Goal: Task Accomplishment & Management: Manage account settings

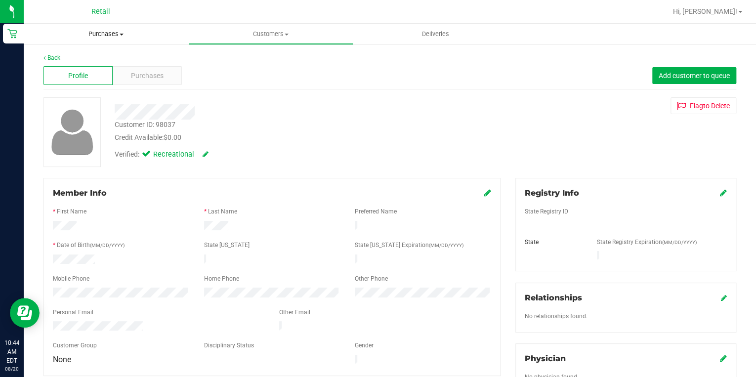
click at [107, 31] on span "Purchases" at bounding box center [106, 34] width 164 height 9
click at [71, 62] on span "Summary of purchases" at bounding box center [74, 59] width 101 height 8
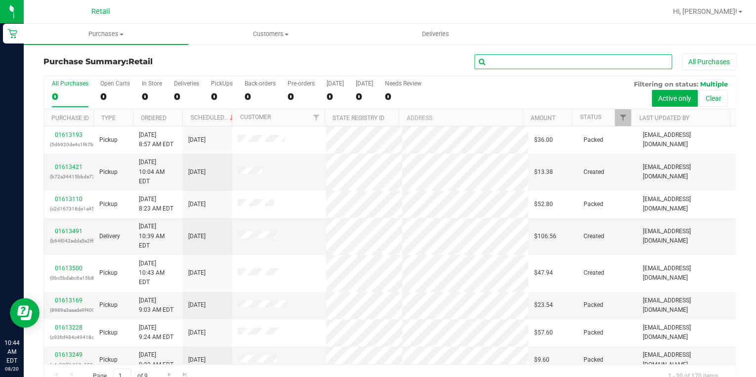
click at [495, 61] on input "text" at bounding box center [573, 61] width 198 height 15
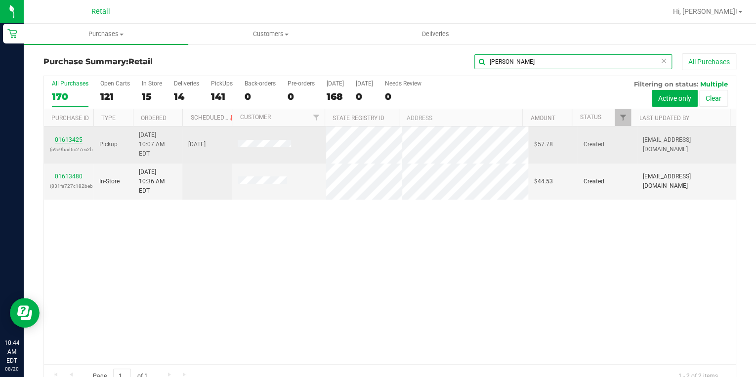
type input "[PERSON_NAME]"
click at [70, 136] on link "01613425" at bounding box center [69, 139] width 28 height 7
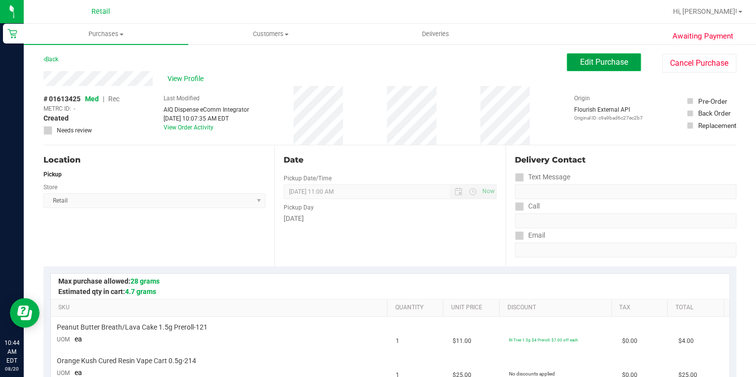
click at [605, 62] on span "Edit Purchase" at bounding box center [604, 61] width 48 height 9
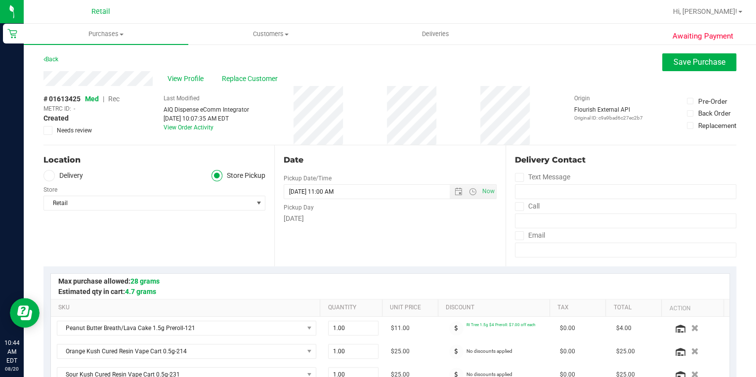
click at [115, 101] on span "Rec" at bounding box center [113, 99] width 11 height 8
click at [115, 98] on span "Rec" at bounding box center [114, 99] width 12 height 8
click at [688, 61] on span "Save Purchase" at bounding box center [699, 61] width 52 height 9
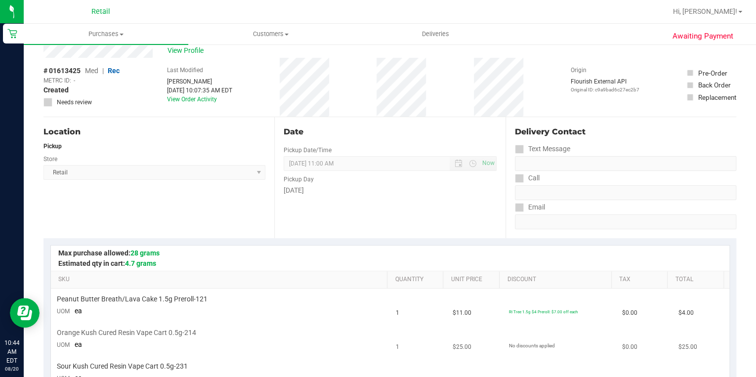
scroll to position [40, 0]
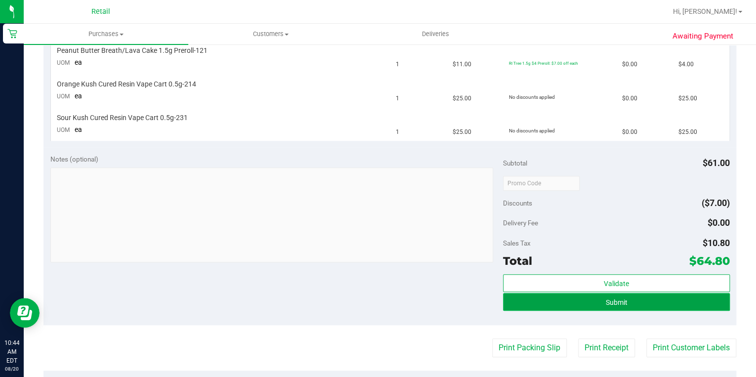
click at [618, 302] on span "Submit" at bounding box center [616, 302] width 22 height 8
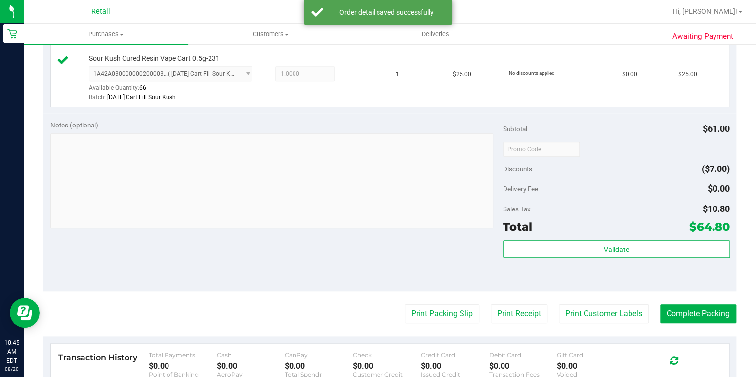
scroll to position [397, 0]
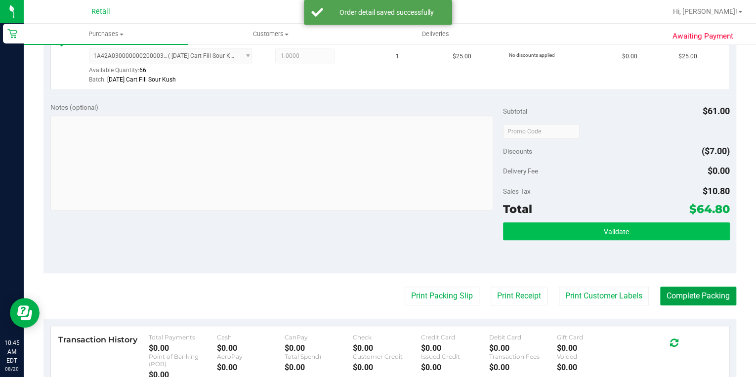
drag, startPoint x: 693, startPoint y: 294, endPoint x: 578, endPoint y: 224, distance: 135.0
click at [578, 224] on purchase-details "Back Edit Purchase Cancel Purchase View Profile # 01613425 Med | Rec METRC ID: …" at bounding box center [389, 84] width 692 height 854
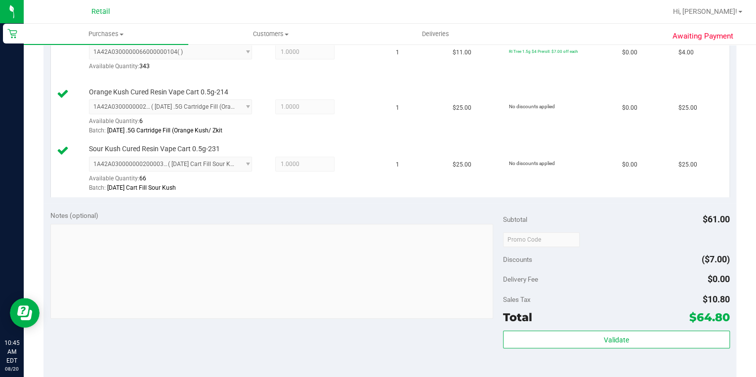
scroll to position [357, 0]
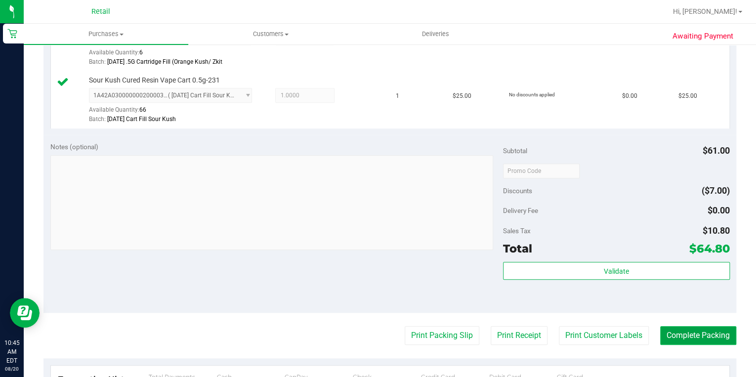
click at [689, 335] on button "Complete Packing" at bounding box center [698, 335] width 76 height 19
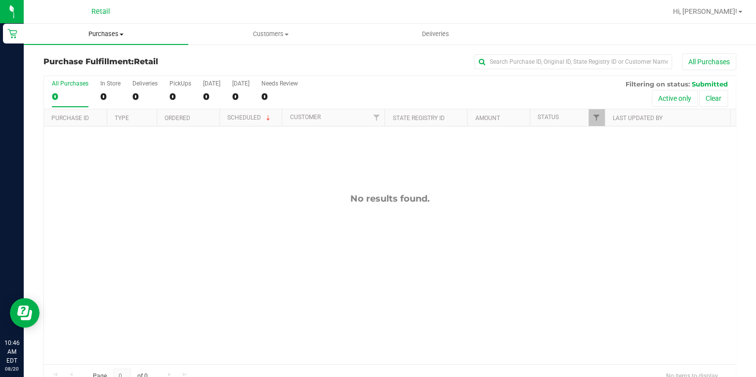
drag, startPoint x: 122, startPoint y: 36, endPoint x: 121, endPoint y: 46, distance: 11.0
click at [122, 36] on span "Purchases" at bounding box center [106, 34] width 164 height 9
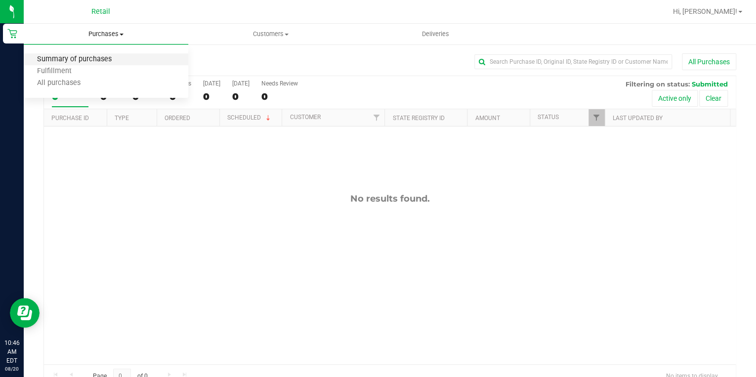
click at [100, 64] on span "Summary of purchases" at bounding box center [74, 59] width 101 height 8
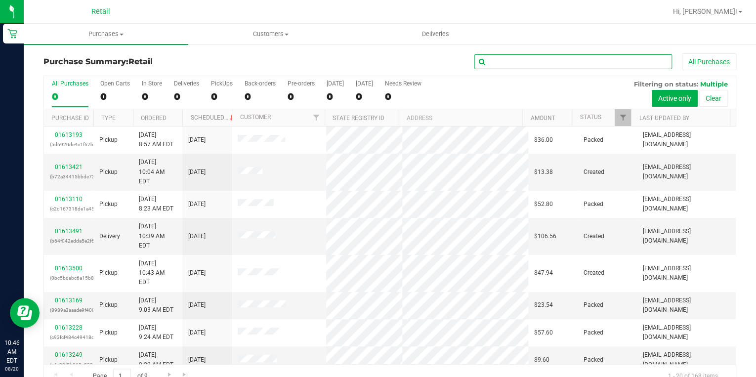
drag, startPoint x: 537, startPoint y: 64, endPoint x: 537, endPoint y: 36, distance: 28.1
click at [537, 63] on input "text" at bounding box center [573, 61] width 198 height 15
type input "[PERSON_NAME]"
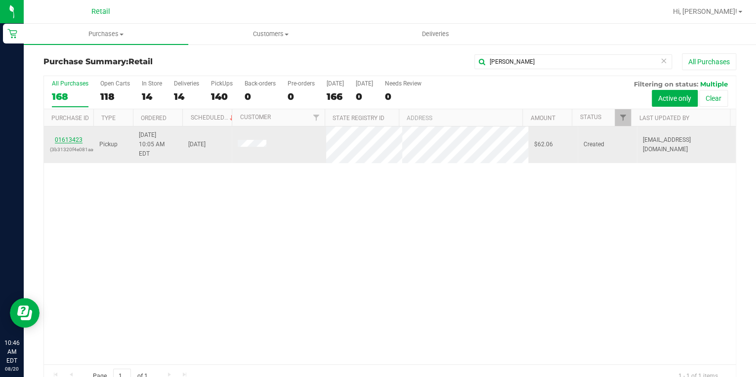
click at [66, 136] on link "01613423" at bounding box center [69, 139] width 28 height 7
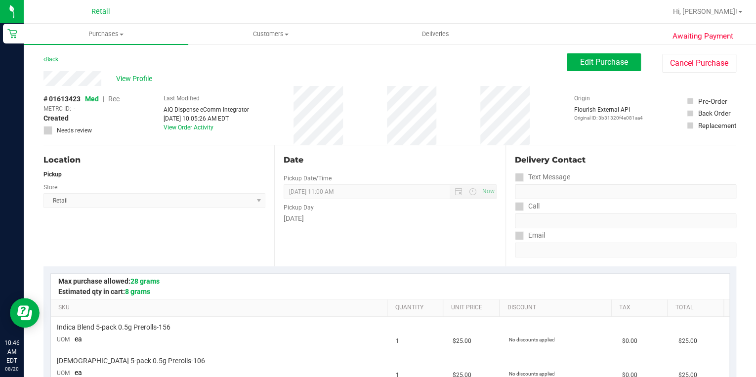
click at [592, 61] on span "Edit Purchase" at bounding box center [604, 61] width 48 height 9
click at [115, 103] on div "# 01613423 Med | Rec METRC ID: - Created Needs review" at bounding box center [81, 114] width 76 height 41
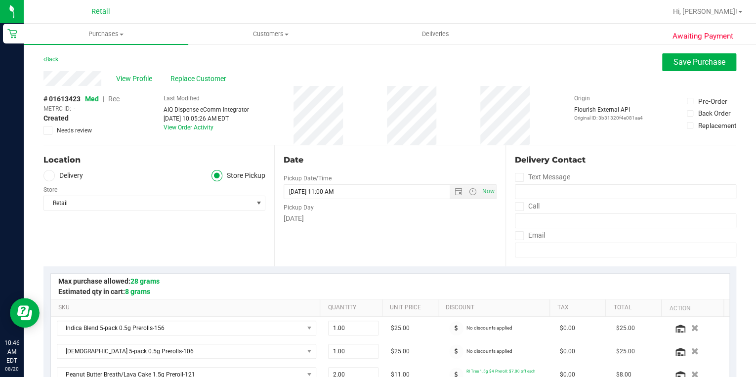
click at [115, 99] on span "Rec" at bounding box center [113, 99] width 11 height 8
click at [111, 96] on span "Rec" at bounding box center [114, 99] width 12 height 8
click at [674, 62] on span "Save Purchase" at bounding box center [699, 61] width 52 height 9
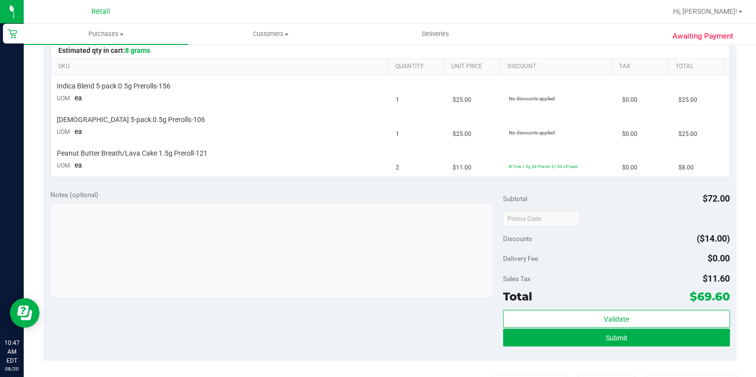
scroll to position [277, 0]
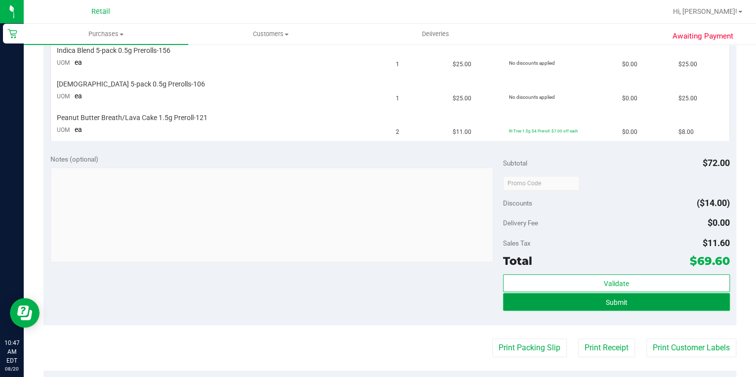
click at [619, 305] on span "Submit" at bounding box center [616, 302] width 22 height 8
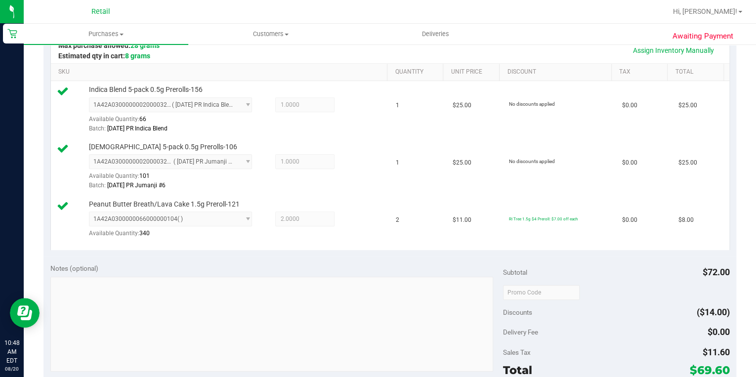
scroll to position [357, 0]
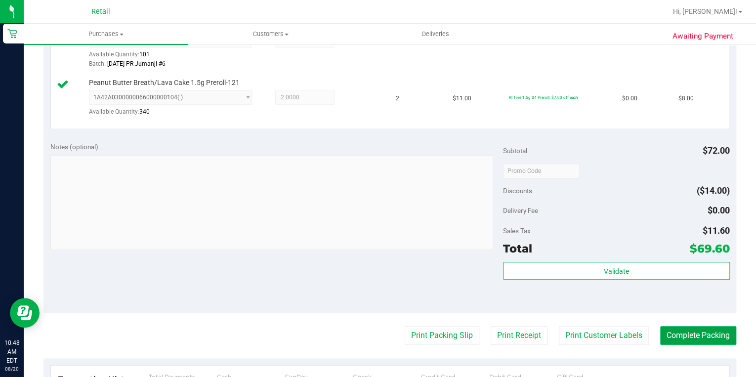
click at [682, 334] on button "Complete Packing" at bounding box center [698, 335] width 76 height 19
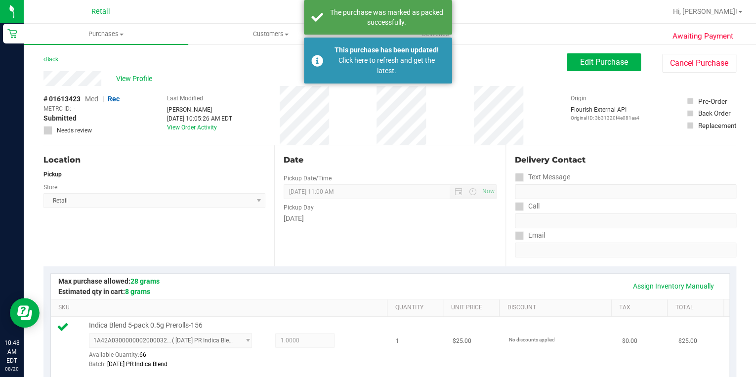
scroll to position [0, 0]
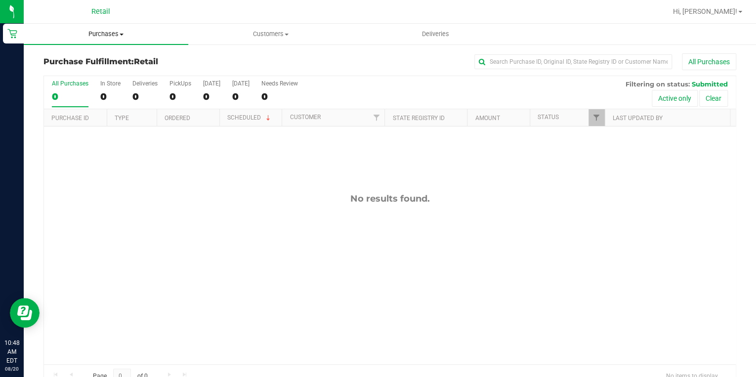
click at [112, 37] on span "Purchases" at bounding box center [106, 34] width 164 height 9
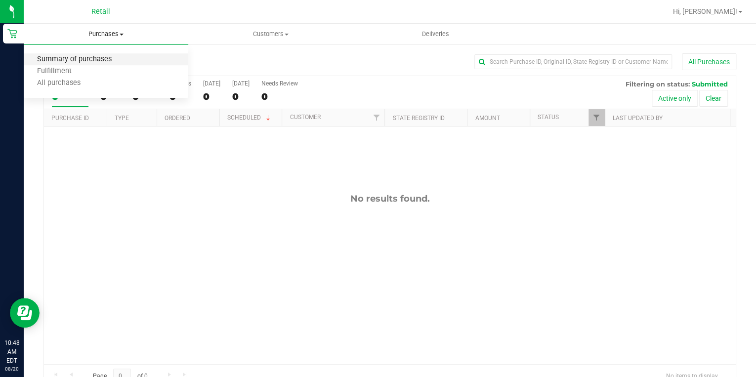
click at [77, 57] on span "Summary of purchases" at bounding box center [74, 59] width 101 height 8
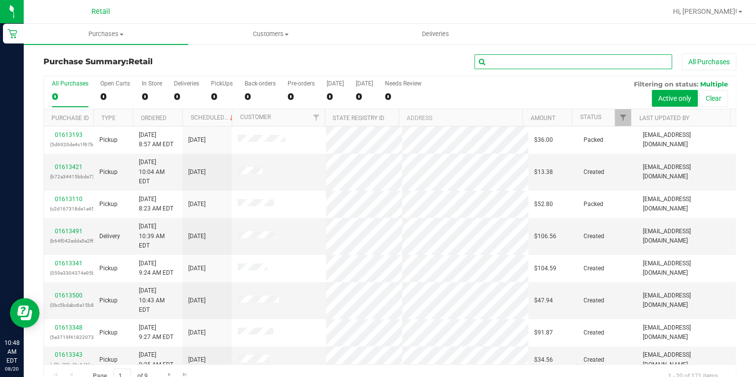
click at [510, 61] on input "text" at bounding box center [573, 61] width 198 height 15
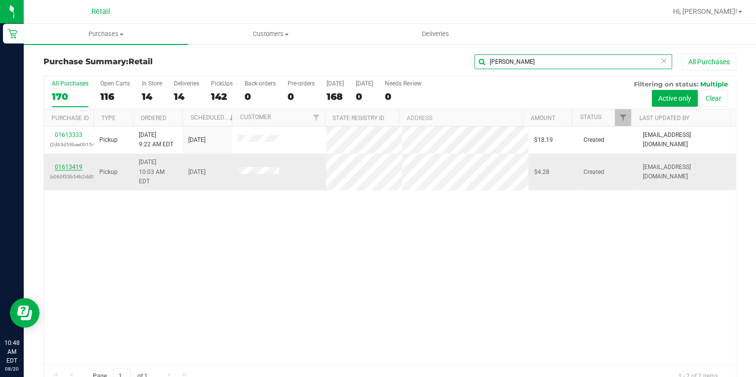
type input "[PERSON_NAME]"
click at [67, 163] on link "01613419" at bounding box center [69, 166] width 28 height 7
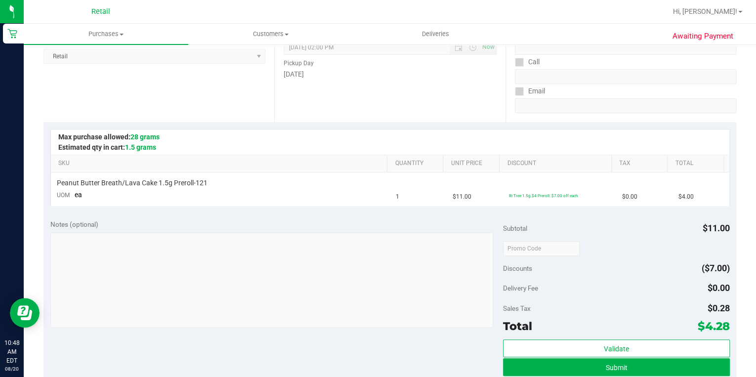
scroll to position [158, 0]
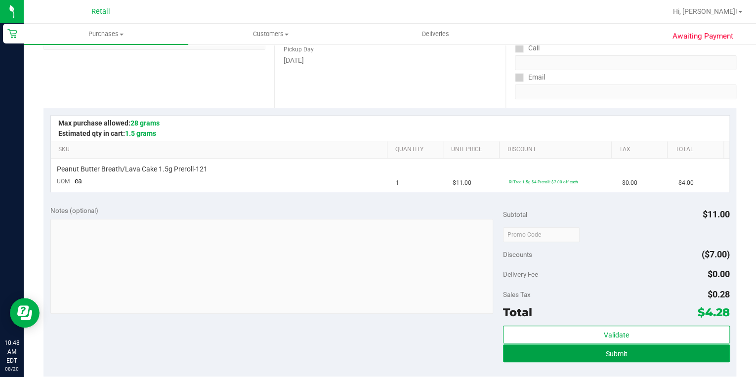
click at [605, 354] on span "Submit" at bounding box center [616, 354] width 22 height 8
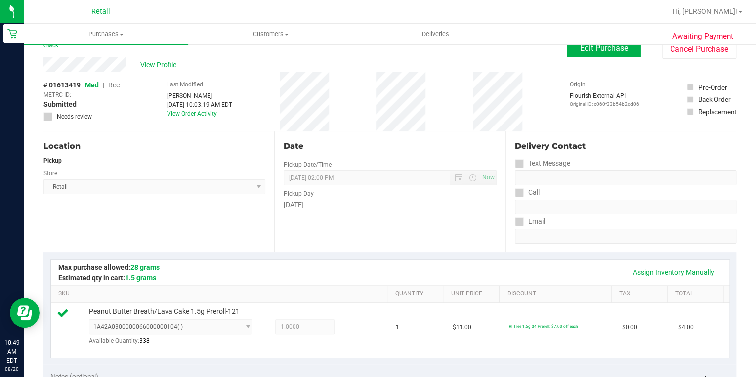
scroll to position [0, 0]
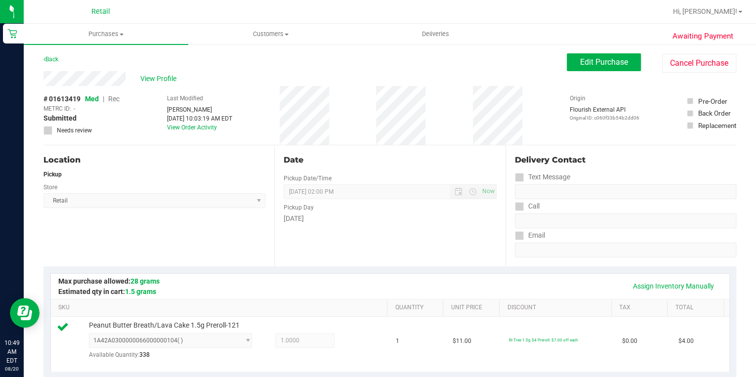
click at [43, 72] on div "View Profile" at bounding box center [304, 78] width 523 height 15
click at [594, 60] on span "Edit Purchase" at bounding box center [604, 61] width 48 height 9
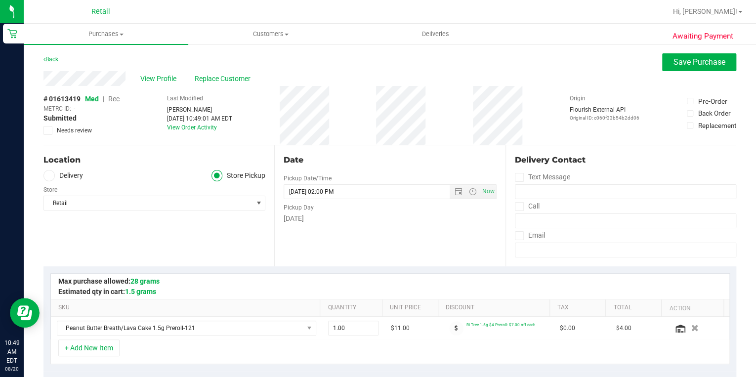
click at [119, 101] on span "Rec" at bounding box center [113, 99] width 11 height 8
click at [119, 98] on span "Rec" at bounding box center [114, 99] width 12 height 8
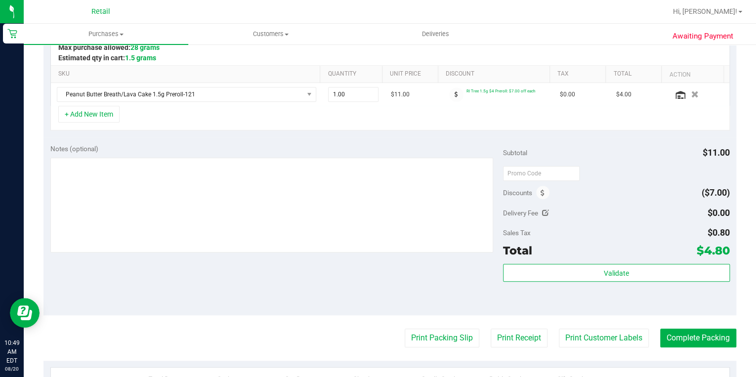
scroll to position [237, 0]
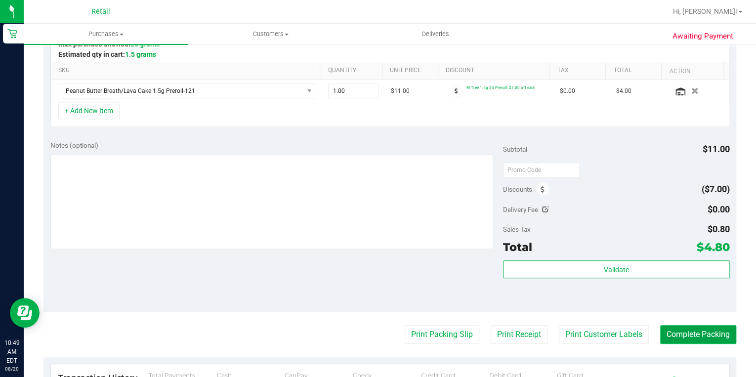
click at [692, 335] on button "Complete Packing" at bounding box center [698, 334] width 76 height 19
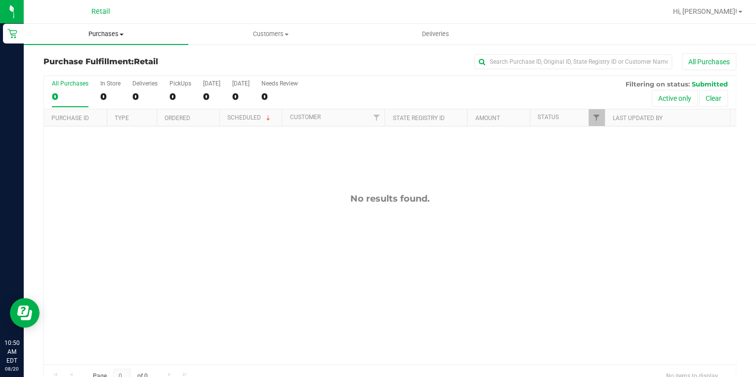
click at [111, 38] on span "Purchases" at bounding box center [106, 34] width 164 height 9
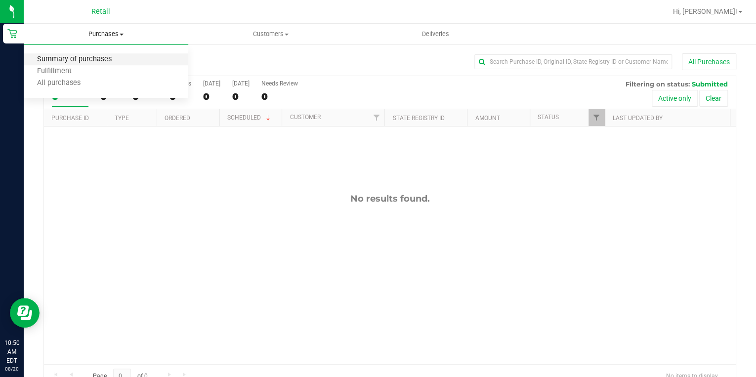
click at [91, 58] on span "Summary of purchases" at bounding box center [74, 59] width 101 height 8
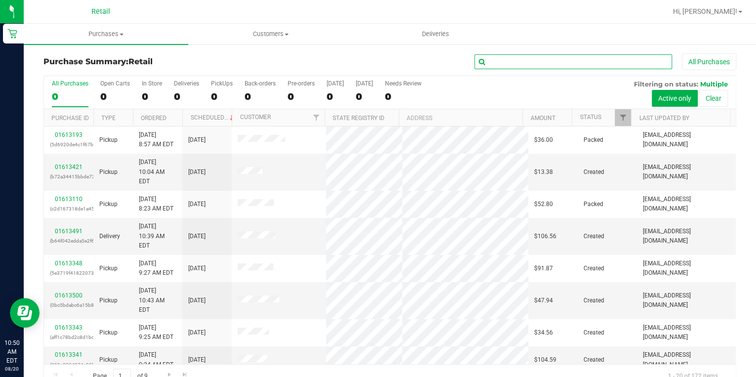
click at [518, 65] on input "text" at bounding box center [573, 61] width 198 height 15
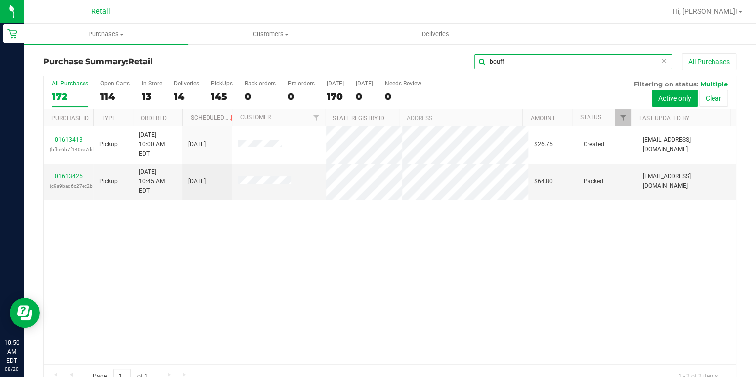
type input "bouff"
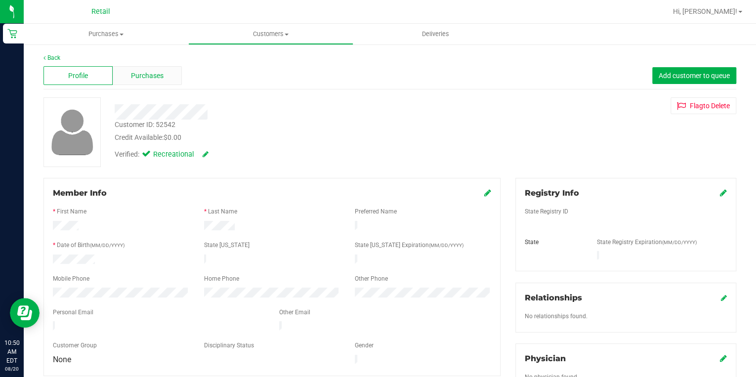
click at [150, 77] on span "Purchases" at bounding box center [147, 76] width 33 height 10
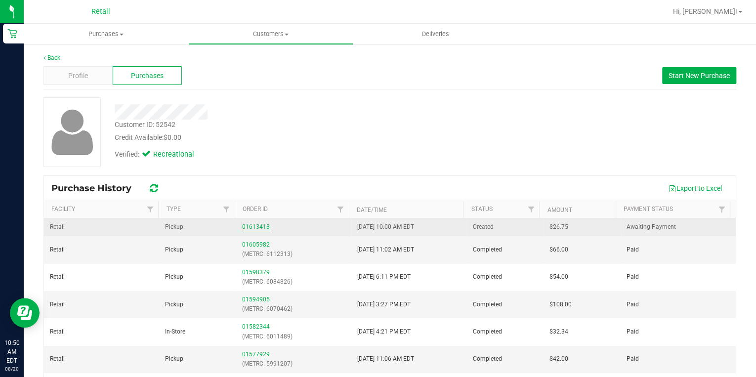
click at [256, 225] on link "01613413" at bounding box center [256, 226] width 28 height 7
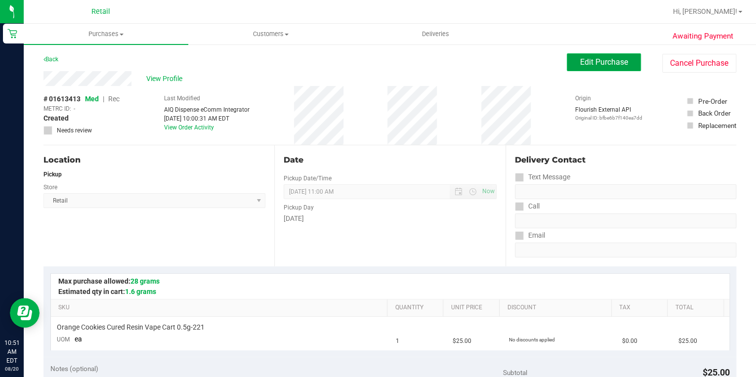
click at [598, 62] on span "Edit Purchase" at bounding box center [604, 61] width 48 height 9
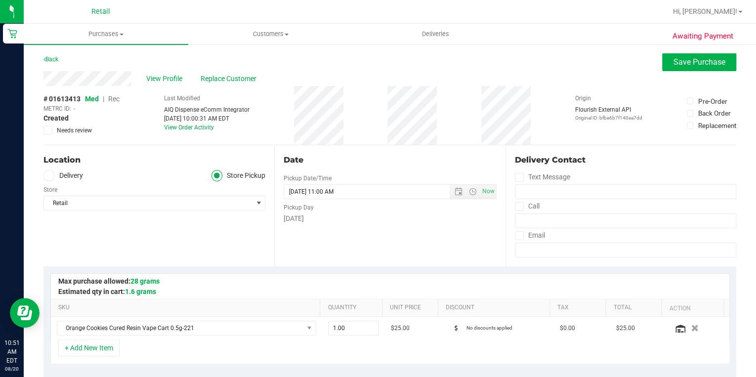
click at [116, 99] on span "Rec" at bounding box center [113, 99] width 11 height 8
click at [117, 98] on span "Rec" at bounding box center [114, 99] width 12 height 8
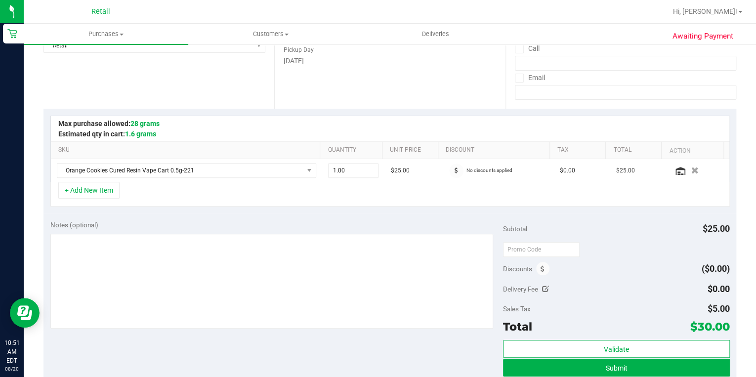
scroll to position [158, 0]
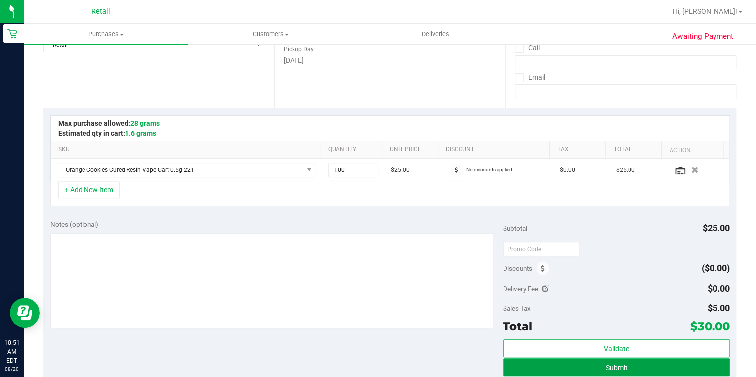
click at [593, 365] on button "Submit" at bounding box center [616, 367] width 226 height 18
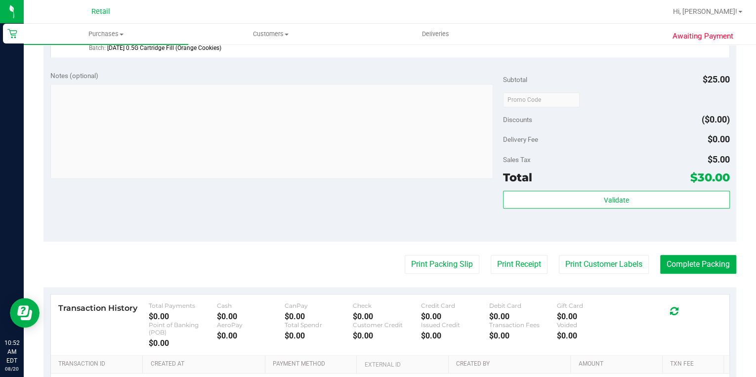
scroll to position [356, 0]
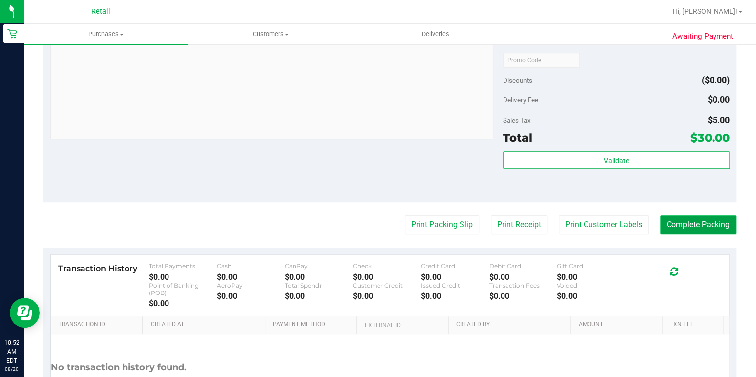
click at [699, 229] on button "Complete Packing" at bounding box center [698, 224] width 76 height 19
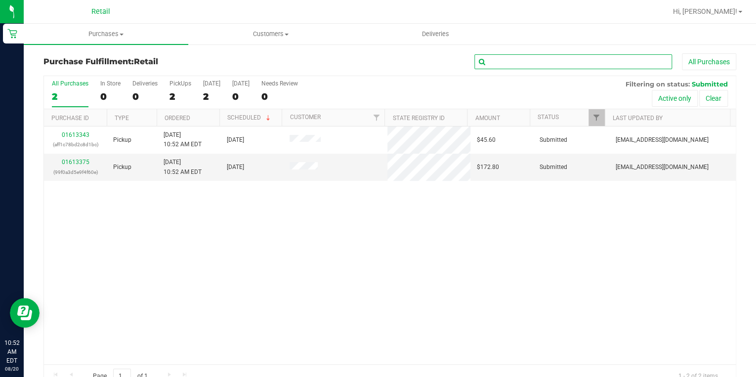
click at [532, 61] on input "text" at bounding box center [573, 61] width 198 height 15
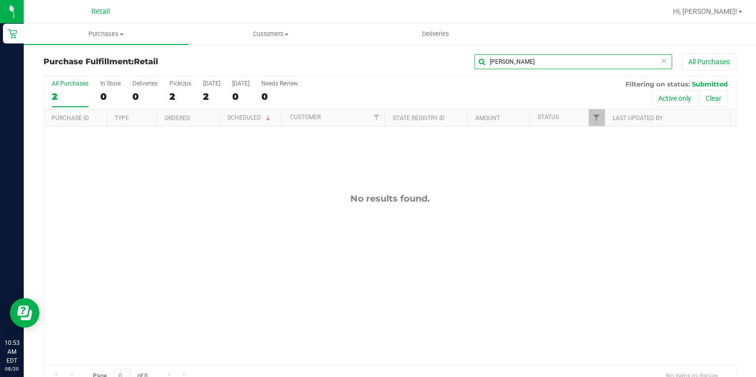
drag, startPoint x: 508, startPoint y: 61, endPoint x: 464, endPoint y: 61, distance: 44.0
click at [474, 61] on input "[PERSON_NAME]" at bounding box center [573, 61] width 198 height 15
type input "[PERSON_NAME]"
drag, startPoint x: 486, startPoint y: 63, endPoint x: 431, endPoint y: 51, distance: 56.5
click at [431, 51] on div "Purchase Fulfillment: Retail [GEOGRAPHIC_DATA] All Purchases All Purchases 2 In…" at bounding box center [390, 220] width 732 height 355
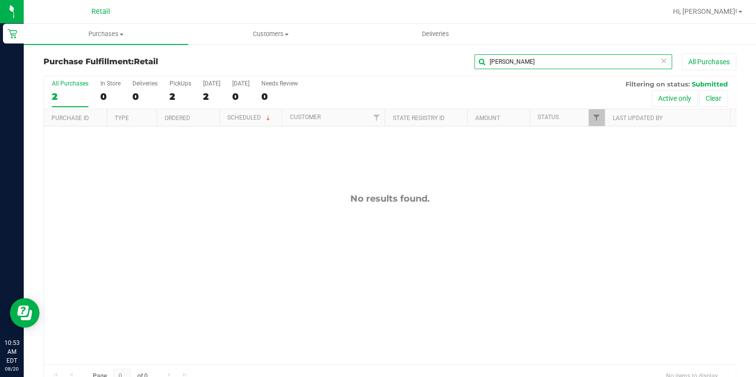
drag, startPoint x: 513, startPoint y: 65, endPoint x: 470, endPoint y: 60, distance: 42.7
click at [479, 66] on input "[PERSON_NAME]" at bounding box center [573, 61] width 198 height 15
drag, startPoint x: 515, startPoint y: 60, endPoint x: 481, endPoint y: 60, distance: 33.6
click at [481, 60] on input "[PERSON_NAME]" at bounding box center [573, 61] width 198 height 15
click at [120, 32] on span "Purchases" at bounding box center [106, 34] width 164 height 9
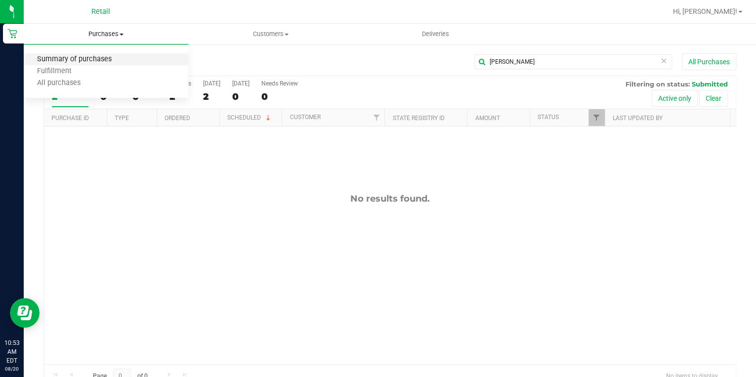
click at [80, 59] on span "Summary of purchases" at bounding box center [74, 59] width 101 height 8
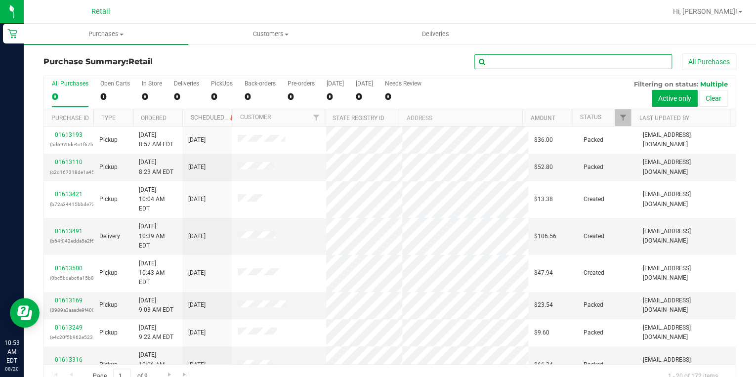
click at [504, 60] on input "text" at bounding box center [573, 61] width 198 height 15
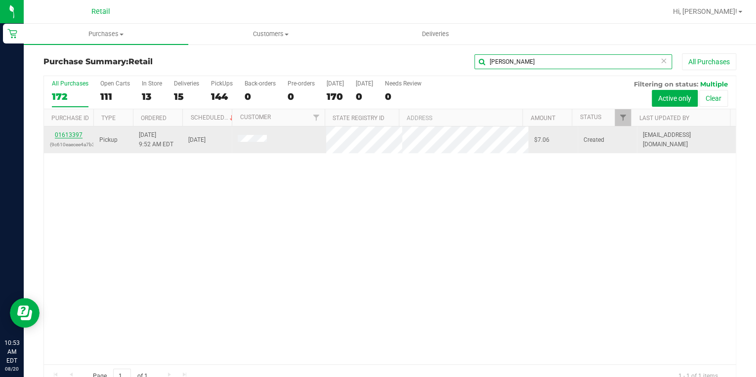
type input "[PERSON_NAME]"
click at [72, 134] on link "01613397" at bounding box center [69, 134] width 28 height 7
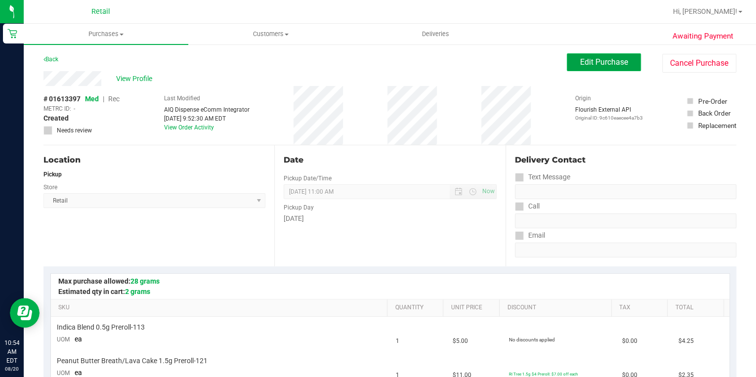
click at [614, 60] on span "Edit Purchase" at bounding box center [604, 61] width 48 height 9
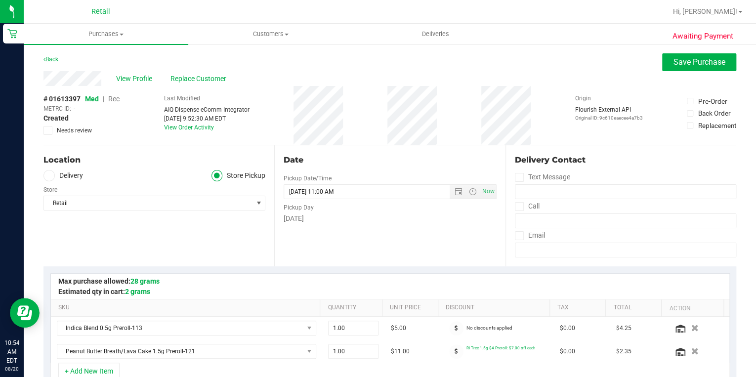
click at [116, 97] on span "Rec" at bounding box center [113, 99] width 11 height 8
click at [114, 96] on span "Rec" at bounding box center [114, 99] width 12 height 8
click at [695, 61] on span "Save Purchase" at bounding box center [699, 61] width 52 height 9
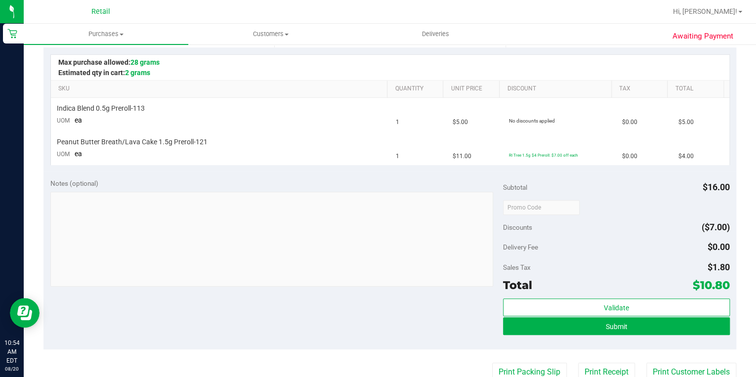
scroll to position [237, 0]
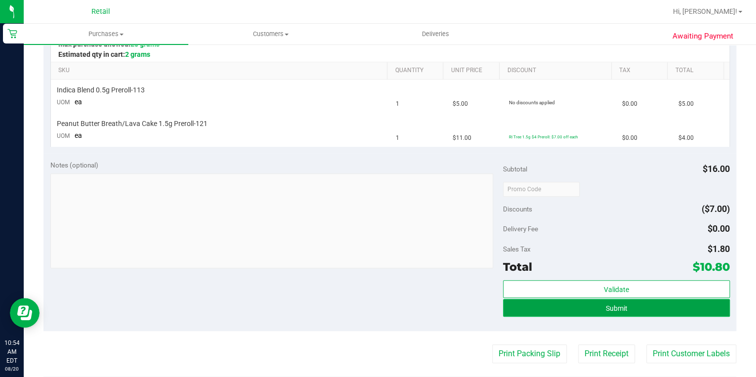
drag, startPoint x: 579, startPoint y: 307, endPoint x: 588, endPoint y: 300, distance: 11.6
click at [579, 306] on button "Submit" at bounding box center [616, 308] width 226 height 18
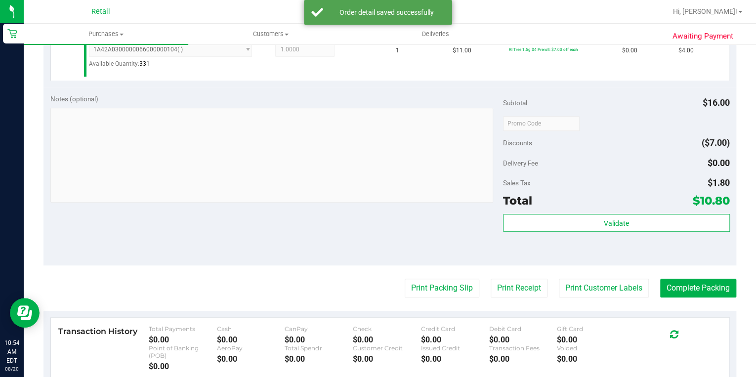
scroll to position [356, 0]
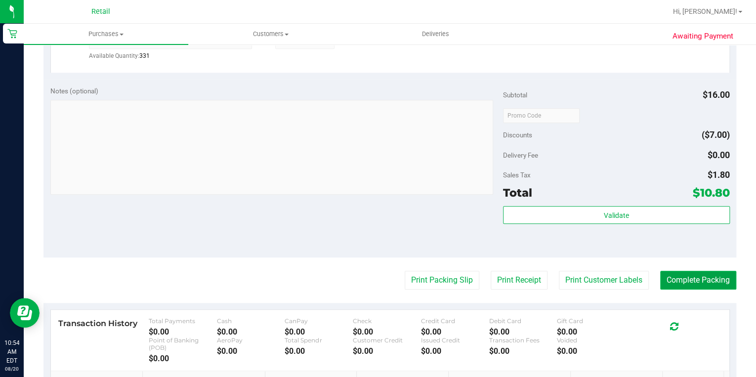
click at [699, 275] on button "Complete Packing" at bounding box center [698, 280] width 76 height 19
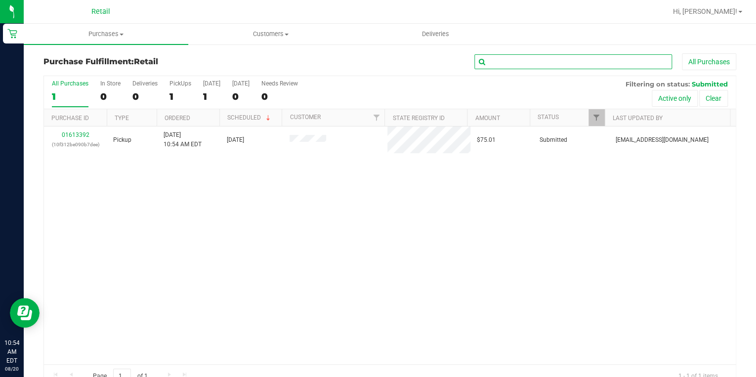
click at [543, 61] on input "text" at bounding box center [573, 61] width 198 height 15
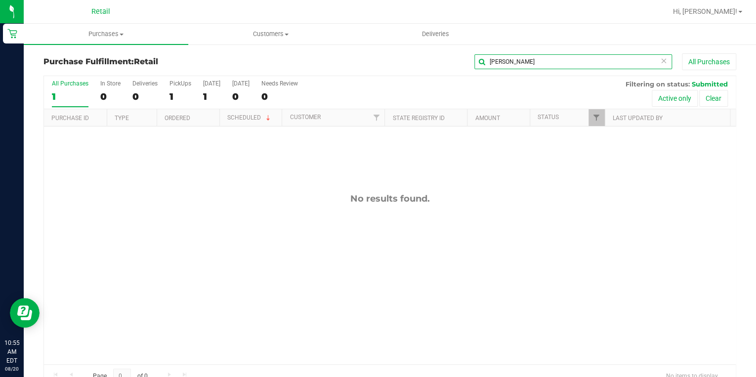
drag, startPoint x: 522, startPoint y: 59, endPoint x: 443, endPoint y: 67, distance: 78.9
click at [443, 67] on div "[PERSON_NAME] All Purchases" at bounding box center [505, 61] width 462 height 17
type input "[PERSON_NAME]"
click at [106, 33] on span "Purchases" at bounding box center [106, 34] width 164 height 9
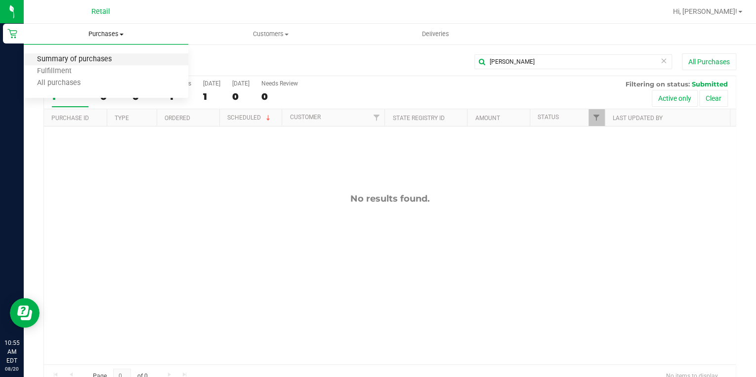
click at [85, 57] on span "Summary of purchases" at bounding box center [74, 59] width 101 height 8
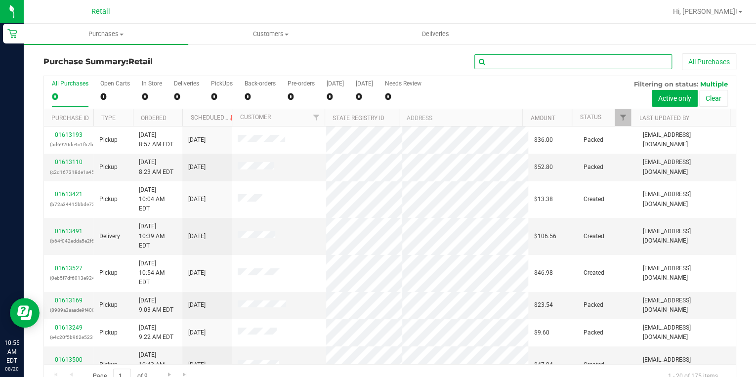
click at [525, 63] on input "text" at bounding box center [573, 61] width 198 height 15
type input "[PERSON_NAME]"
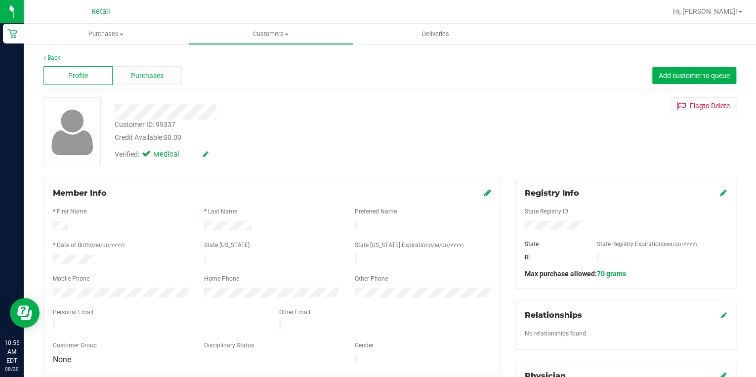
click at [153, 77] on span "Purchases" at bounding box center [147, 76] width 33 height 10
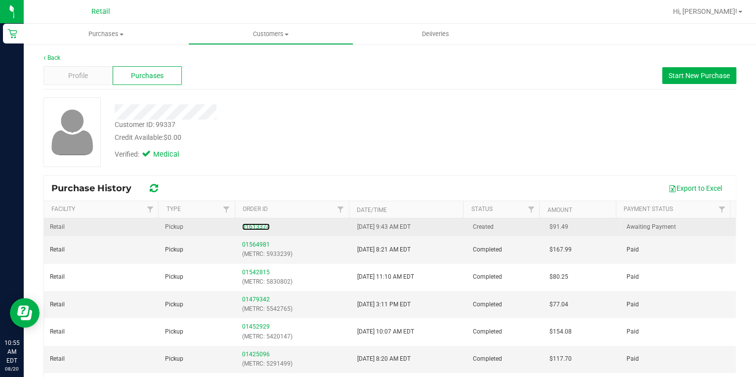
click at [251, 226] on link "01613374" at bounding box center [256, 226] width 28 height 7
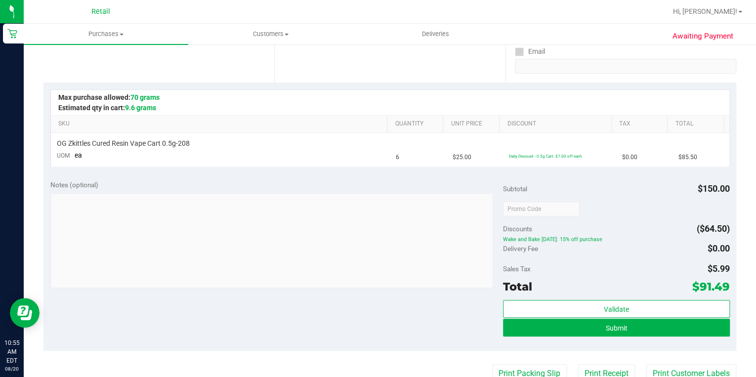
scroll to position [198, 0]
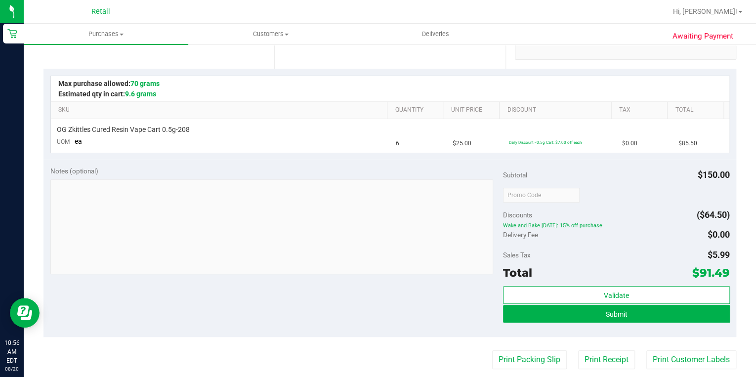
click at [570, 222] on span "Wake and Bake [DATE]: 15% off purchase" at bounding box center [616, 225] width 226 height 7
click at [559, 225] on span "Wake and Bake [DATE]: 15% off purchase" at bounding box center [616, 225] width 226 height 7
click at [591, 229] on div "Delivery Fee $0.00" at bounding box center [616, 235] width 226 height 18
click at [588, 220] on div "Discounts ($64.50)" at bounding box center [616, 215] width 226 height 18
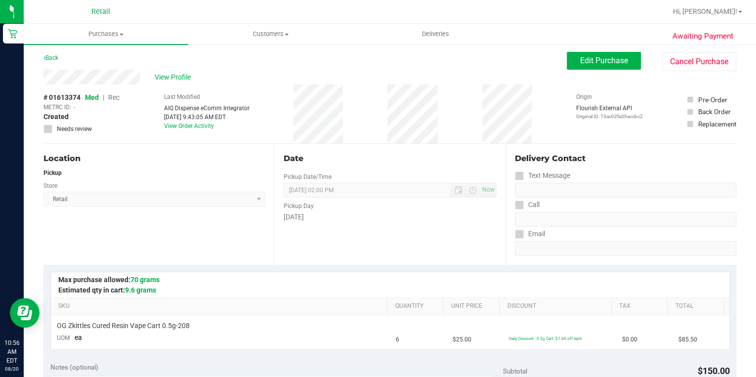
scroll to position [0, 0]
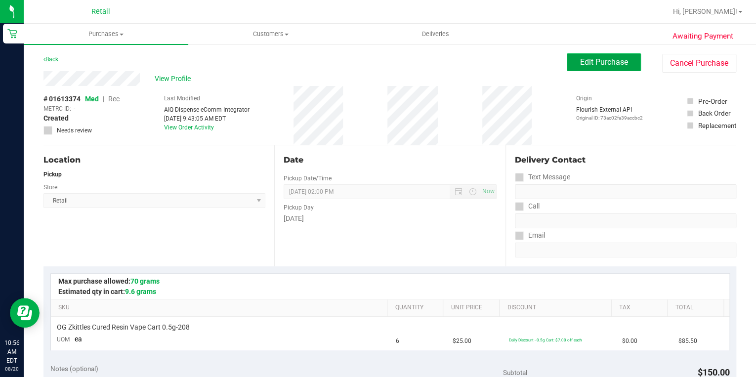
click at [611, 61] on span "Edit Purchase" at bounding box center [604, 61] width 48 height 9
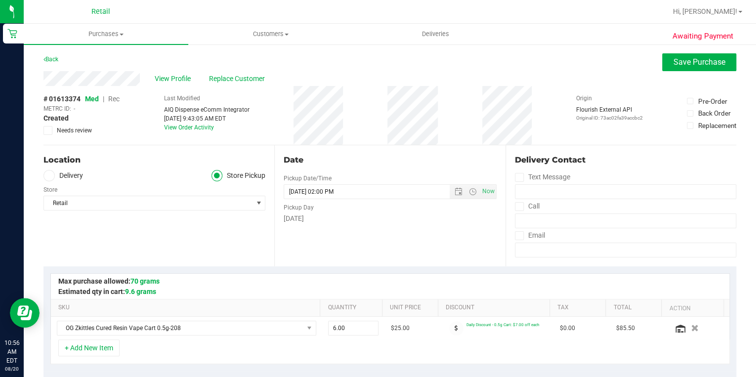
scroll to position [119, 0]
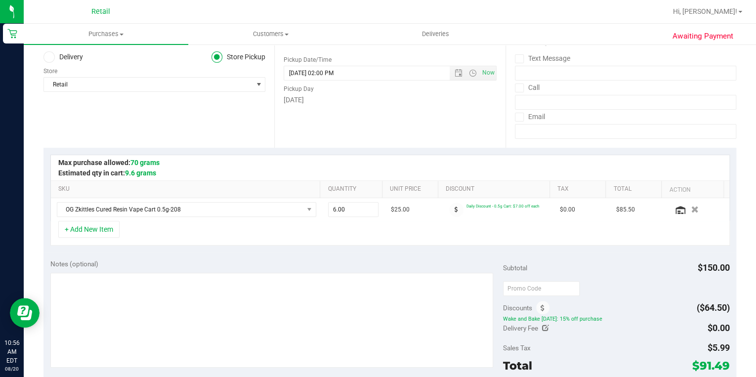
click at [571, 321] on div "Delivery Fee $0.00" at bounding box center [616, 328] width 226 height 18
click at [696, 306] on span "($64.50)" at bounding box center [712, 307] width 33 height 10
click at [517, 317] on span "Wake and Bake [DATE]: 15% off purchase" at bounding box center [616, 319] width 226 height 7
drag, startPoint x: 517, startPoint y: 317, endPoint x: 548, endPoint y: 317, distance: 30.6
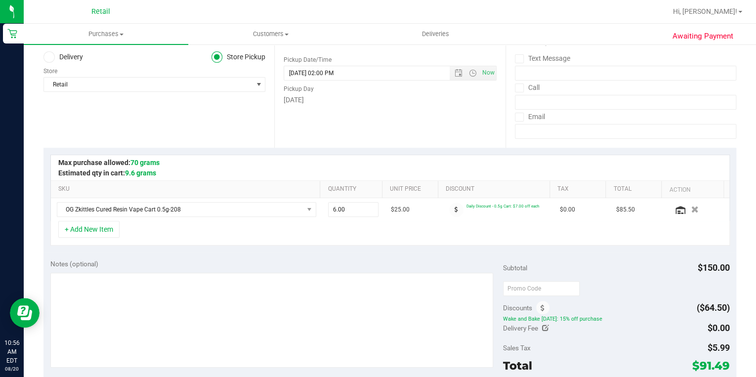
click at [548, 317] on span "Wake and Bake [DATE]: 15% off purchase" at bounding box center [616, 319] width 226 height 7
click at [540, 305] on icon at bounding box center [542, 308] width 4 height 7
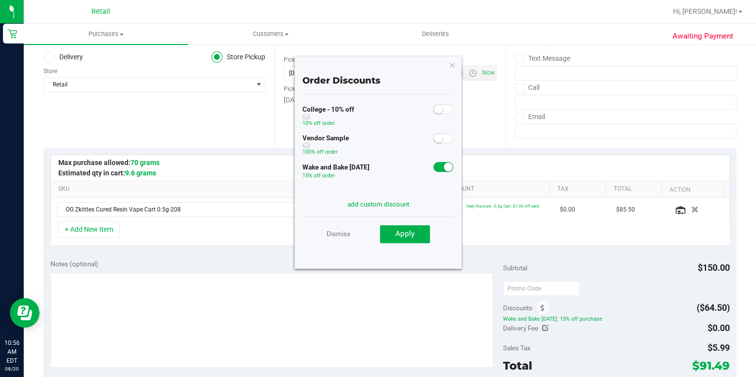
click at [443, 164] on small at bounding box center [447, 166] width 9 height 9
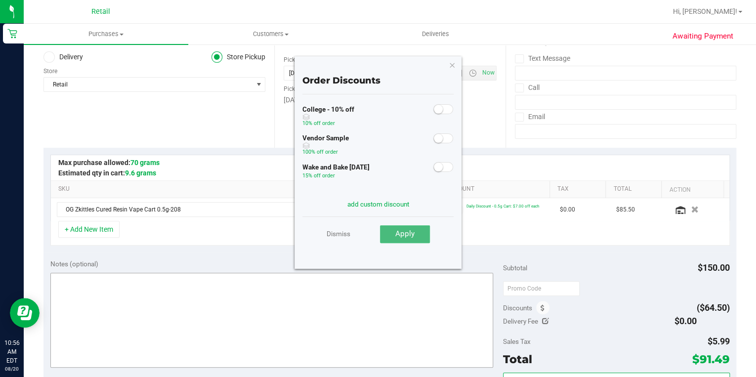
click at [398, 233] on span "Apply" at bounding box center [404, 233] width 19 height 9
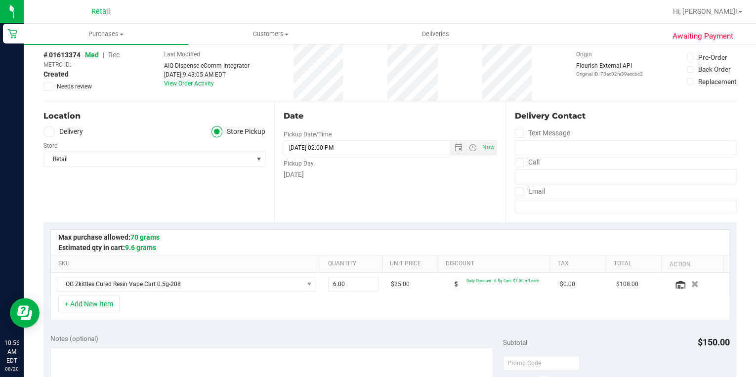
scroll to position [0, 0]
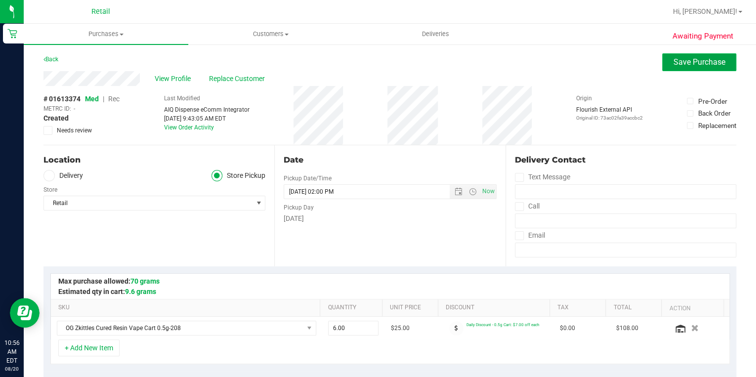
click at [696, 65] on span "Save Purchase" at bounding box center [699, 61] width 52 height 9
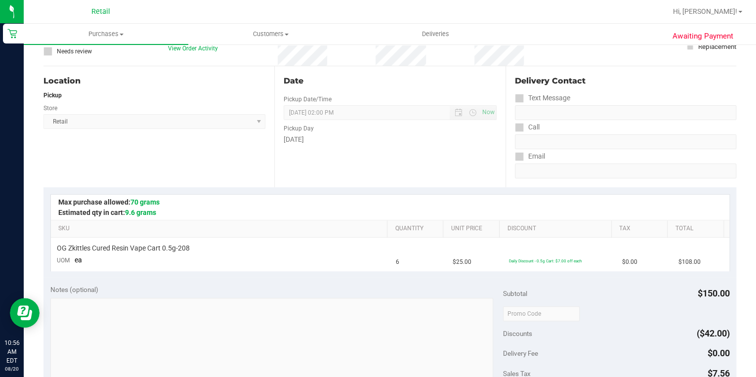
scroll to position [414, 0]
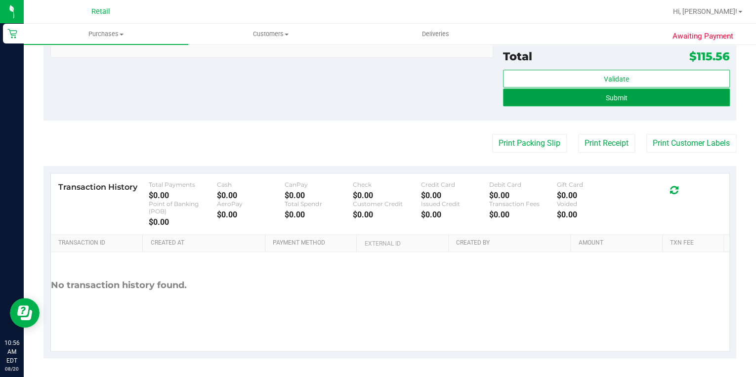
click at [625, 96] on button "Submit" at bounding box center [616, 97] width 226 height 18
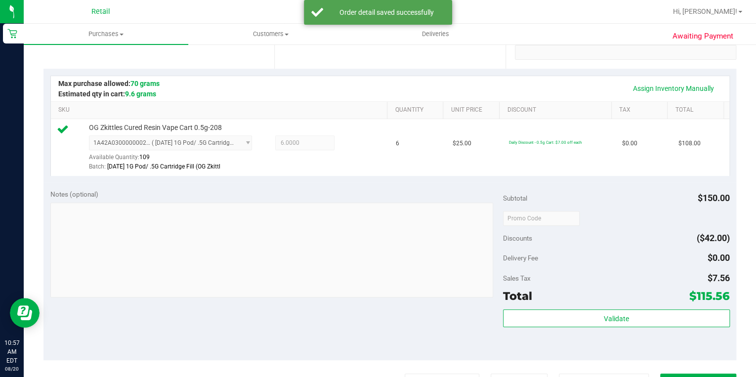
scroll to position [437, 0]
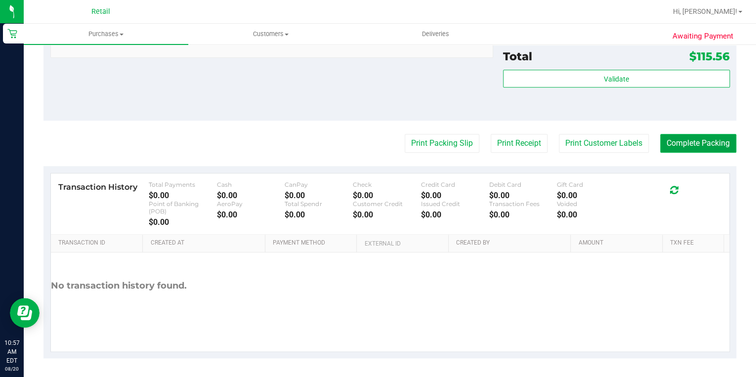
click at [686, 139] on button "Complete Packing" at bounding box center [698, 143] width 76 height 19
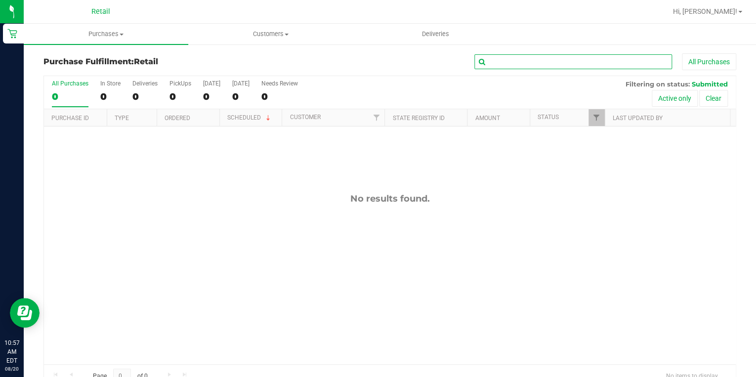
click at [535, 63] on input "text" at bounding box center [573, 61] width 198 height 15
click at [106, 30] on span "Purchases" at bounding box center [106, 34] width 164 height 9
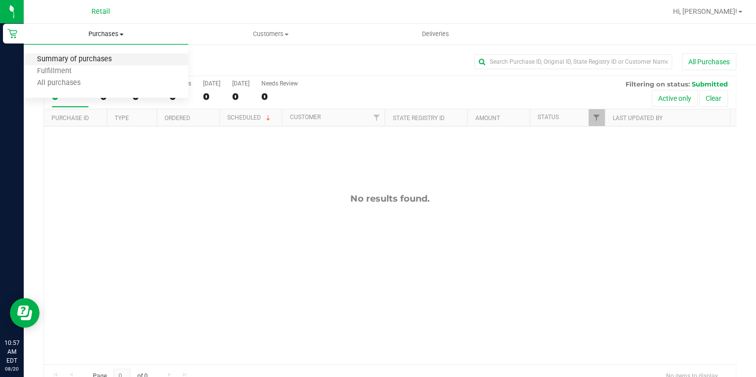
click at [91, 59] on span "Summary of purchases" at bounding box center [74, 59] width 101 height 8
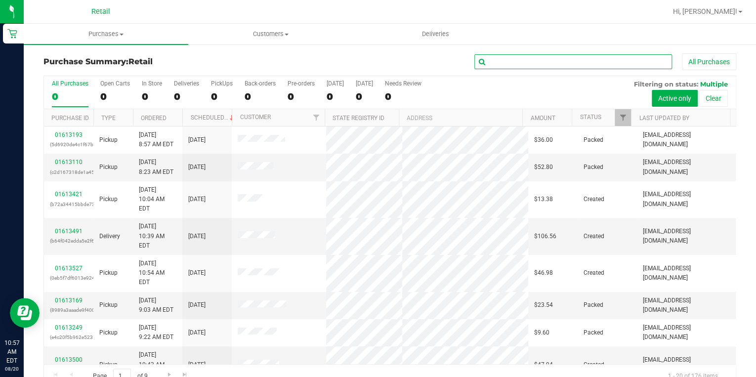
click at [504, 61] on input "text" at bounding box center [573, 61] width 198 height 15
click at [505, 60] on input "text" at bounding box center [573, 61] width 198 height 15
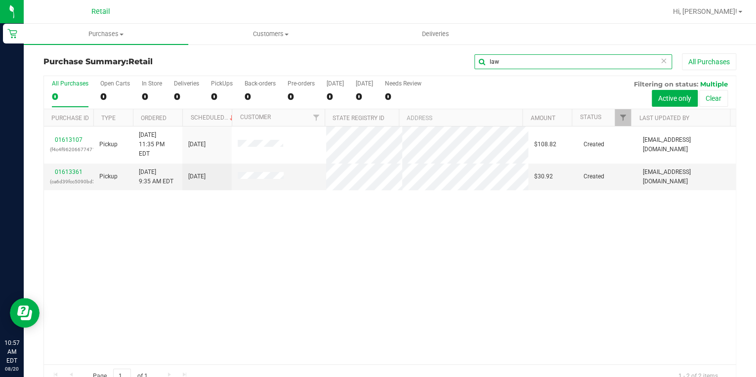
type input "law"
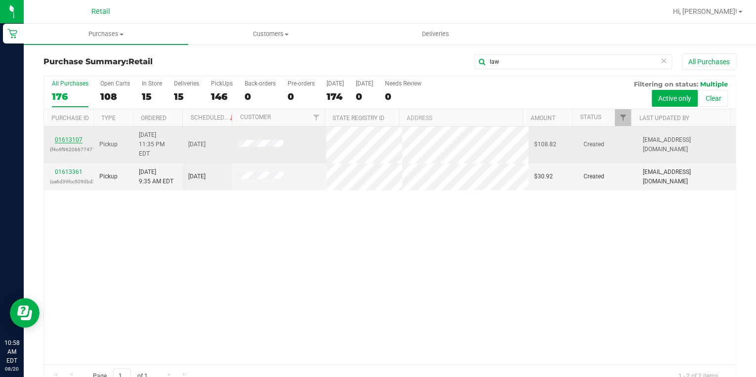
click at [58, 136] on link "01613107" at bounding box center [69, 139] width 28 height 7
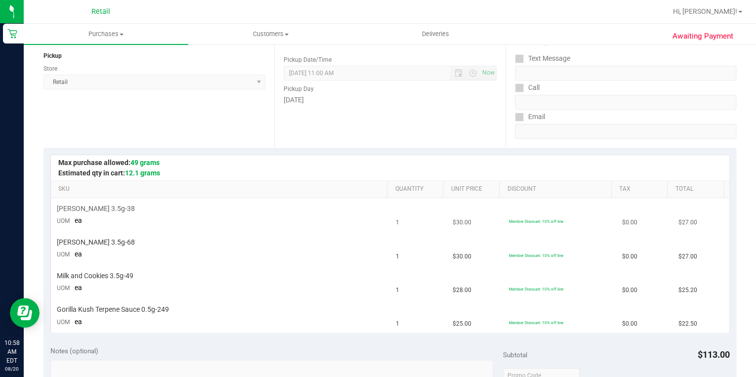
scroll to position [277, 0]
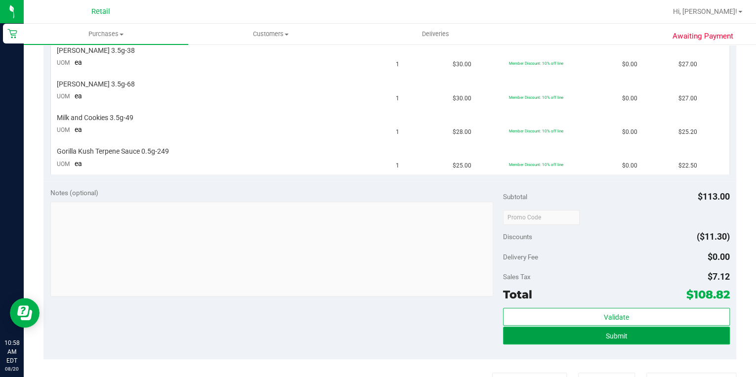
click at [618, 332] on span "Submit" at bounding box center [616, 336] width 22 height 8
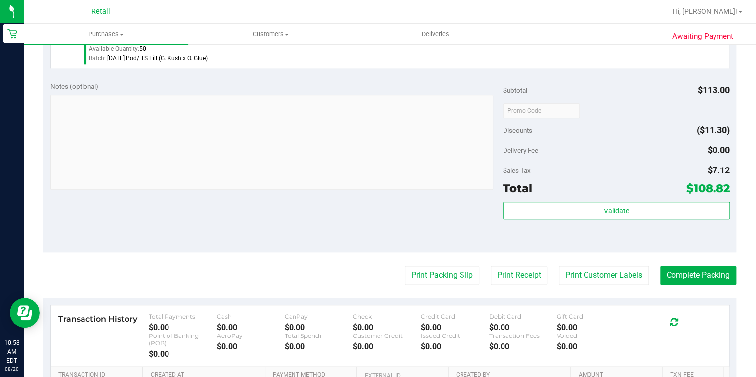
scroll to position [476, 0]
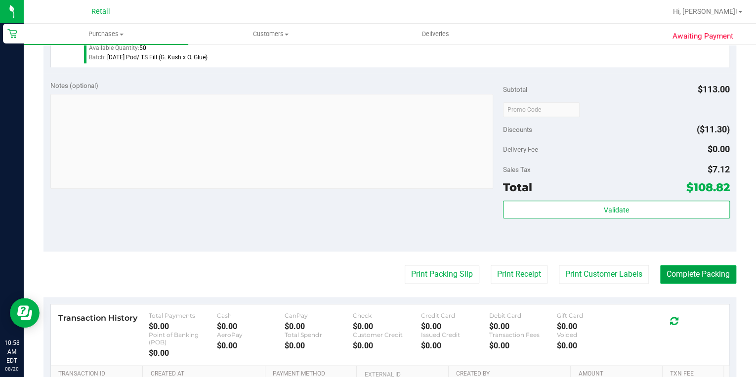
click at [701, 273] on button "Complete Packing" at bounding box center [698, 274] width 76 height 19
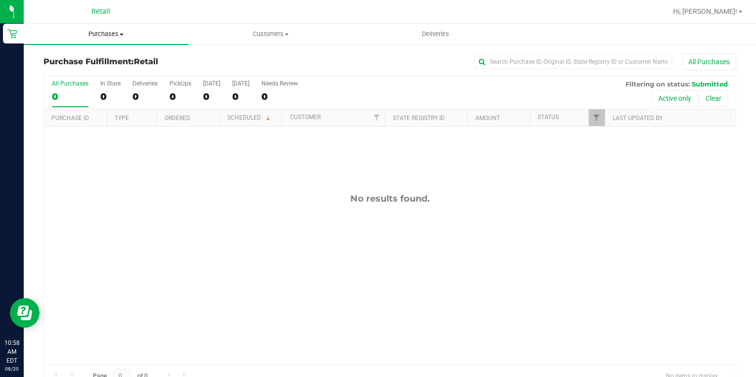
click at [105, 32] on span "Purchases" at bounding box center [106, 34] width 164 height 9
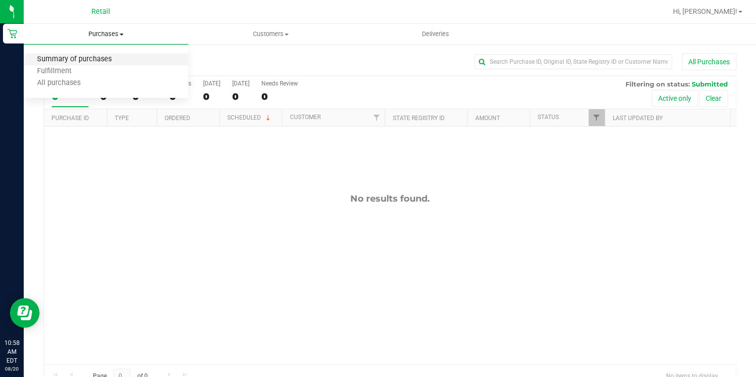
click at [91, 63] on span "Summary of purchases" at bounding box center [74, 59] width 101 height 8
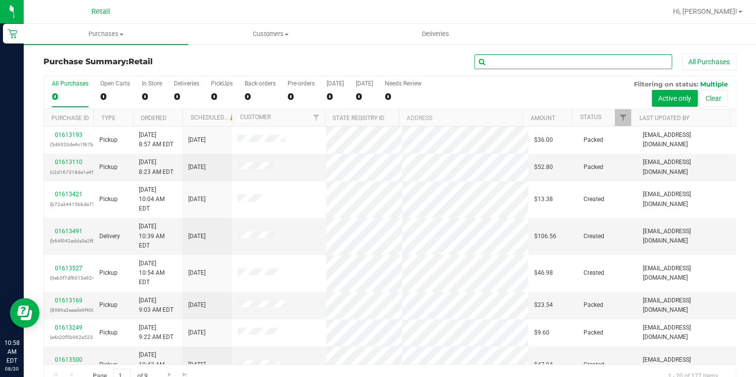
click at [513, 64] on input "text" at bounding box center [573, 61] width 198 height 15
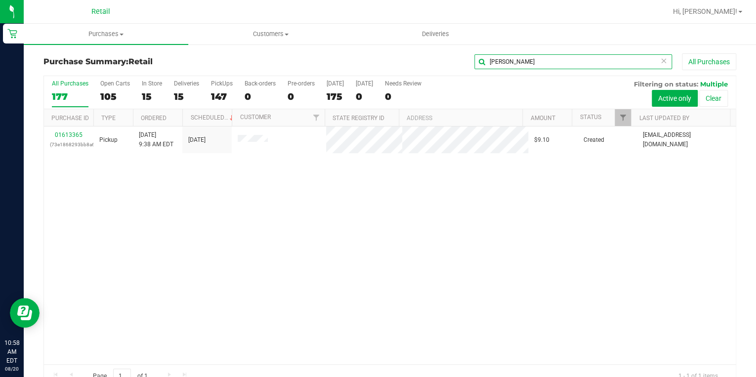
type input "[PERSON_NAME]"
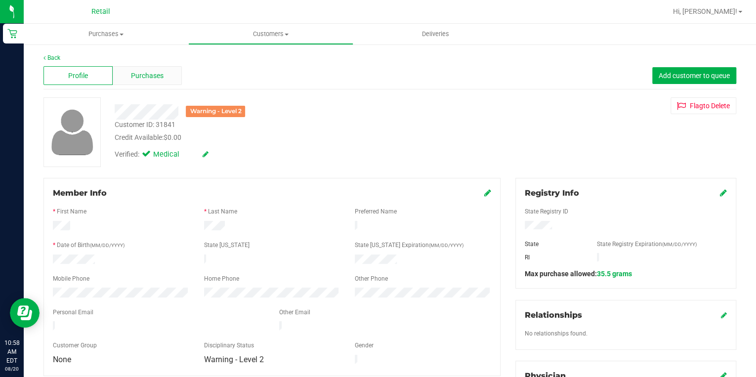
click at [152, 77] on span "Purchases" at bounding box center [147, 76] width 33 height 10
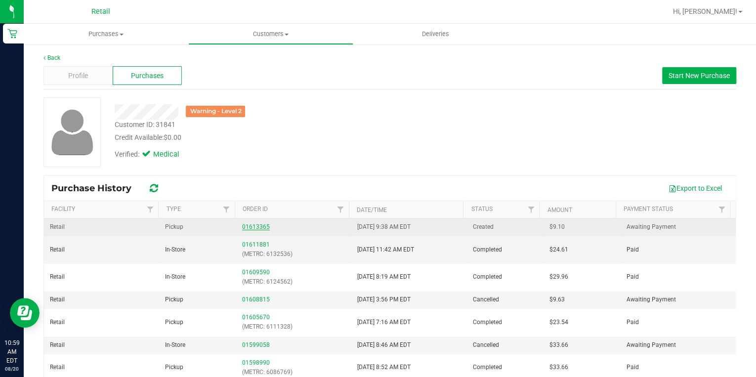
click at [249, 225] on link "01613365" at bounding box center [256, 226] width 28 height 7
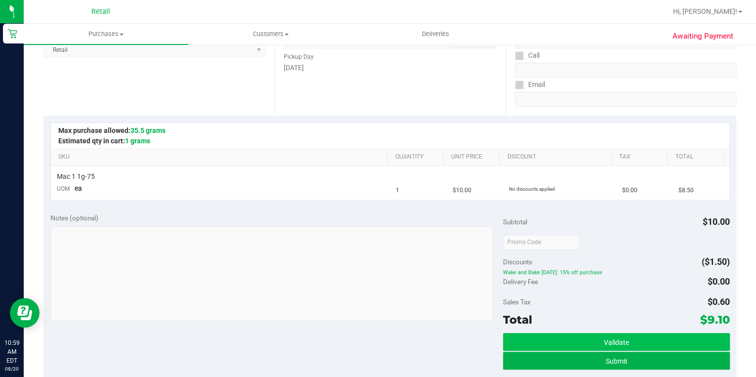
scroll to position [237, 0]
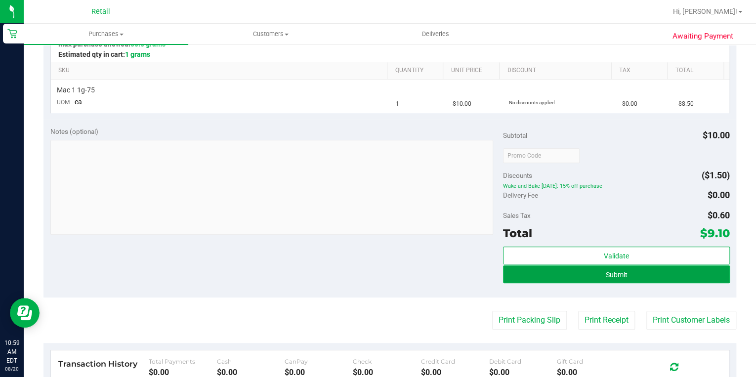
click at [615, 275] on span "Submit" at bounding box center [616, 275] width 22 height 8
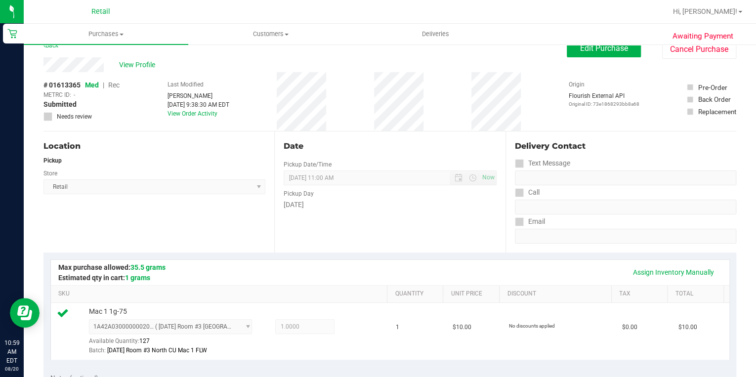
scroll to position [0, 0]
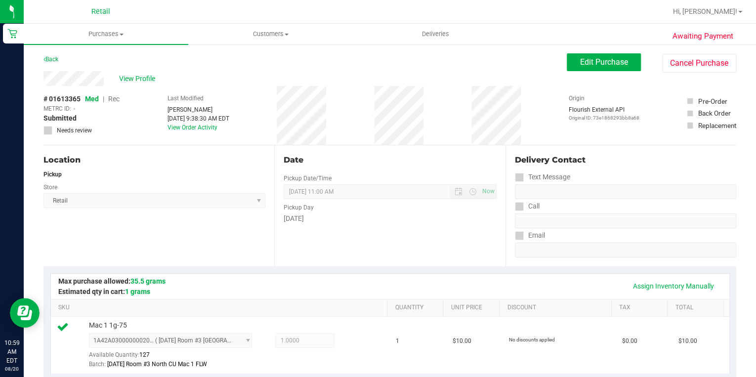
click at [72, 80] on div "View Profile" at bounding box center [304, 78] width 523 height 15
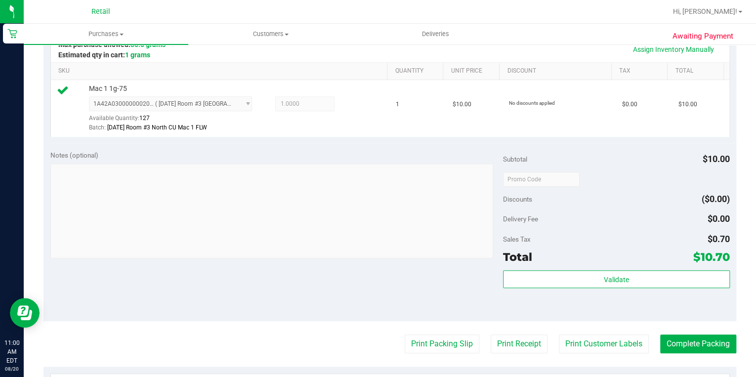
scroll to position [237, 0]
click at [683, 345] on button "Complete Packing" at bounding box center [698, 343] width 76 height 19
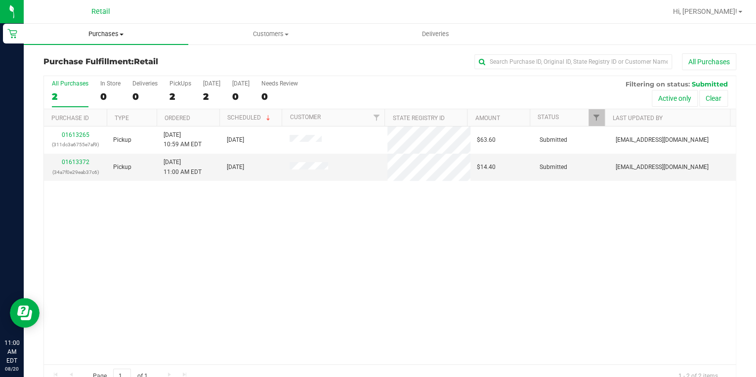
click at [107, 33] on span "Purchases" at bounding box center [106, 34] width 164 height 9
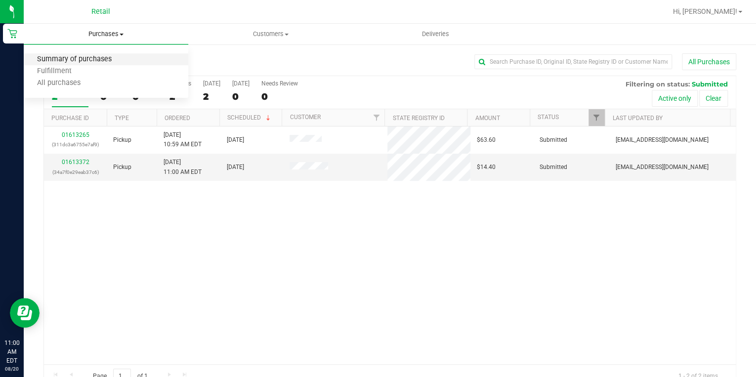
click at [78, 59] on span "Summary of purchases" at bounding box center [74, 59] width 101 height 8
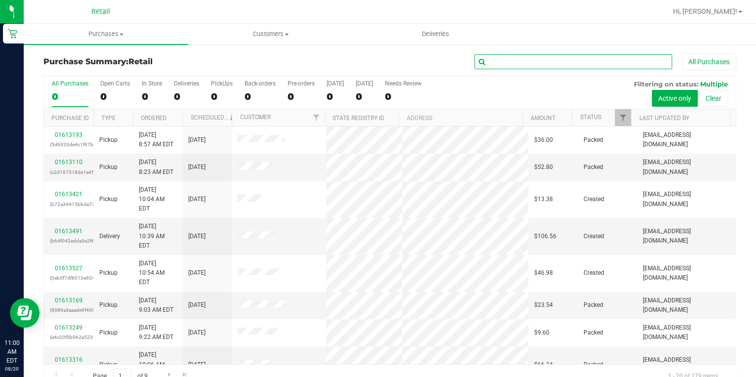
click at [502, 59] on input "text" at bounding box center [573, 61] width 198 height 15
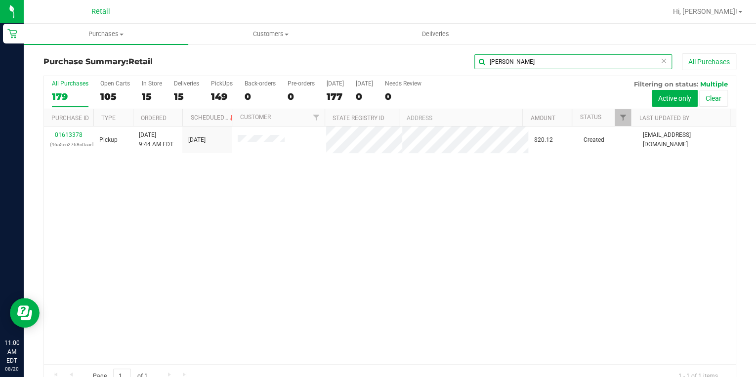
type input "[PERSON_NAME]"
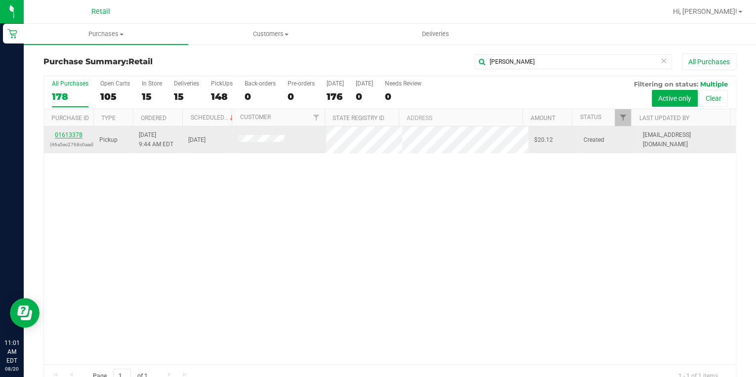
click at [68, 135] on link "01613378" at bounding box center [69, 134] width 28 height 7
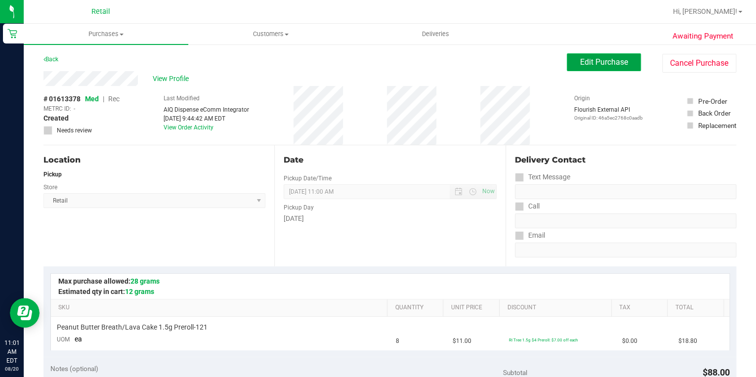
click at [613, 63] on span "Edit Purchase" at bounding box center [604, 61] width 48 height 9
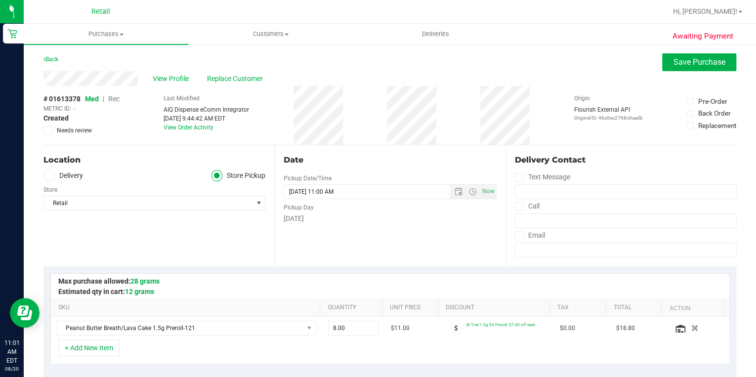
click at [117, 100] on span "Rec" at bounding box center [113, 99] width 11 height 8
click at [115, 100] on span "Rec" at bounding box center [113, 99] width 11 height 8
drag, startPoint x: 117, startPoint y: 100, endPoint x: 113, endPoint y: 96, distance: 5.6
click at [117, 100] on span "Rec" at bounding box center [113, 99] width 11 height 8
click at [113, 96] on span "Rec" at bounding box center [113, 99] width 11 height 8
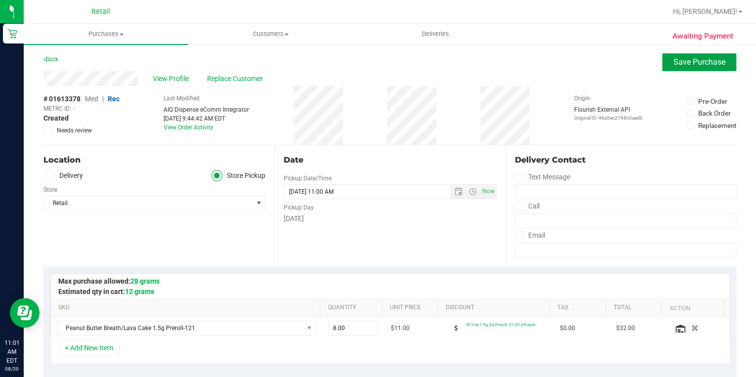
click at [691, 59] on span "Save Purchase" at bounding box center [699, 61] width 52 height 9
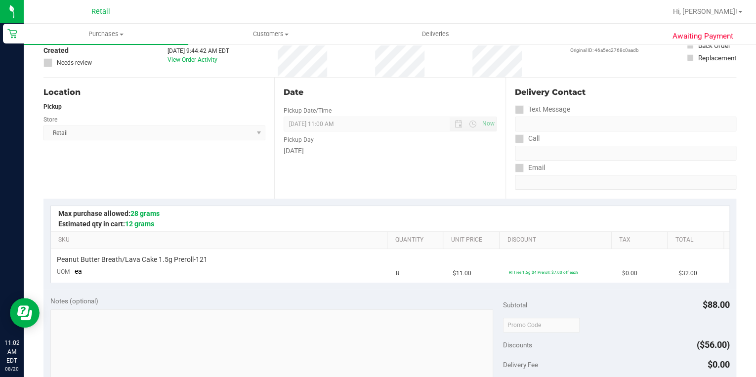
scroll to position [198, 0]
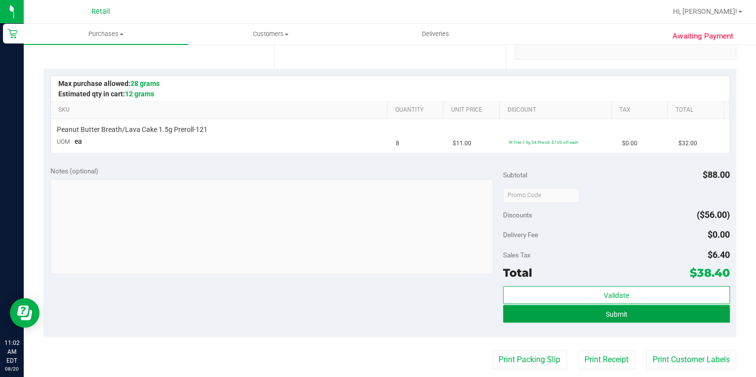
click at [600, 319] on button "Submit" at bounding box center [616, 314] width 226 height 18
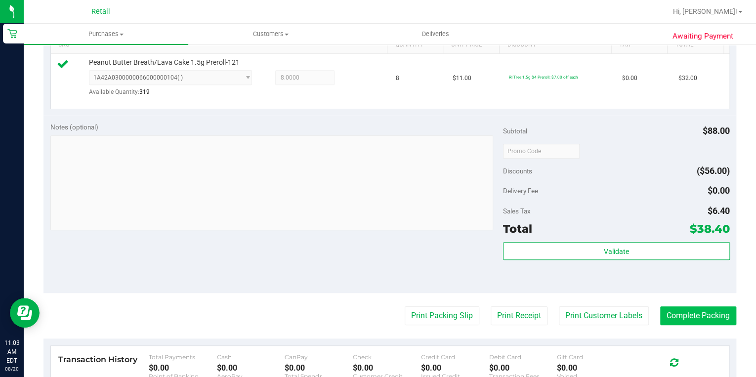
scroll to position [277, 0]
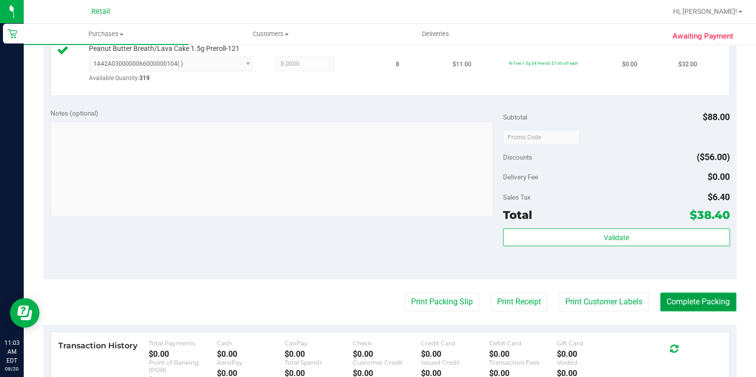
click at [676, 306] on button "Complete Packing" at bounding box center [698, 301] width 76 height 19
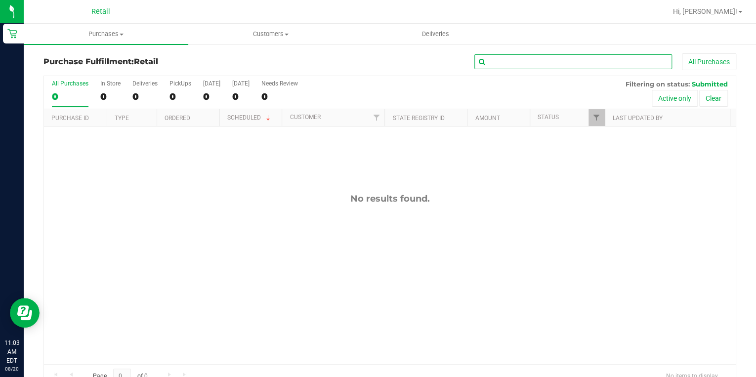
click at [504, 63] on input "text" at bounding box center [573, 61] width 198 height 15
type input "D"
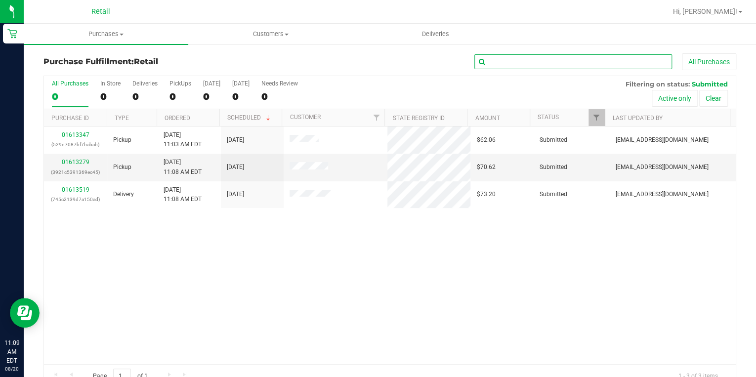
click at [508, 58] on input "text" at bounding box center [573, 61] width 198 height 15
paste input "[PERSON_NAME][US_STATE]"
type input "[PERSON_NAME][US_STATE]"
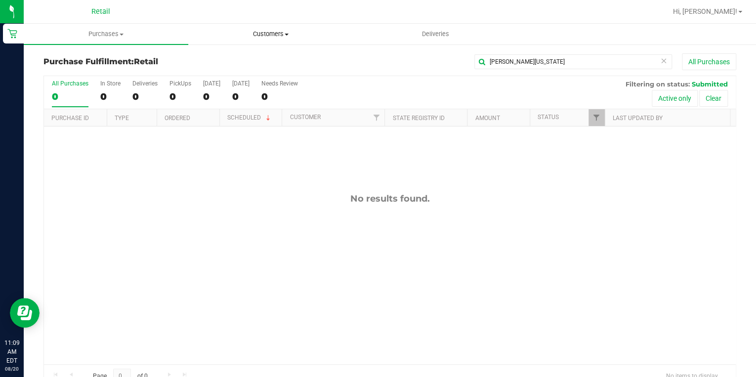
click at [270, 31] on span "Customers" at bounding box center [270, 34] width 163 height 9
click at [233, 58] on span "All customers" at bounding box center [223, 59] width 71 height 8
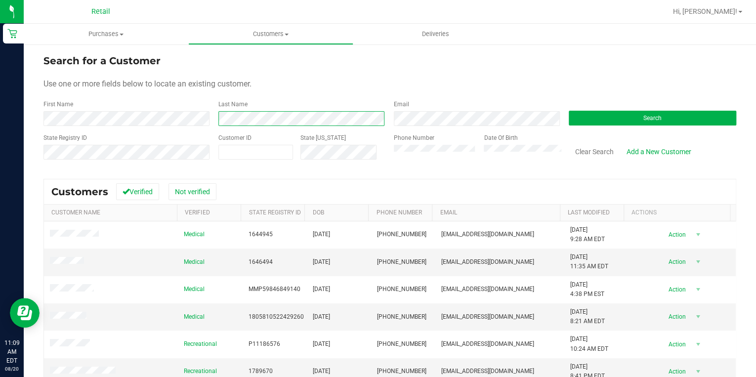
click at [211, 114] on div "Last Name" at bounding box center [298, 113] width 175 height 26
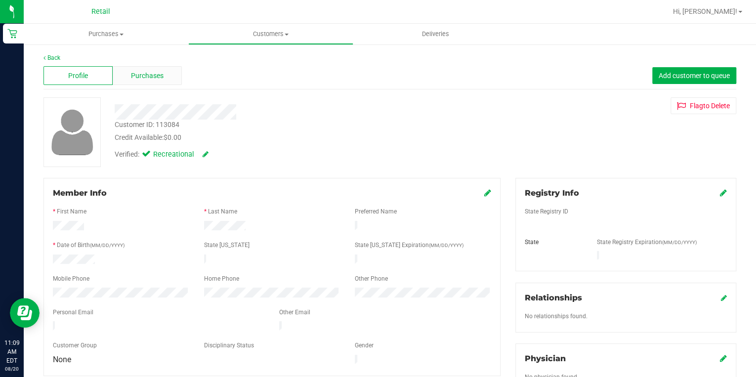
click at [149, 75] on span "Purchases" at bounding box center [147, 76] width 33 height 10
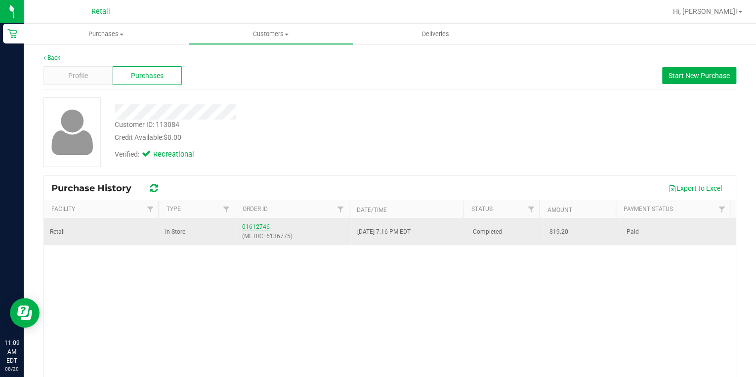
click at [244, 228] on link "01612746" at bounding box center [256, 226] width 28 height 7
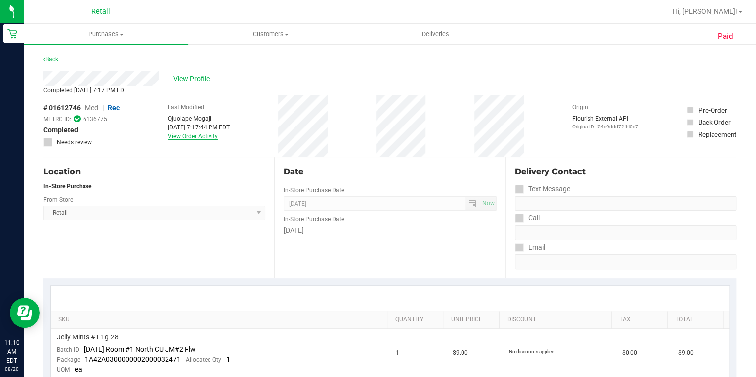
click at [190, 138] on link "View Order Activity" at bounding box center [193, 136] width 50 height 7
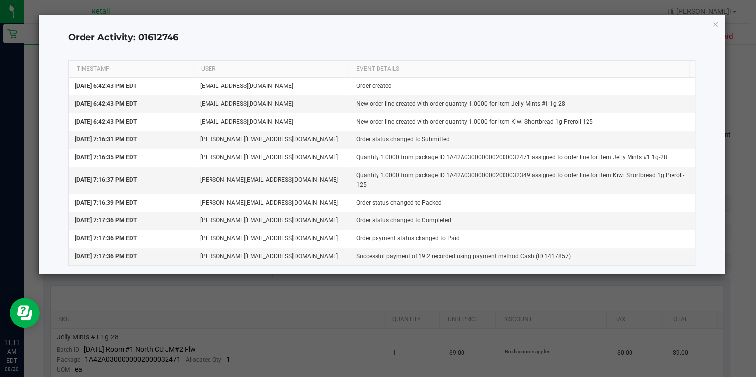
click at [274, 282] on ngb-modal-window "Order Activity: 01612746 TIMESTAMP USER EVENT DETAILS [DATE] 6:42:43 PM EDT [EM…" at bounding box center [381, 188] width 763 height 377
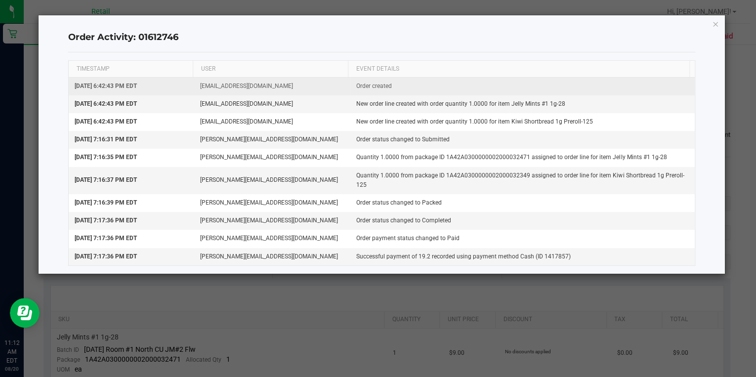
click at [325, 86] on td "[EMAIL_ADDRESS][DOMAIN_NAME]" at bounding box center [272, 87] width 157 height 18
drag, startPoint x: 251, startPoint y: 82, endPoint x: 239, endPoint y: 82, distance: 12.3
click at [247, 82] on td "[EMAIL_ADDRESS][DOMAIN_NAME]" at bounding box center [272, 87] width 157 height 18
click at [169, 89] on td "[DATE] 6:42:43 PM EDT" at bounding box center [131, 87] width 125 height 18
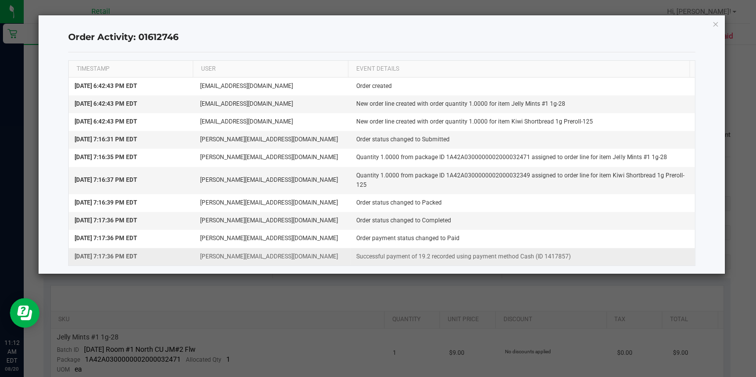
click at [377, 256] on td "Successful payment of 19.2 recorded using payment method Cash (ID 1417857)" at bounding box center [522, 256] width 344 height 17
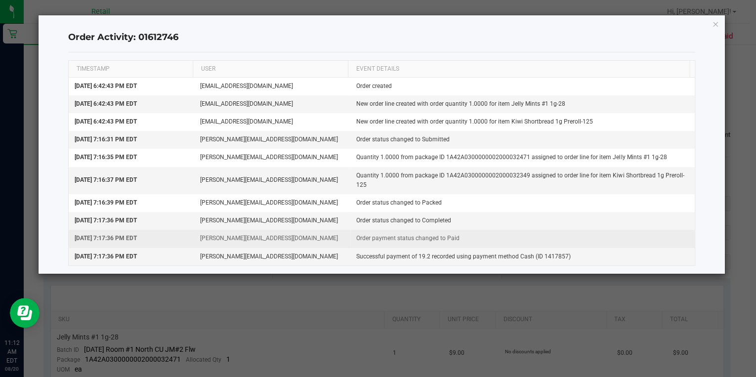
click at [383, 238] on td "Order payment status changed to Paid" at bounding box center [522, 239] width 344 height 18
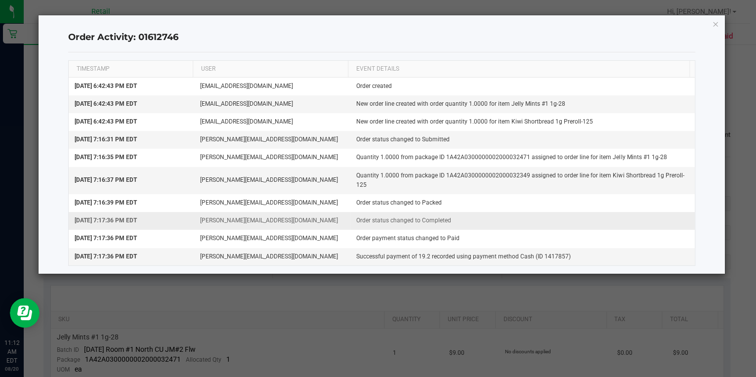
click at [371, 219] on td "Order status changed to Completed" at bounding box center [522, 221] width 344 height 18
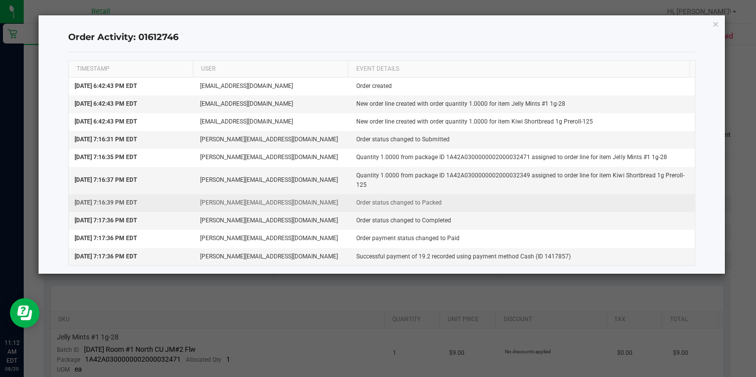
click at [360, 194] on td "Order status changed to Packed" at bounding box center [522, 203] width 344 height 18
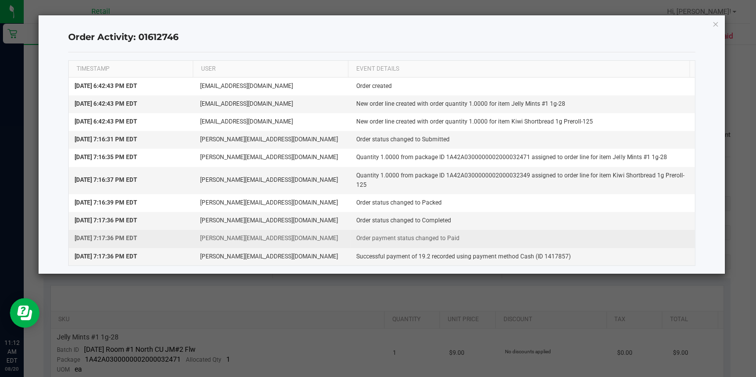
click at [331, 228] on tbody "[DATE] 6:42:43 PM EDT [EMAIL_ADDRESS][DOMAIN_NAME] Order created [DATE] 6:42:43…" at bounding box center [382, 172] width 626 height 188
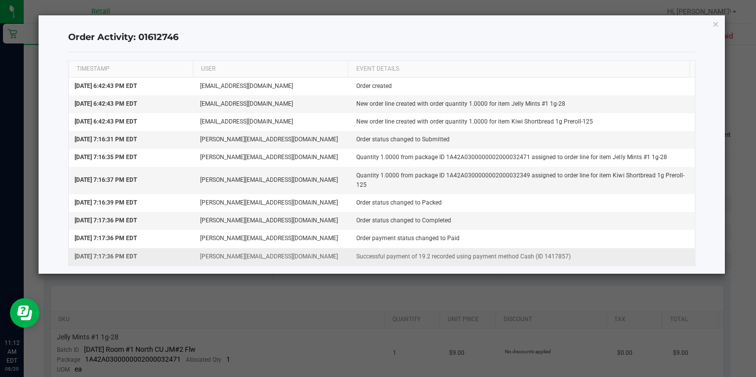
drag, startPoint x: 328, startPoint y: 230, endPoint x: 294, endPoint y: 253, distance: 41.9
click at [294, 253] on td "[PERSON_NAME][EMAIL_ADDRESS][DOMAIN_NAME]" at bounding box center [272, 256] width 157 height 17
click at [601, 42] on h4 "Order Activity: 01612746" at bounding box center [381, 37] width 627 height 13
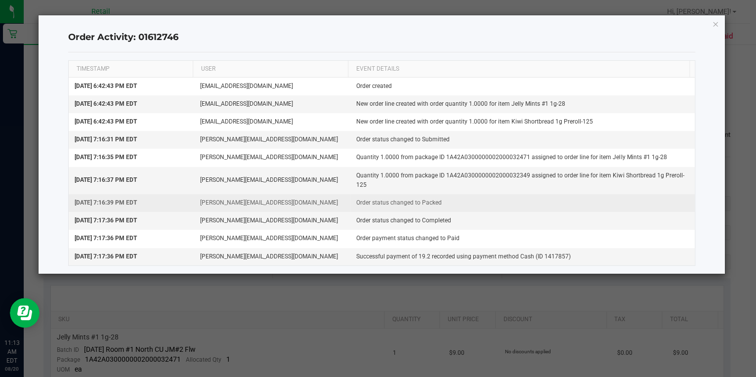
click at [580, 206] on td "Order status changed to Packed" at bounding box center [522, 203] width 344 height 18
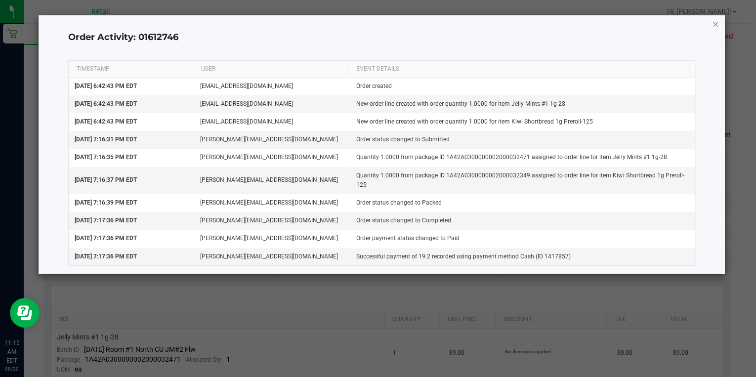
click at [712, 24] on icon "button" at bounding box center [715, 24] width 7 height 12
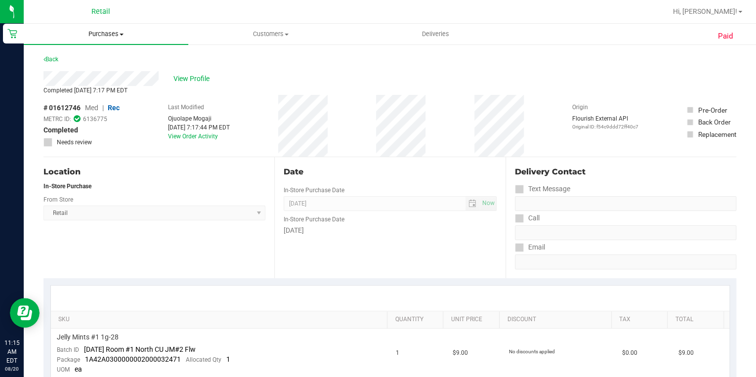
click at [105, 33] on span "Purchases" at bounding box center [106, 34] width 164 height 9
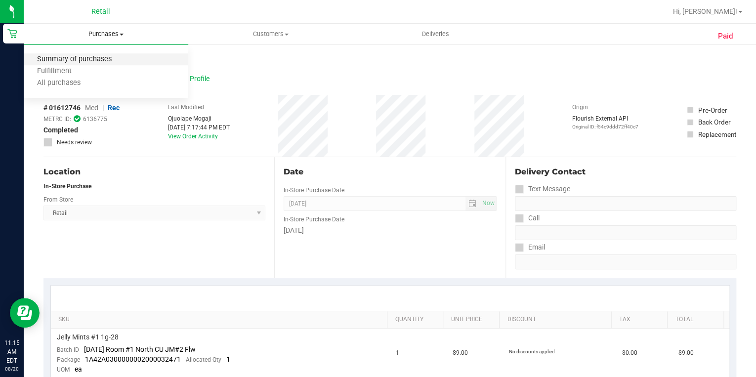
click at [83, 56] on span "Summary of purchases" at bounding box center [74, 59] width 101 height 8
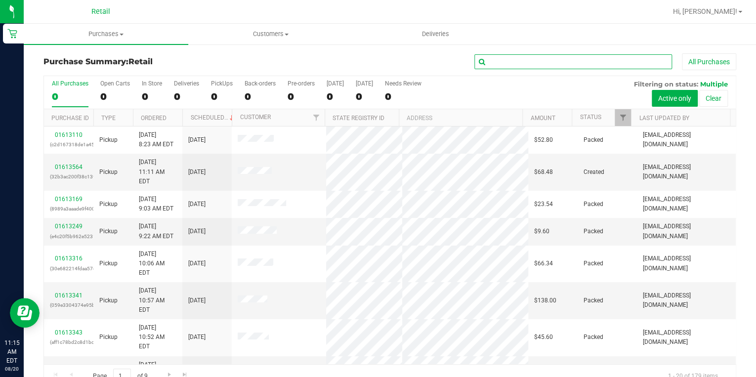
click at [522, 58] on input "text" at bounding box center [573, 61] width 198 height 15
click at [498, 59] on input "text" at bounding box center [573, 61] width 198 height 15
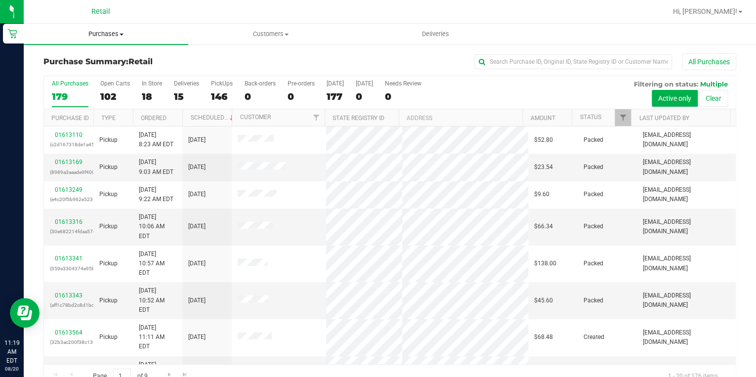
click at [105, 35] on span "Purchases" at bounding box center [106, 34] width 164 height 9
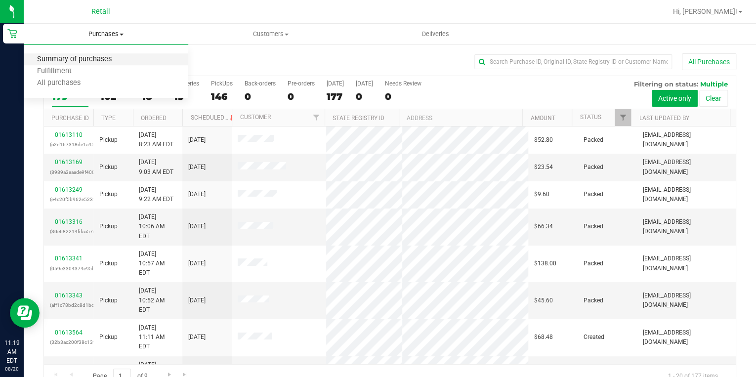
click at [105, 57] on span "Summary of purchases" at bounding box center [74, 59] width 101 height 8
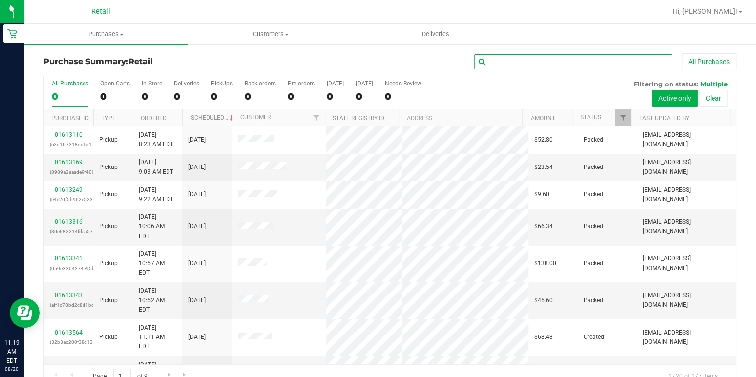
click at [500, 61] on input "text" at bounding box center [573, 61] width 198 height 15
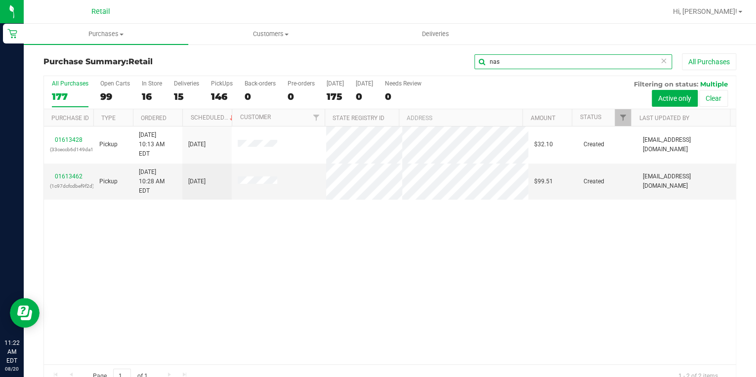
click at [500, 59] on input "nas" at bounding box center [573, 61] width 198 height 15
type input "nasir"
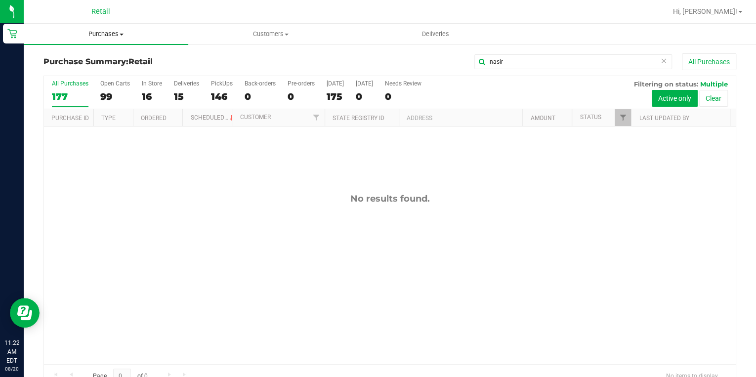
click at [118, 35] on span "Purchases" at bounding box center [106, 34] width 164 height 9
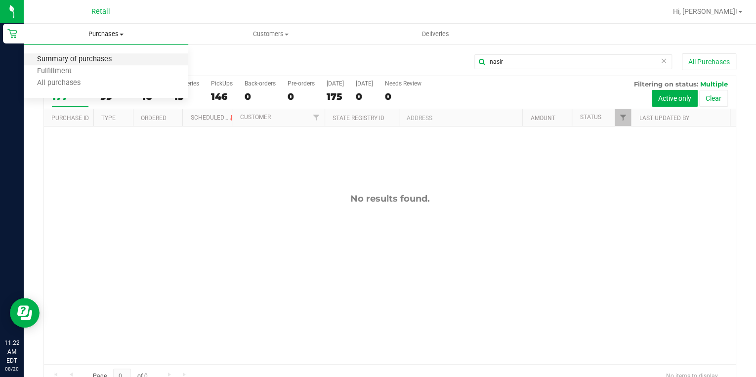
click at [85, 56] on span "Summary of purchases" at bounding box center [74, 59] width 101 height 8
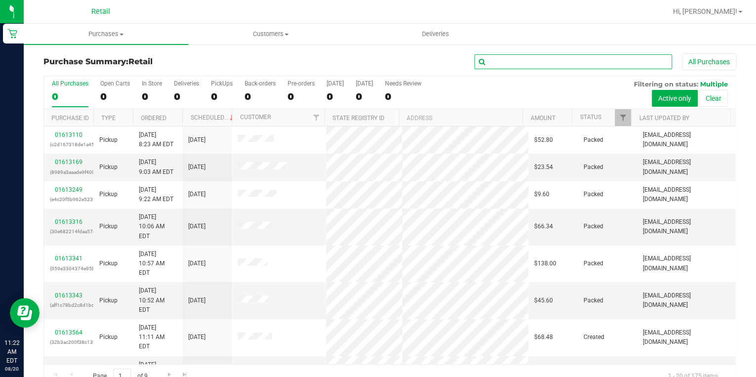
click at [507, 64] on input "text" at bounding box center [573, 61] width 198 height 15
click at [514, 61] on input "text" at bounding box center [573, 61] width 198 height 15
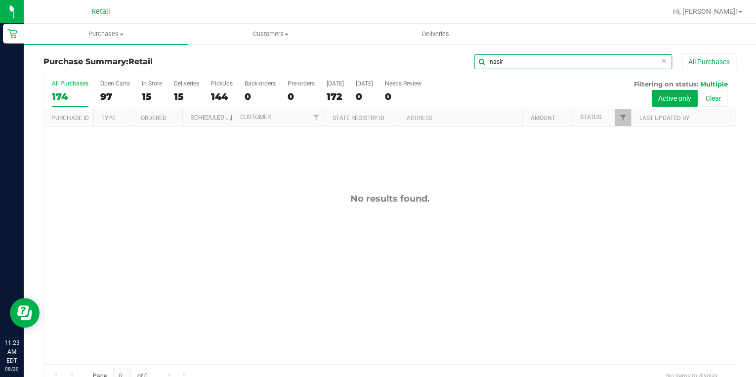
drag, startPoint x: 503, startPoint y: 62, endPoint x: 438, endPoint y: 58, distance: 64.8
click at [439, 59] on div "nasir All Purchases" at bounding box center [505, 61] width 462 height 17
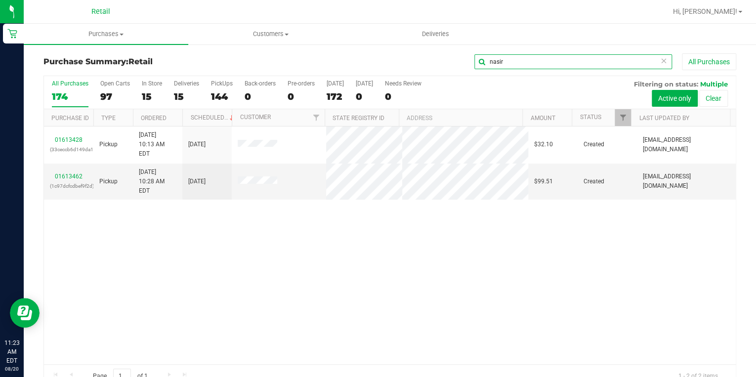
type input "nasir"
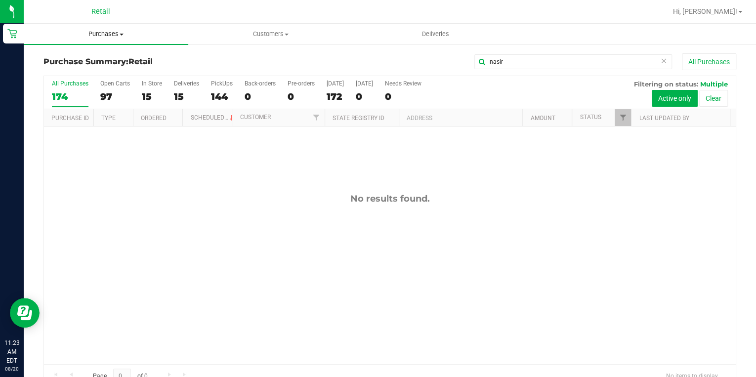
click at [103, 32] on span "Purchases" at bounding box center [106, 34] width 164 height 9
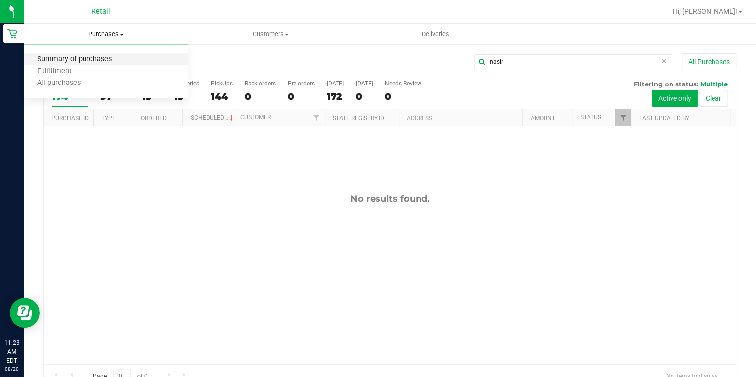
click at [94, 58] on span "Summary of purchases" at bounding box center [74, 59] width 101 height 8
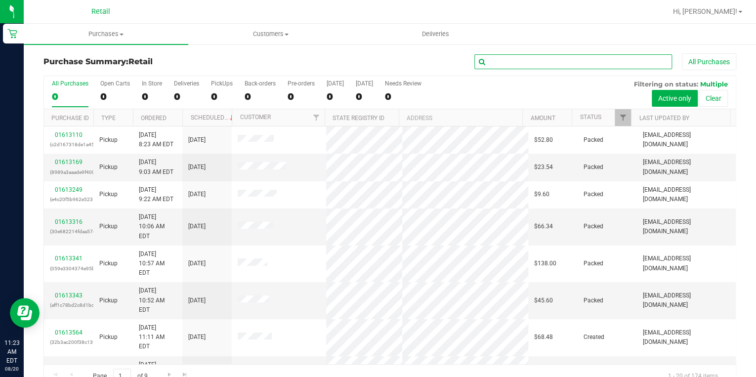
click at [499, 63] on input "text" at bounding box center [573, 61] width 198 height 15
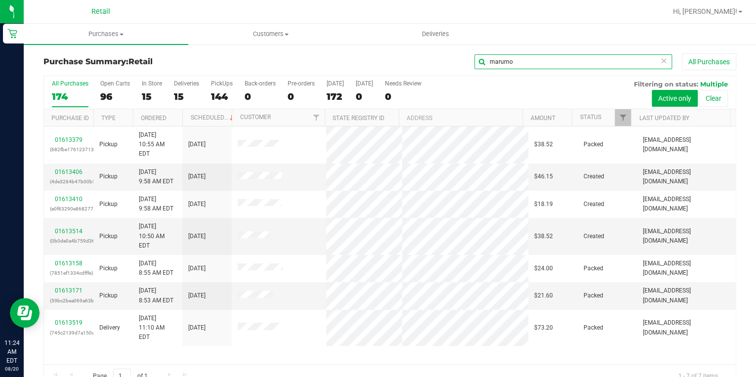
type input "marumo"
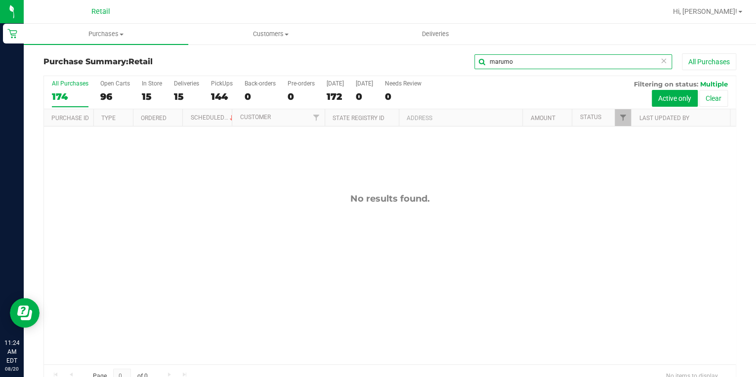
drag, startPoint x: 517, startPoint y: 61, endPoint x: 380, endPoint y: 58, distance: 136.8
click at [399, 58] on div "marumo All Purchases" at bounding box center [505, 61] width 462 height 17
click at [274, 36] on span "Customers" at bounding box center [270, 34] width 163 height 9
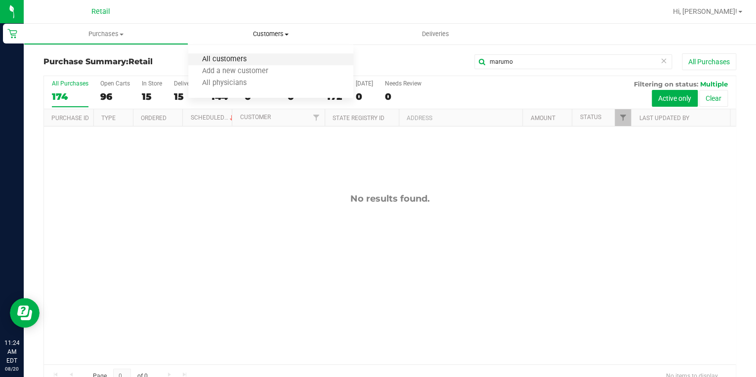
click at [240, 56] on span "All customers" at bounding box center [223, 59] width 71 height 8
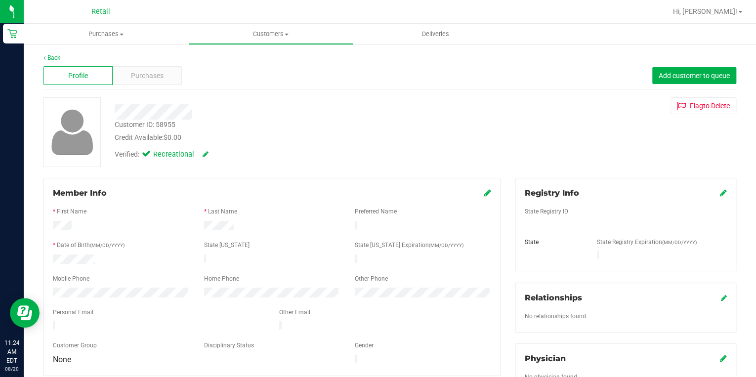
click at [154, 59] on div "Back" at bounding box center [389, 57] width 692 height 9
click at [146, 70] on div "Purchases" at bounding box center [147, 75] width 69 height 19
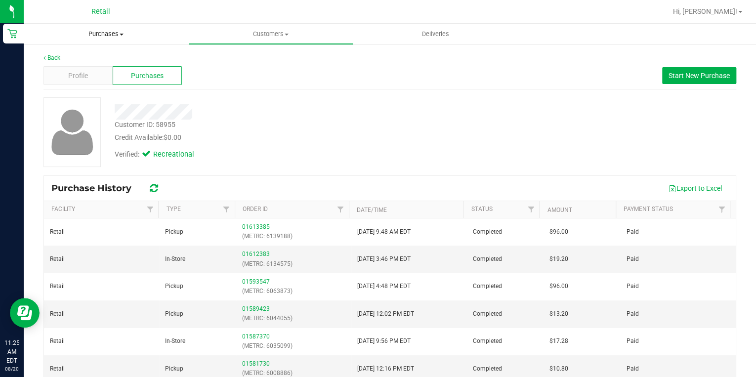
click at [110, 33] on span "Purchases" at bounding box center [106, 34] width 164 height 9
click at [94, 56] on span "Summary of purchases" at bounding box center [74, 59] width 101 height 8
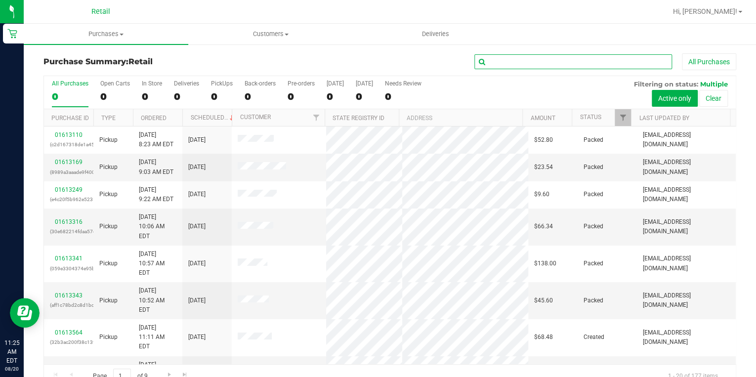
click at [502, 65] on input "text" at bounding box center [573, 61] width 198 height 15
click at [506, 63] on input "text" at bounding box center [573, 61] width 198 height 15
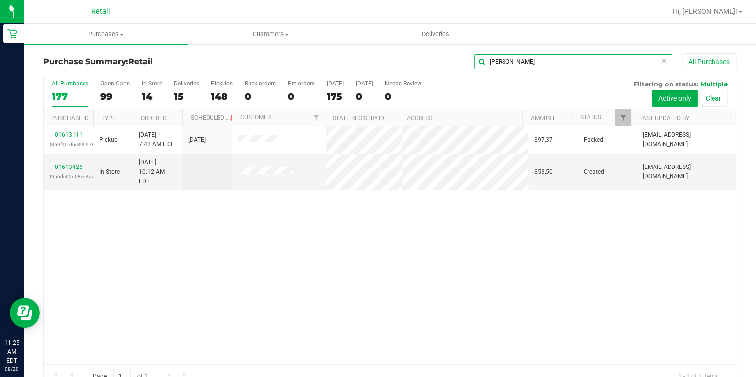
type input "[PERSON_NAME]"
click at [107, 29] on uib-tab-heading "Purchases Summary of purchases Fulfillment All purchases" at bounding box center [106, 34] width 164 height 21
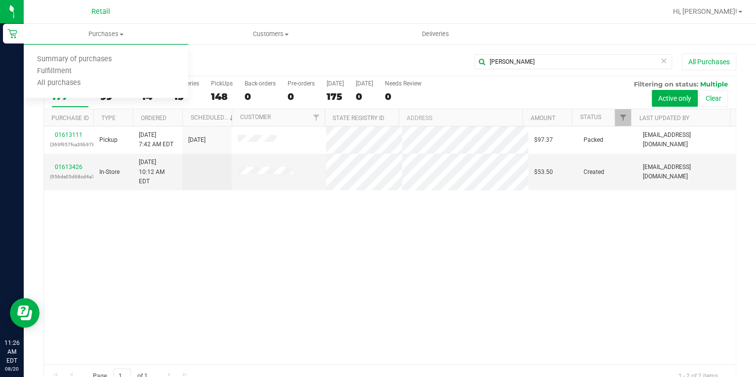
click at [305, 307] on div "01613111 (369f957fca39b978) Pickup [DATE] 7:42 AM EDT 8/20/2025 $97.37 Packed […" at bounding box center [389, 245] width 691 height 238
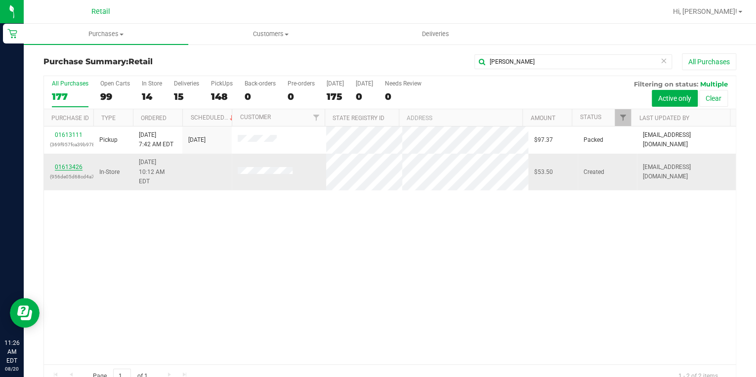
click at [77, 163] on link "01613426" at bounding box center [69, 166] width 28 height 7
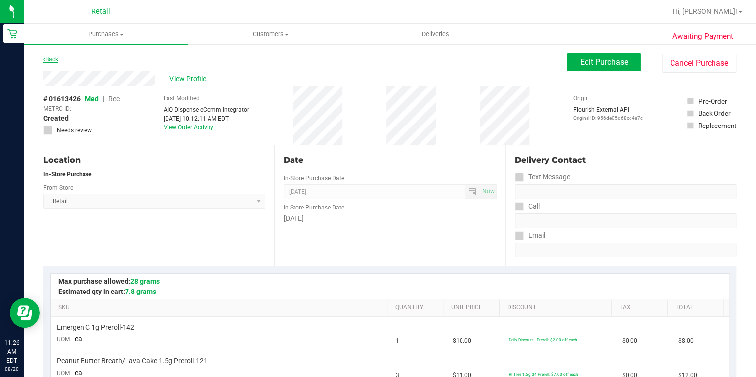
click at [55, 59] on link "Back" at bounding box center [50, 59] width 15 height 7
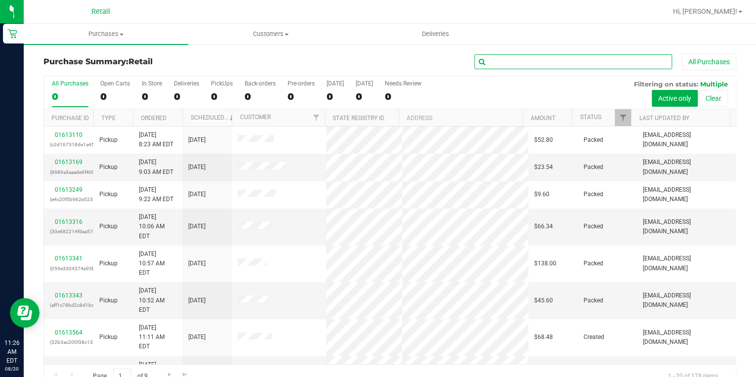
click at [515, 57] on input "text" at bounding box center [573, 61] width 198 height 15
click at [513, 59] on input "text" at bounding box center [573, 61] width 198 height 15
click at [508, 61] on input "text" at bounding box center [573, 61] width 198 height 15
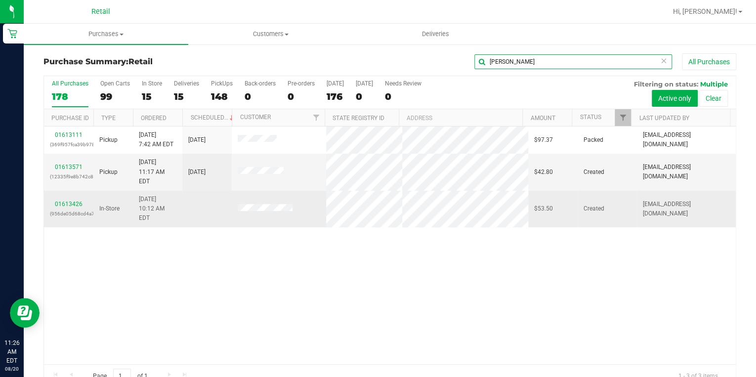
type input "[PERSON_NAME]"
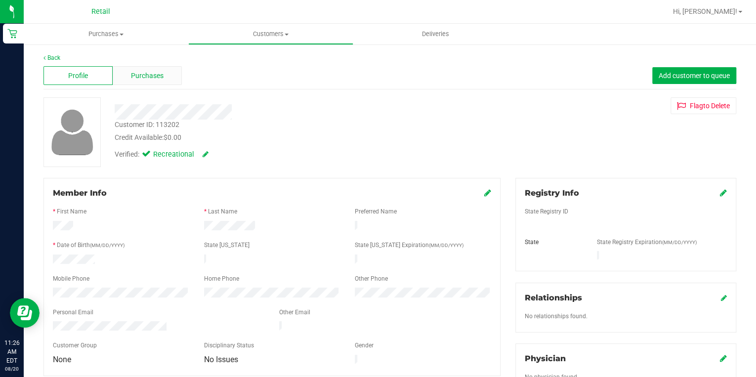
click at [154, 74] on span "Purchases" at bounding box center [147, 76] width 33 height 10
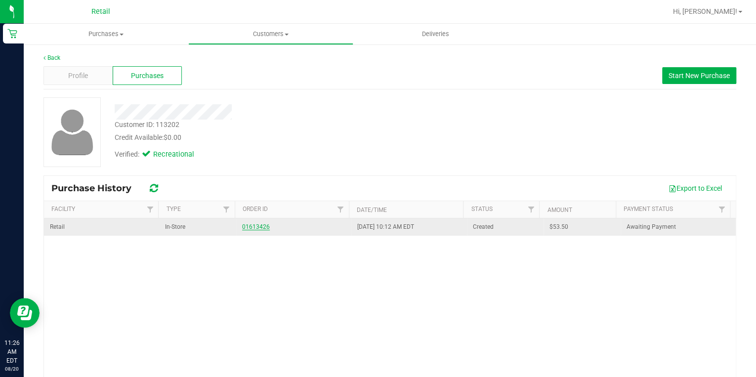
click at [246, 227] on link "01613426" at bounding box center [256, 226] width 28 height 7
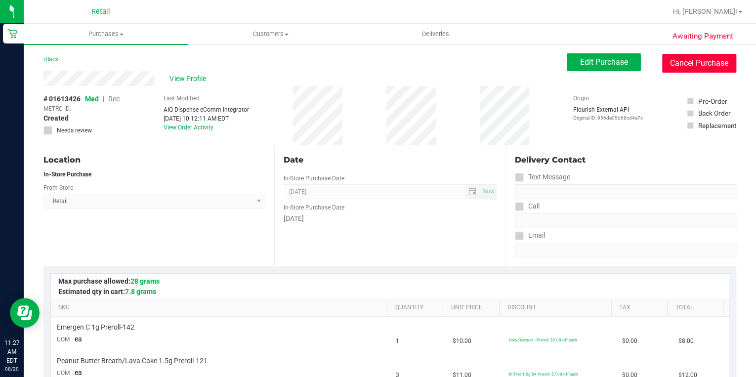
click at [684, 69] on button "Cancel Purchase" at bounding box center [699, 63] width 74 height 19
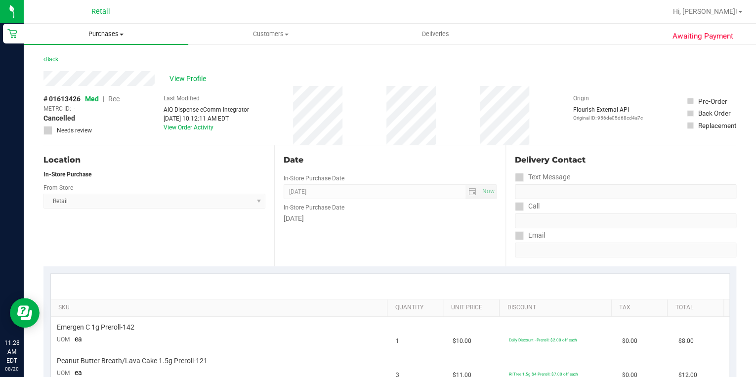
click at [113, 36] on span "Purchases" at bounding box center [106, 34] width 164 height 9
click at [58, 80] on span "All purchases" at bounding box center [59, 83] width 70 height 8
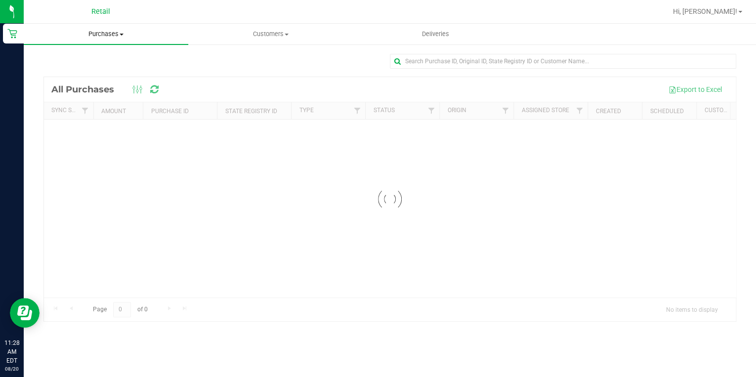
click at [110, 34] on span "Purchases" at bounding box center [106, 34] width 164 height 9
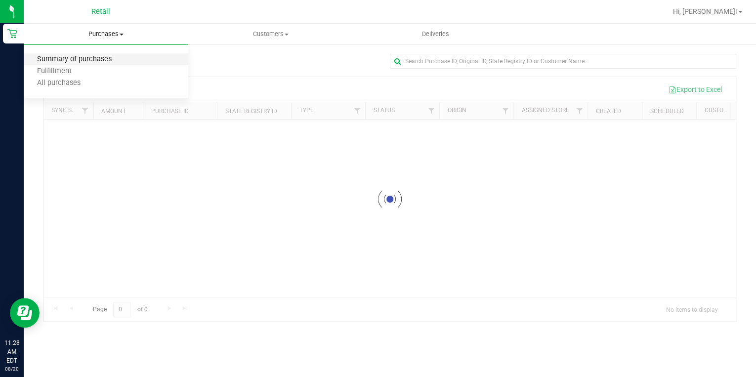
click at [93, 61] on span "Summary of purchases" at bounding box center [74, 59] width 101 height 8
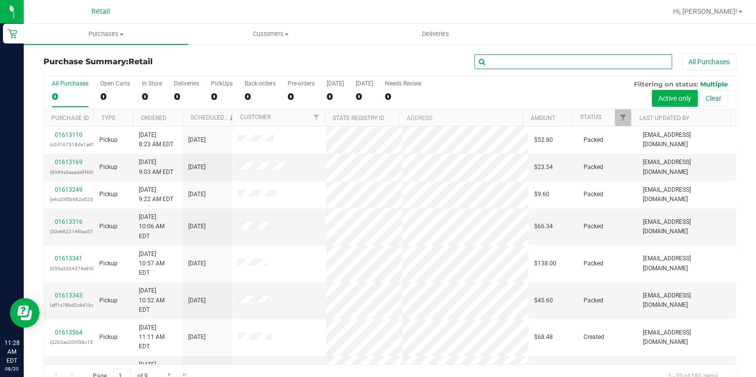
click at [525, 65] on input "text" at bounding box center [573, 61] width 198 height 15
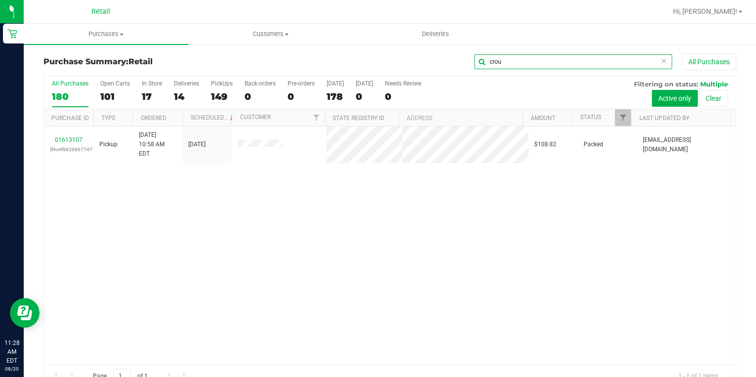
type input "crou"
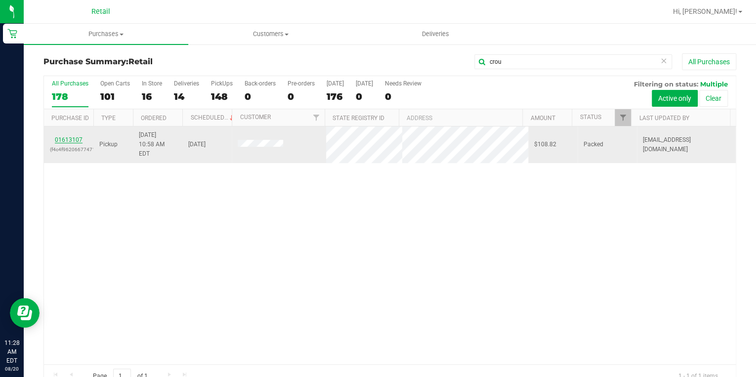
click at [77, 136] on link "01613107" at bounding box center [69, 139] width 28 height 7
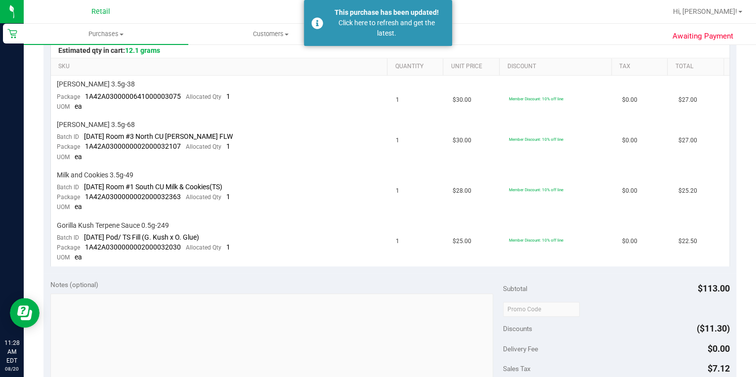
scroll to position [316, 0]
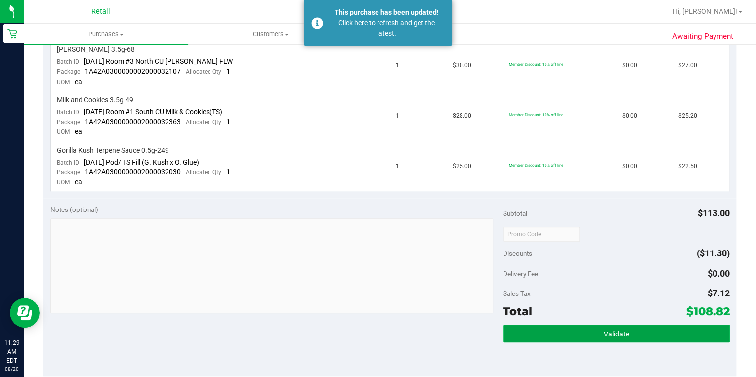
click at [626, 332] on button "Validate" at bounding box center [616, 333] width 226 height 18
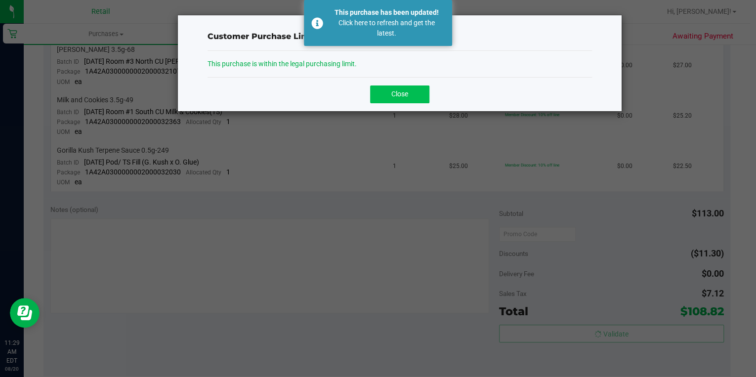
click at [392, 95] on span "Close" at bounding box center [399, 94] width 17 height 8
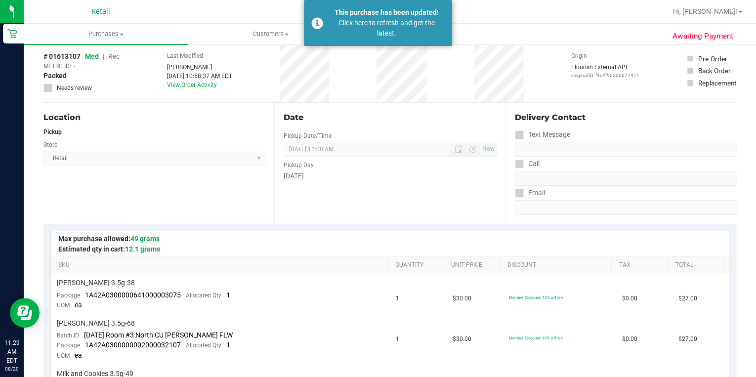
scroll to position [0, 0]
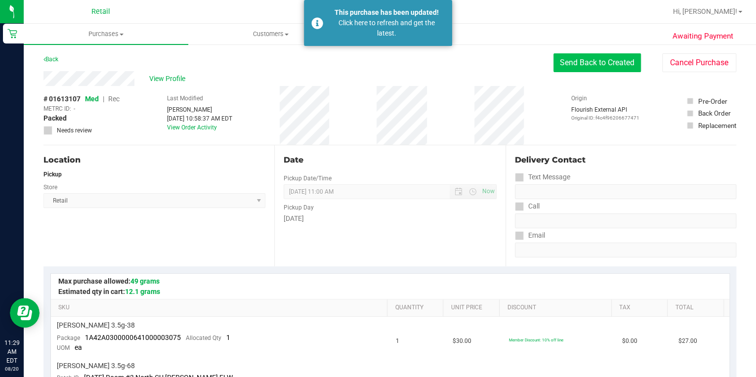
click at [599, 62] on button "Send Back to Created" at bounding box center [596, 62] width 87 height 19
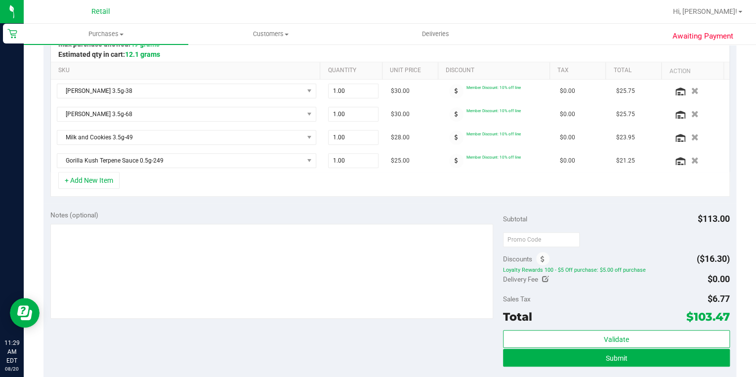
scroll to position [277, 0]
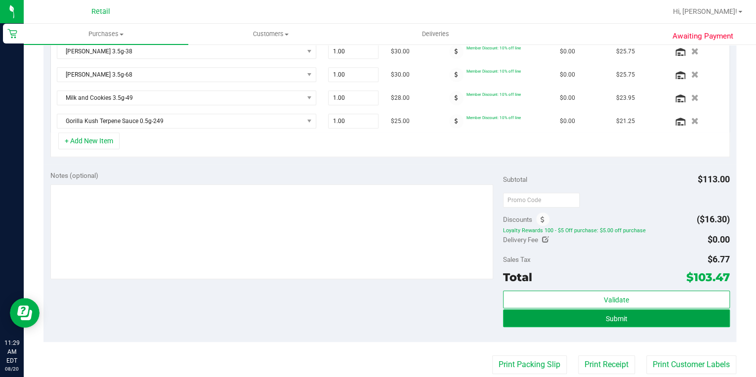
click at [632, 318] on button "Submit" at bounding box center [616, 318] width 226 height 18
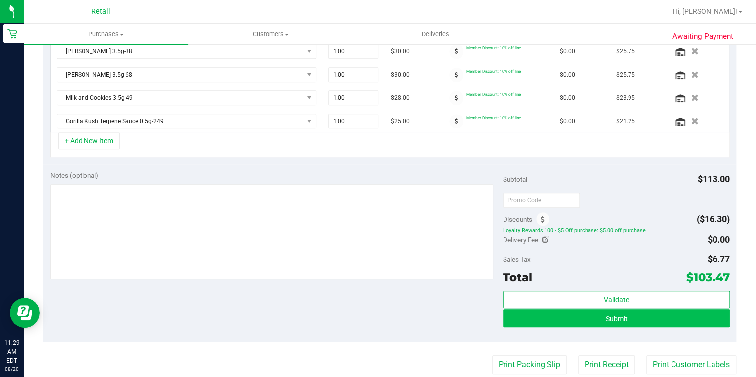
scroll to position [278, 0]
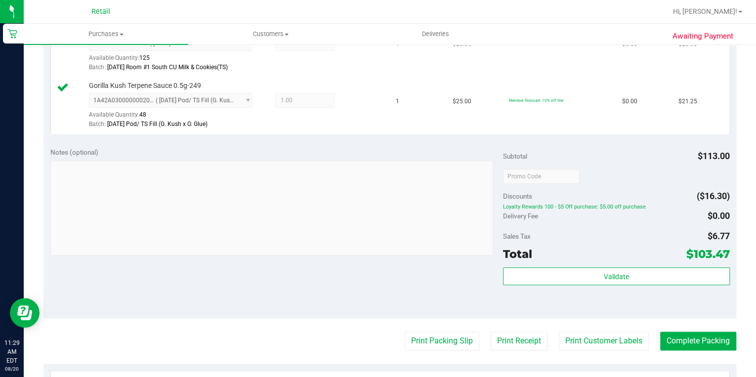
scroll to position [435, 0]
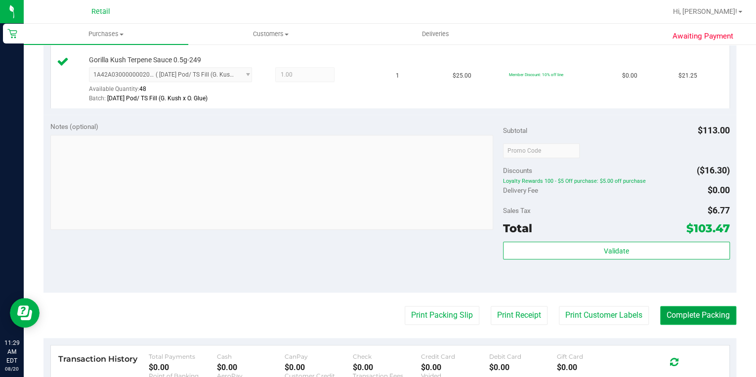
click at [688, 311] on button "Complete Packing" at bounding box center [698, 315] width 76 height 19
click at [682, 310] on button "Complete Packing" at bounding box center [698, 315] width 76 height 19
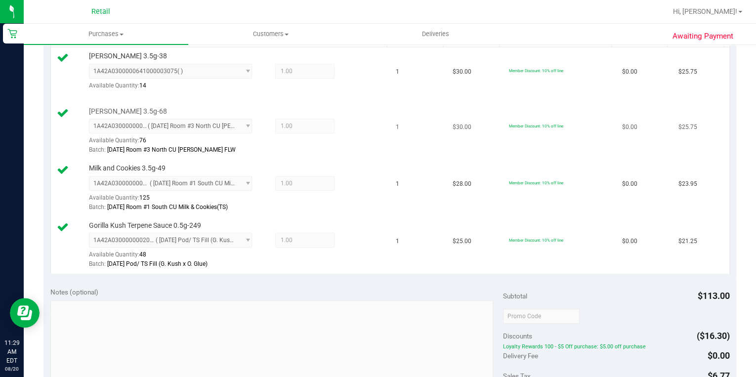
scroll to position [395, 0]
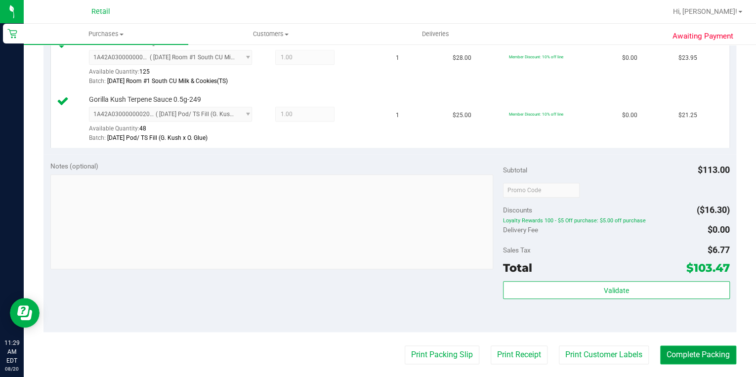
click at [691, 353] on button "Complete Packing" at bounding box center [698, 354] width 76 height 19
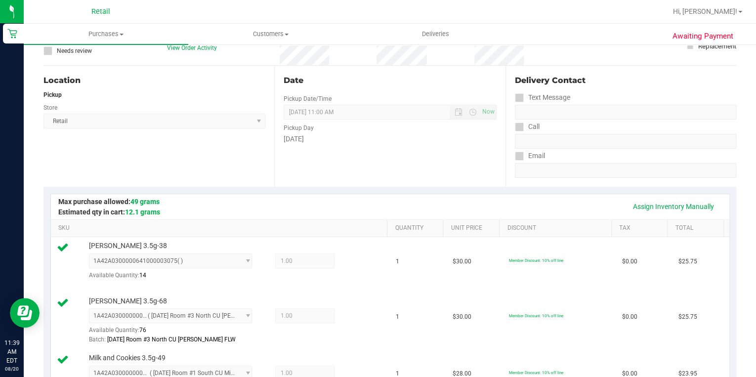
scroll to position [0, 0]
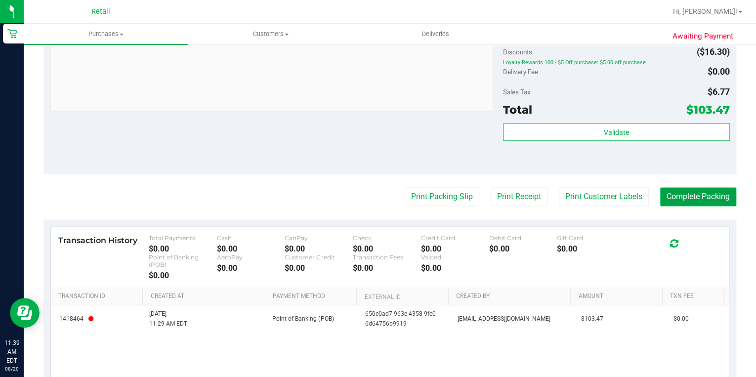
click at [694, 200] on button "Complete Packing" at bounding box center [698, 196] width 76 height 19
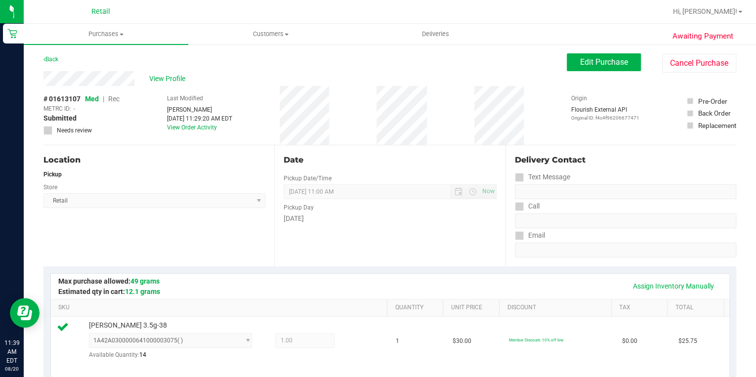
click at [49, 53] on div "Back" at bounding box center [50, 59] width 15 height 12
click at [52, 60] on link "Back" at bounding box center [50, 59] width 15 height 7
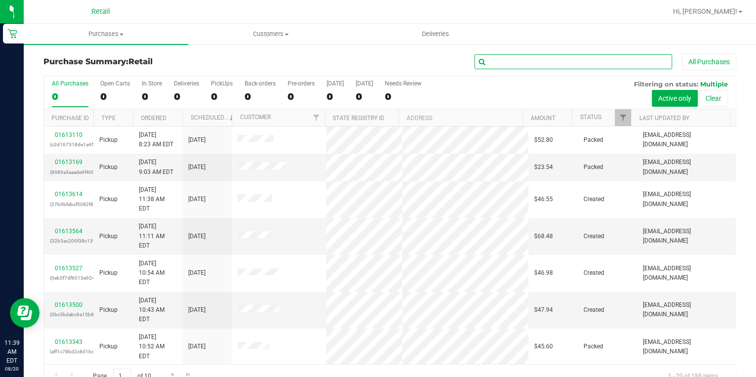
click at [628, 67] on input "text" at bounding box center [573, 61] width 198 height 15
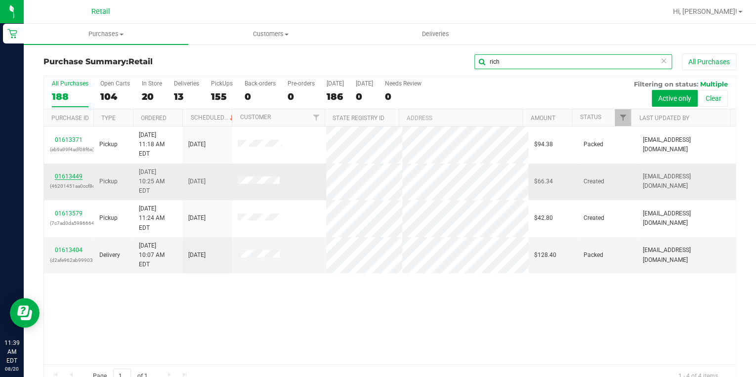
type input "rich"
click at [68, 173] on link "01613449" at bounding box center [69, 176] width 28 height 7
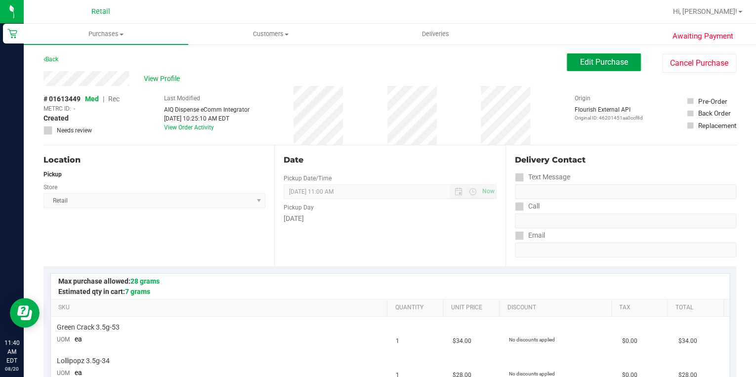
click at [584, 60] on span "Edit Purchase" at bounding box center [604, 61] width 48 height 9
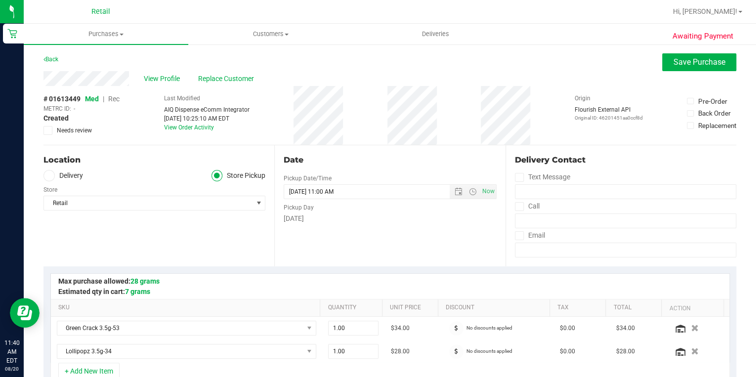
click at [113, 100] on span "Rec" at bounding box center [113, 99] width 11 height 8
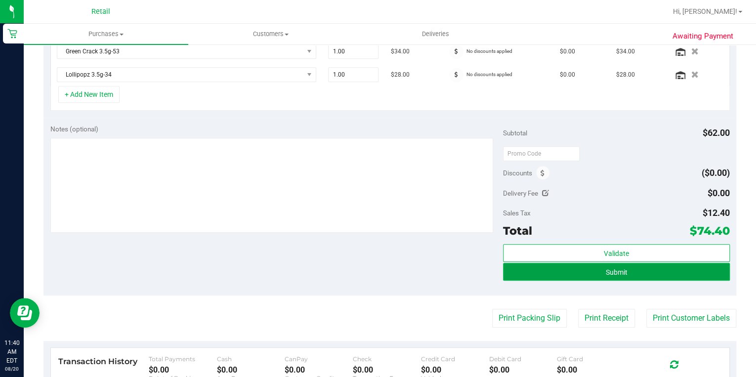
click at [651, 269] on button "Submit" at bounding box center [616, 272] width 226 height 18
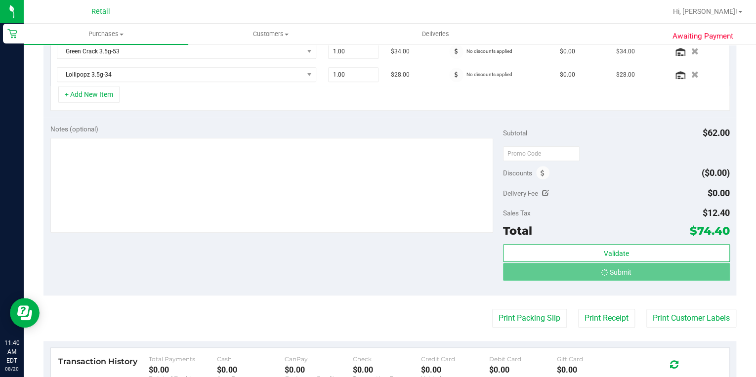
scroll to position [278, 0]
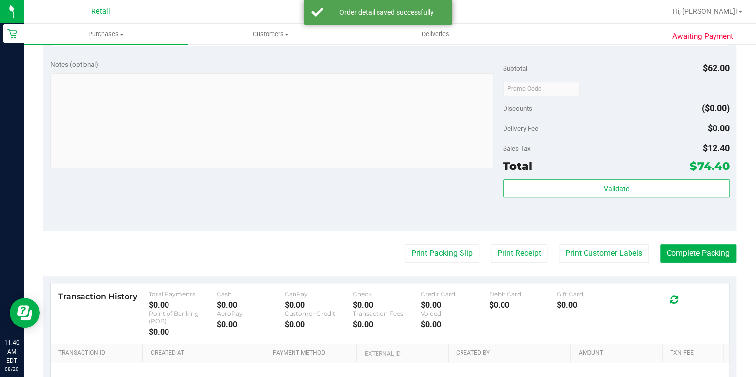
scroll to position [397, 0]
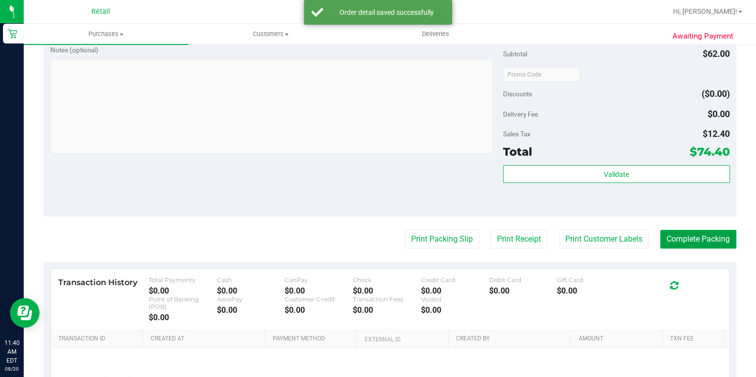
click at [714, 234] on button "Complete Packing" at bounding box center [698, 239] width 76 height 19
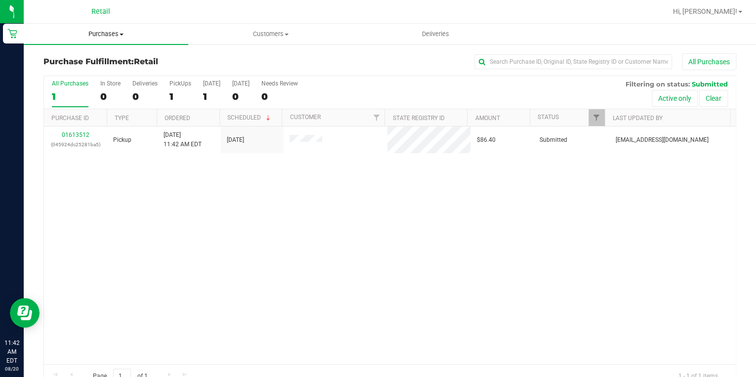
click at [135, 42] on uib-tab-heading "Purchases Summary of purchases Fulfillment All purchases" at bounding box center [106, 34] width 164 height 21
click at [117, 38] on span "Purchases" at bounding box center [106, 34] width 164 height 9
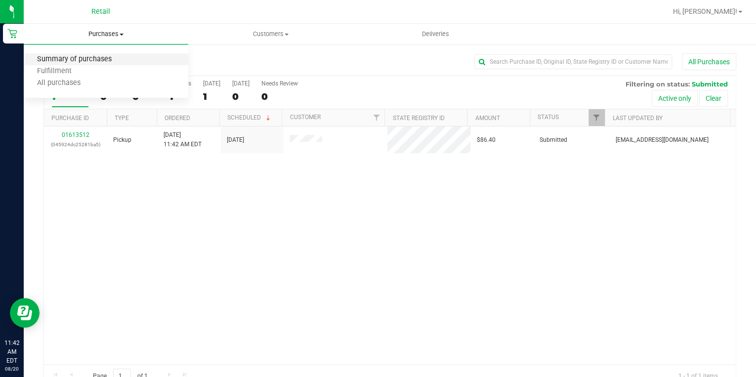
click at [103, 62] on span "Summary of purchases" at bounding box center [74, 59] width 101 height 8
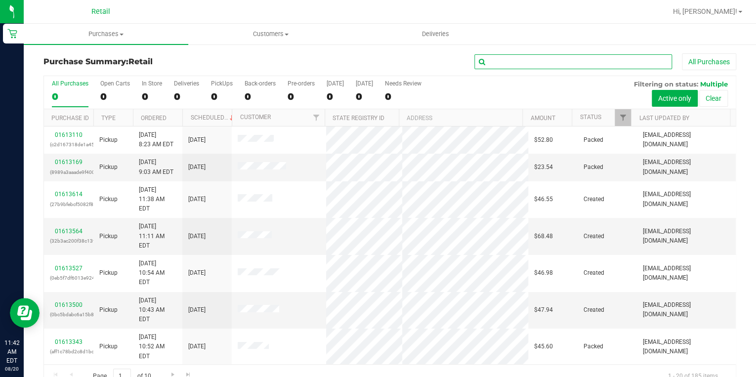
click at [620, 62] on input "text" at bounding box center [573, 61] width 198 height 15
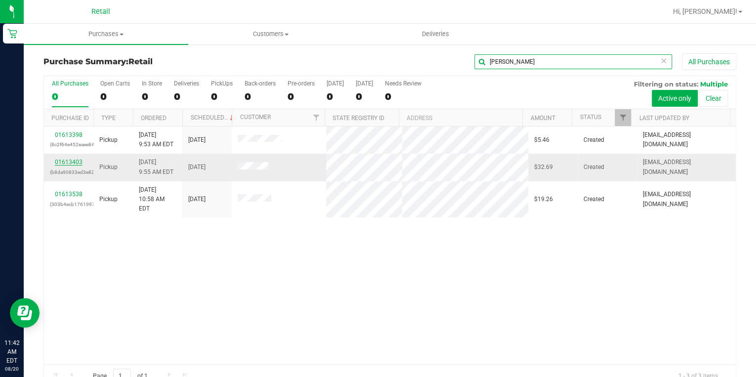
type input "[PERSON_NAME]"
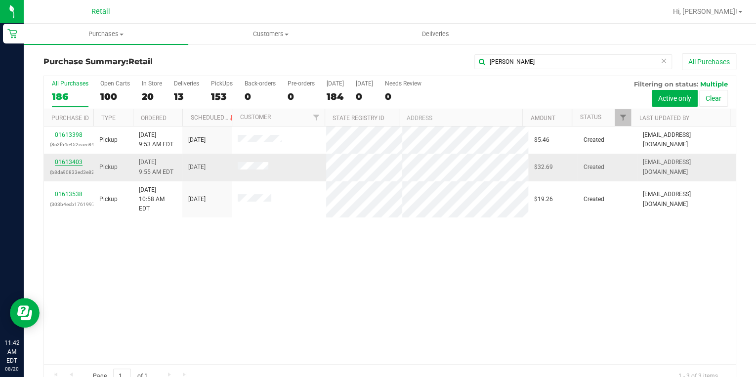
click at [70, 162] on link "01613403" at bounding box center [69, 162] width 28 height 7
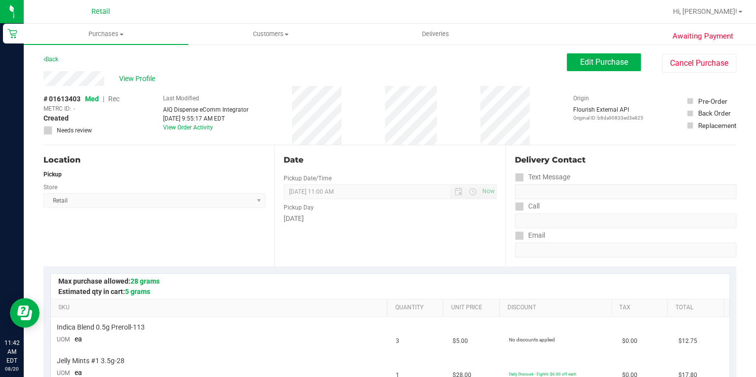
click at [605, 60] on span "Edit Purchase" at bounding box center [604, 61] width 48 height 9
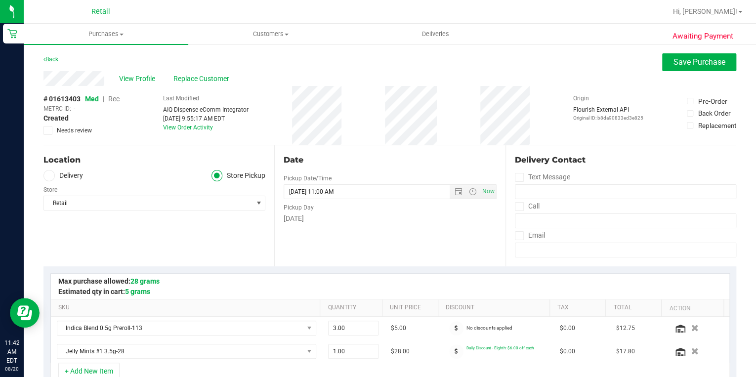
click at [118, 99] on span "Rec" at bounding box center [113, 99] width 11 height 8
click at [683, 58] on span "Save Purchase" at bounding box center [699, 61] width 52 height 9
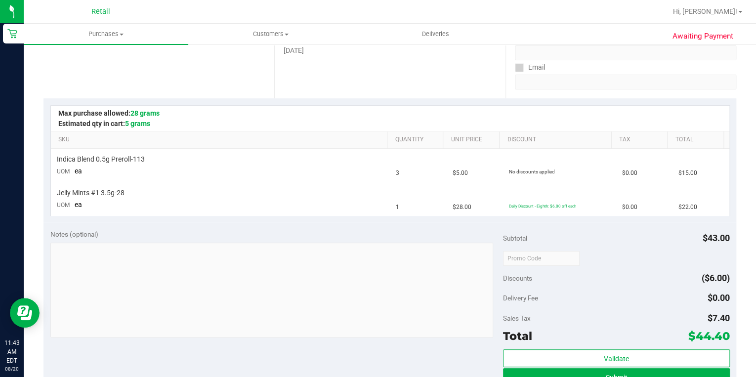
scroll to position [198, 0]
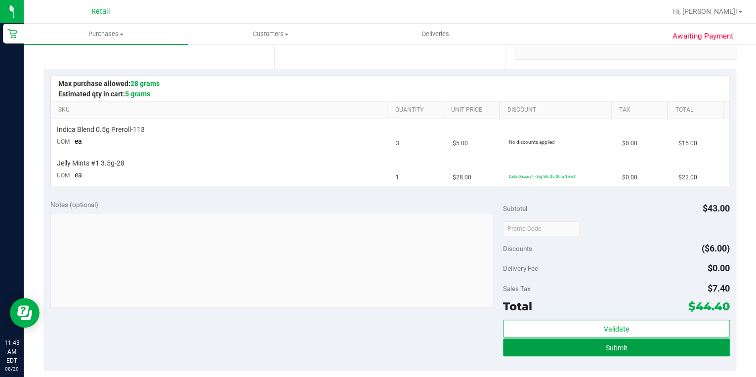
click at [626, 348] on button "Submit" at bounding box center [616, 347] width 226 height 18
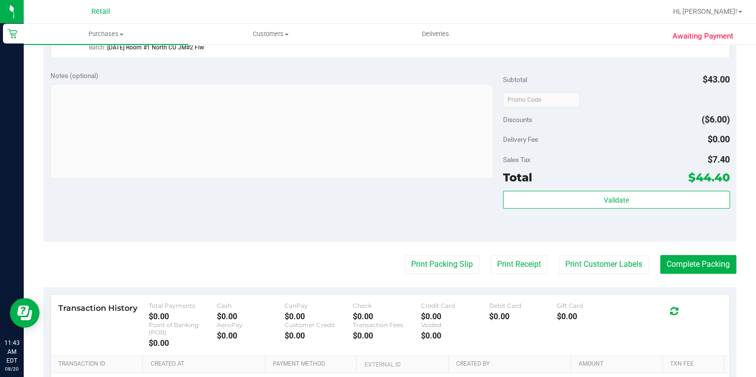
scroll to position [395, 0]
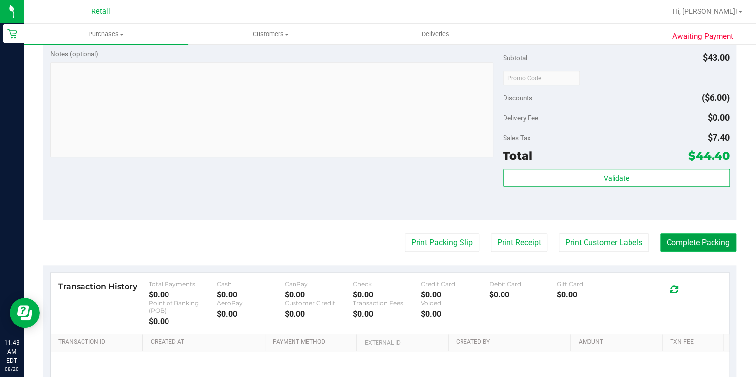
click at [678, 239] on button "Complete Packing" at bounding box center [698, 242] width 76 height 19
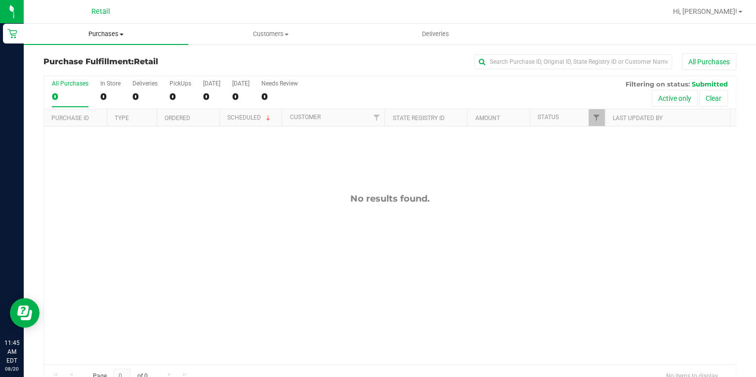
click at [104, 41] on uib-tab-heading "Purchases Summary of purchases Fulfillment All purchases" at bounding box center [106, 34] width 164 height 21
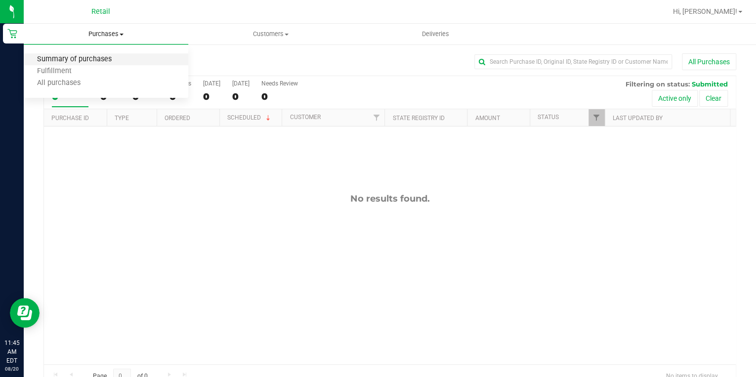
click at [110, 56] on span "Summary of purchases" at bounding box center [74, 59] width 101 height 8
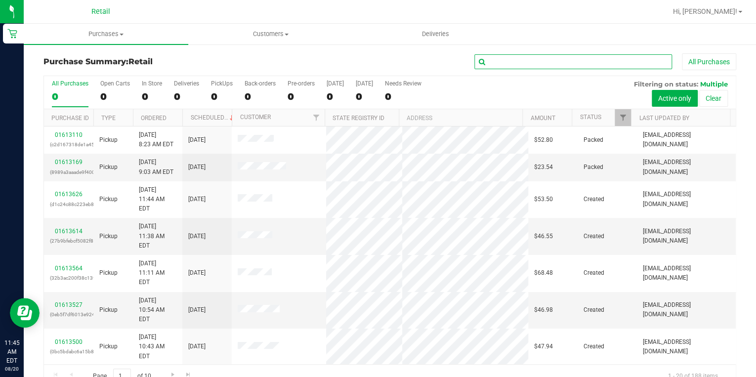
click at [551, 66] on input "text" at bounding box center [573, 61] width 198 height 15
click at [555, 61] on input "text" at bounding box center [573, 61] width 198 height 15
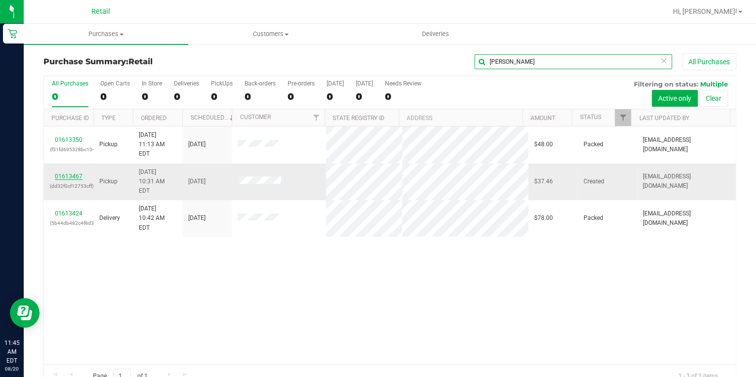
type input "[PERSON_NAME]"
click at [79, 173] on link "01613467" at bounding box center [69, 176] width 28 height 7
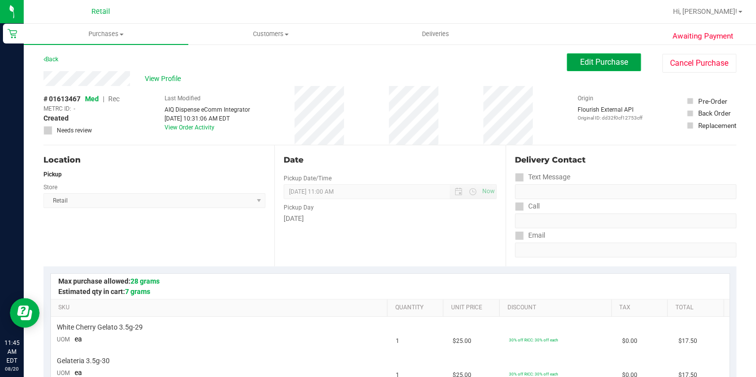
click at [597, 58] on span "Edit Purchase" at bounding box center [604, 61] width 48 height 9
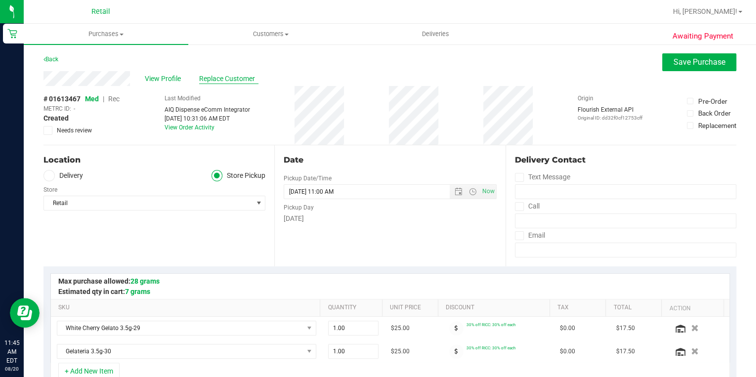
click at [213, 75] on span "Replace Customer" at bounding box center [228, 79] width 59 height 10
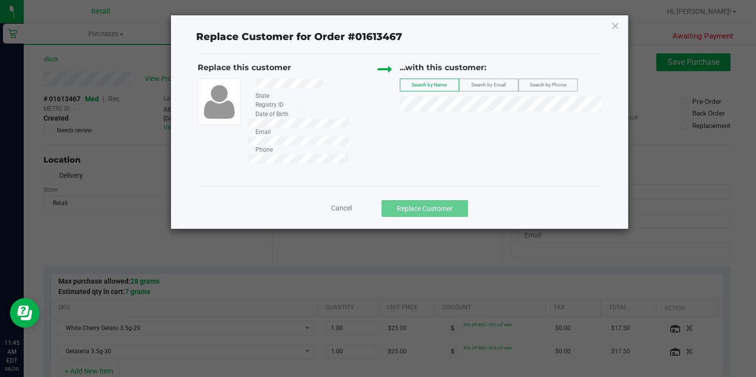
click at [342, 200] on div "Cancel Replace Customer" at bounding box center [399, 208] width 389 height 17
click at [343, 204] on span "Cancel" at bounding box center [341, 208] width 21 height 8
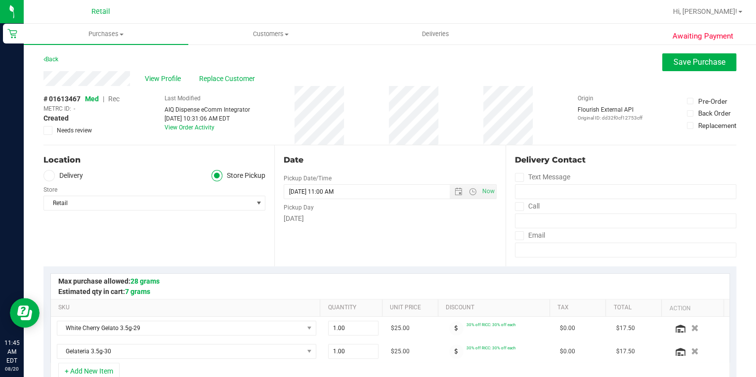
click at [112, 100] on span "Rec" at bounding box center [113, 99] width 11 height 8
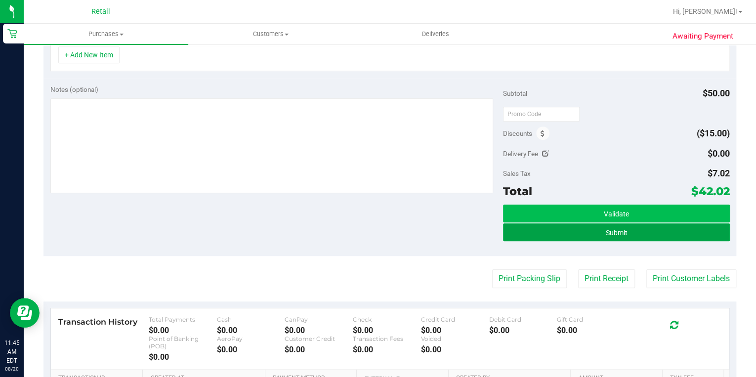
click at [628, 227] on button "Submit" at bounding box center [616, 232] width 226 height 18
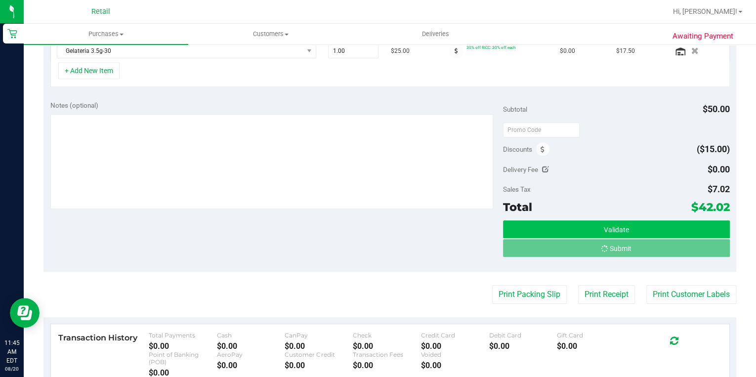
scroll to position [285, 0]
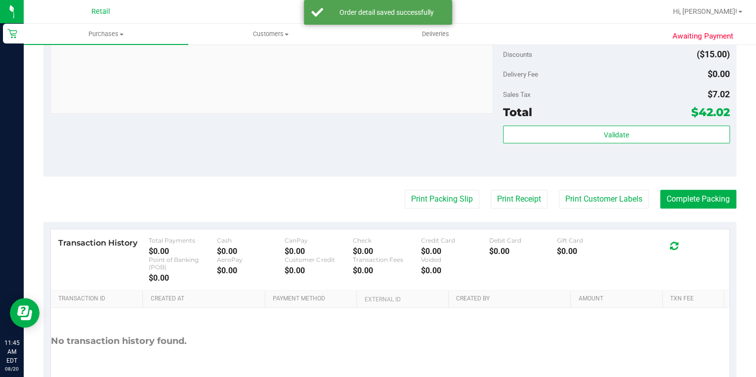
scroll to position [443, 0]
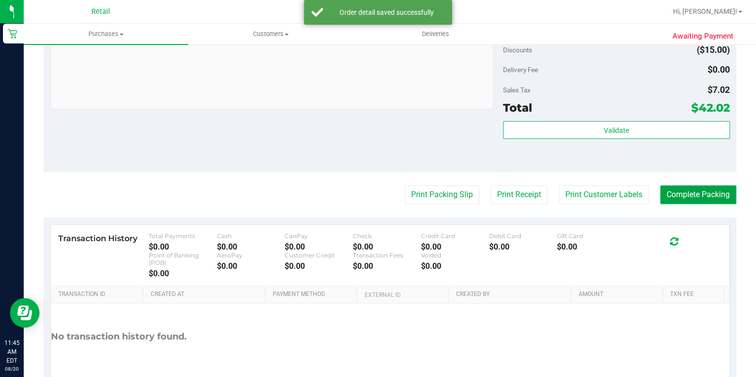
click at [676, 196] on button "Complete Packing" at bounding box center [698, 194] width 76 height 19
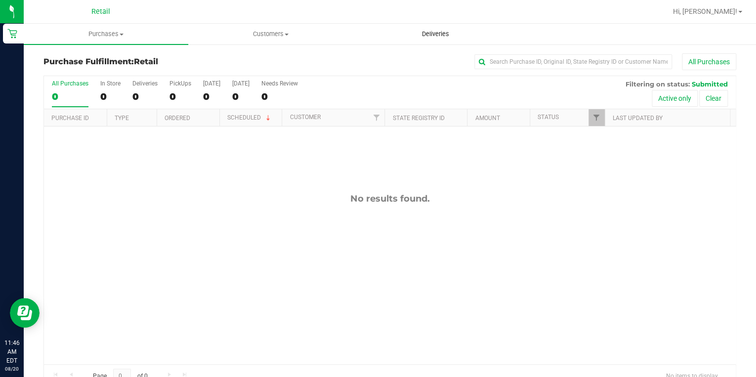
click at [417, 31] on span "Deliveries" at bounding box center [435, 34] width 54 height 9
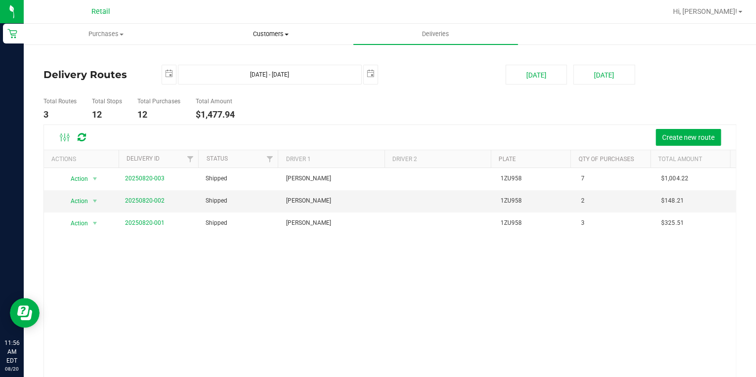
click at [263, 28] on uib-tab-heading "Customers All customers Add a new customer All physicians" at bounding box center [270, 34] width 163 height 20
click at [235, 61] on span "All customers" at bounding box center [223, 59] width 71 height 8
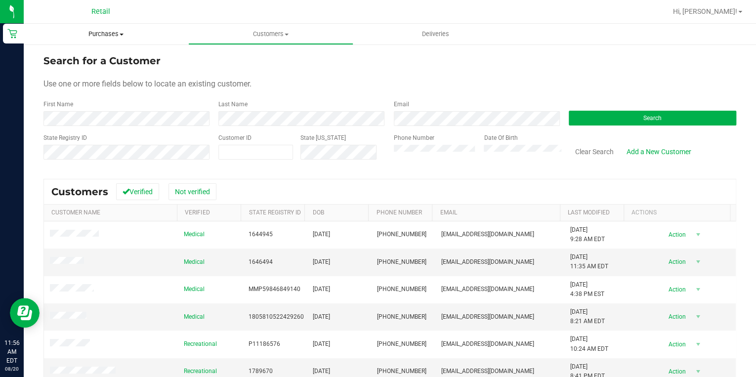
click at [113, 36] on span "Purchases" at bounding box center [106, 34] width 164 height 9
click at [115, 31] on span "Purchases" at bounding box center [106, 34] width 164 height 9
click at [115, 35] on span "Purchases" at bounding box center [106, 34] width 164 height 9
click at [94, 60] on span "Summary of purchases" at bounding box center [74, 59] width 101 height 8
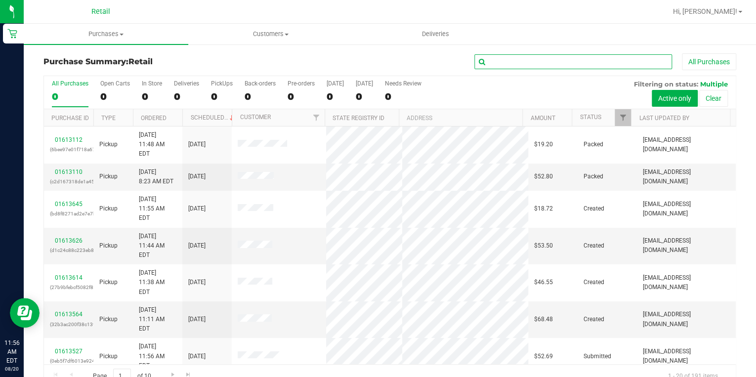
click at [508, 57] on input "text" at bounding box center [573, 61] width 198 height 15
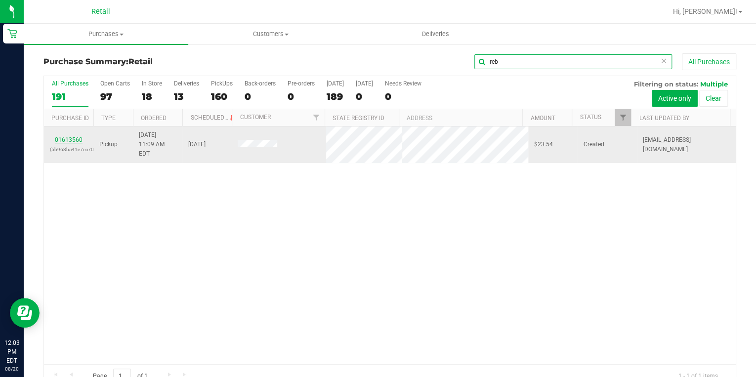
type input "reb"
click at [75, 136] on link "01613560" at bounding box center [69, 139] width 28 height 7
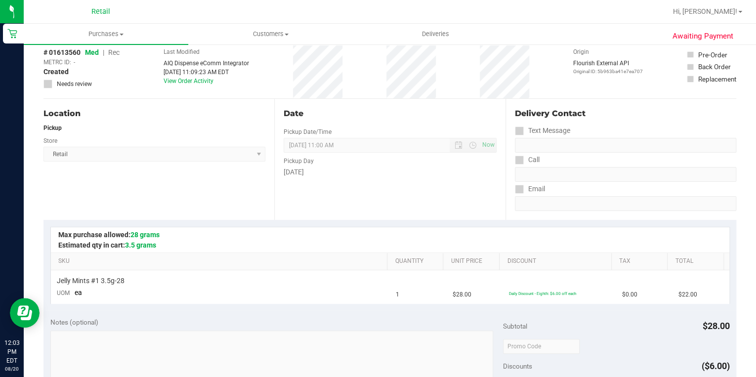
scroll to position [198, 0]
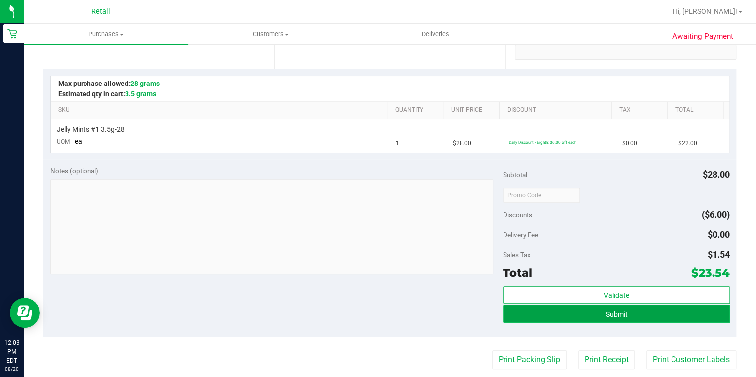
click at [588, 311] on button "Submit" at bounding box center [616, 314] width 226 height 18
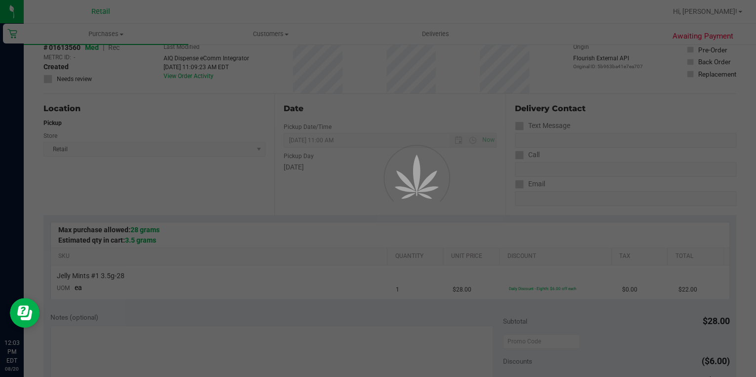
scroll to position [0, 0]
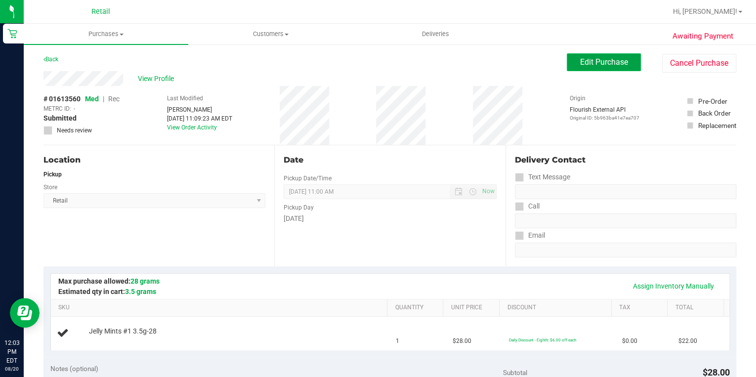
click at [614, 65] on span "Edit Purchase" at bounding box center [604, 61] width 48 height 9
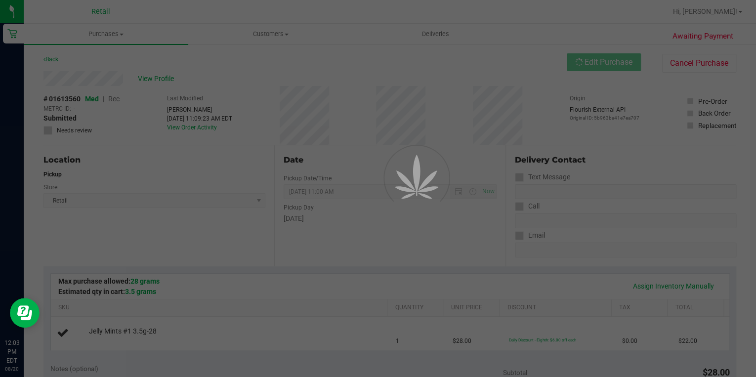
click at [115, 99] on div at bounding box center [378, 188] width 756 height 377
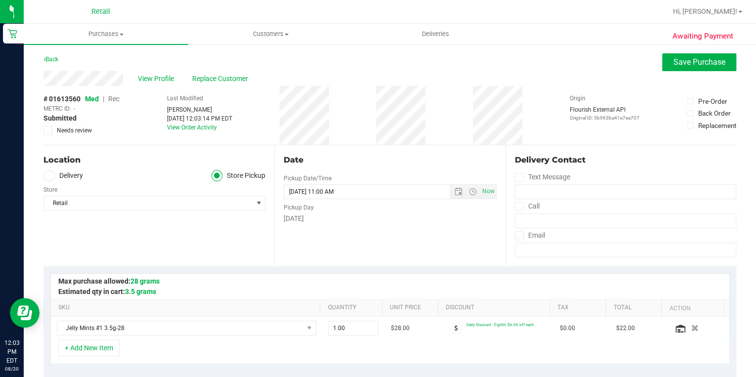
click at [115, 99] on span "Rec" at bounding box center [113, 99] width 11 height 8
click at [714, 61] on span "Save Purchase" at bounding box center [699, 61] width 52 height 9
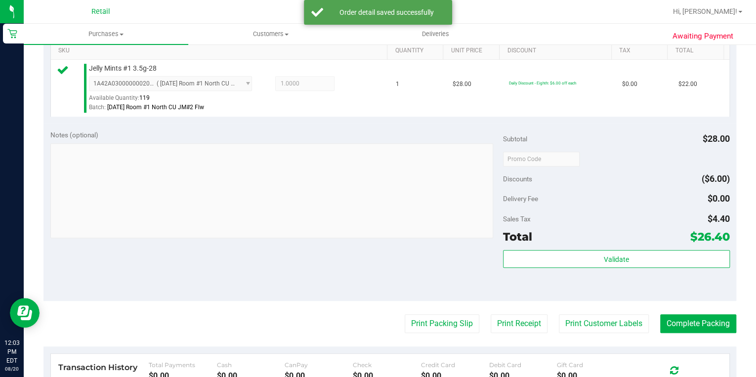
scroll to position [277, 0]
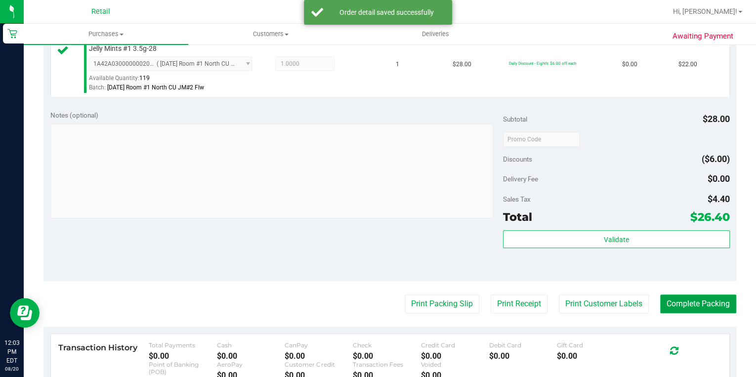
click at [696, 300] on button "Complete Packing" at bounding box center [698, 303] width 76 height 19
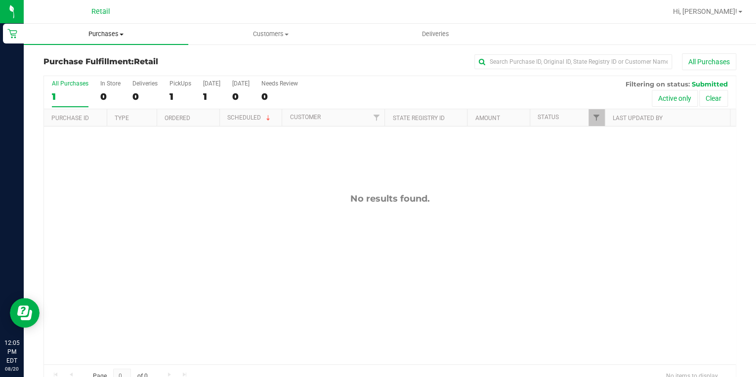
click at [124, 36] on span "Purchases" at bounding box center [106, 34] width 164 height 9
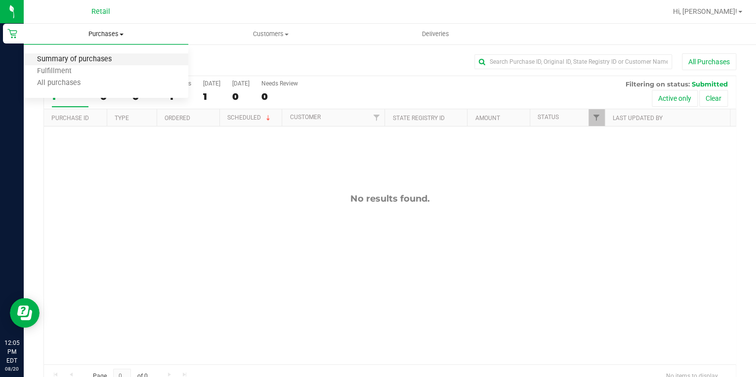
click at [119, 61] on span "Summary of purchases" at bounding box center [74, 59] width 101 height 8
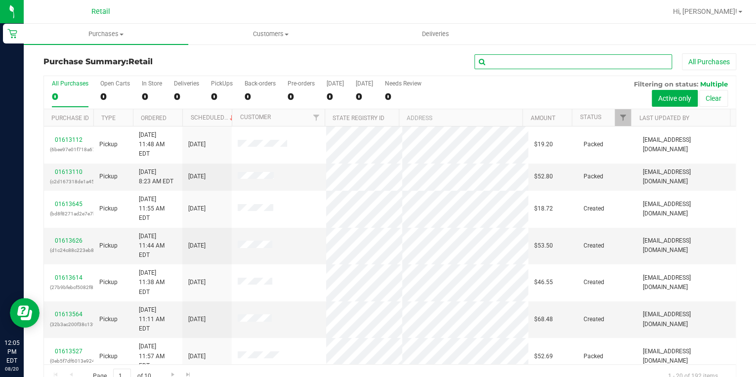
click at [565, 67] on input "text" at bounding box center [573, 61] width 198 height 15
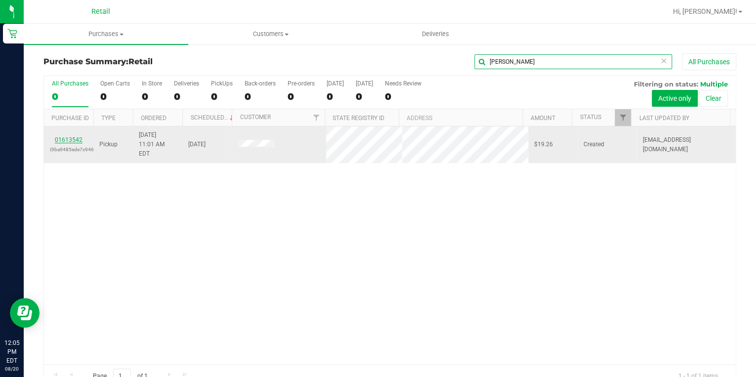
type input "[PERSON_NAME]"
click at [73, 137] on link "01613542" at bounding box center [69, 139] width 28 height 7
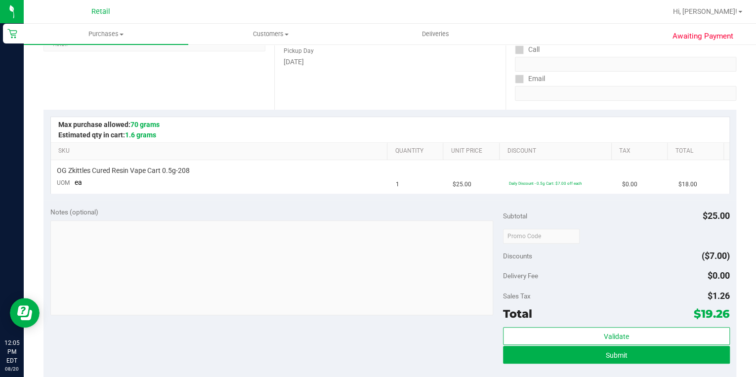
scroll to position [198, 0]
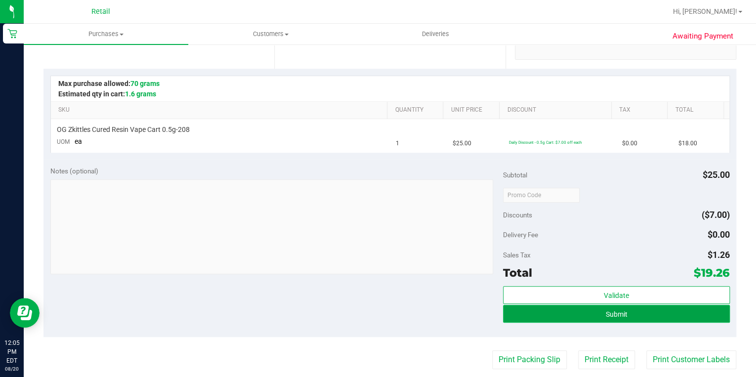
click at [605, 310] on span "Submit" at bounding box center [616, 314] width 22 height 8
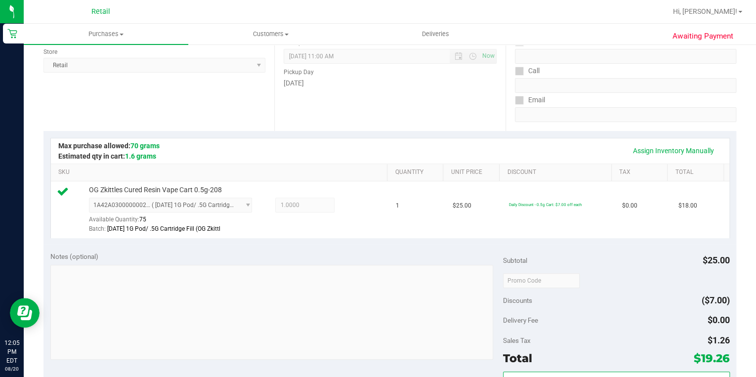
scroll to position [237, 0]
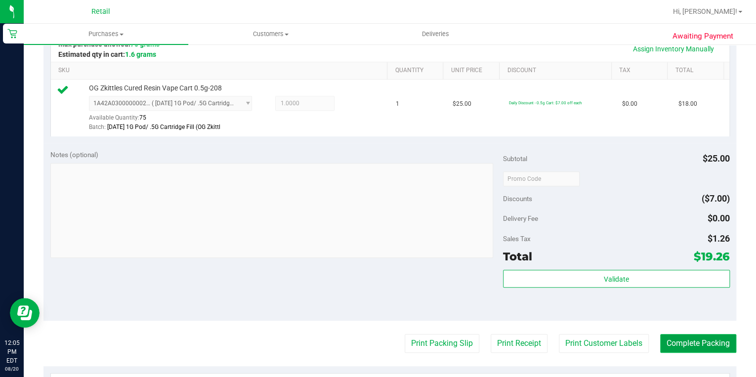
click at [687, 345] on button "Complete Packing" at bounding box center [698, 343] width 76 height 19
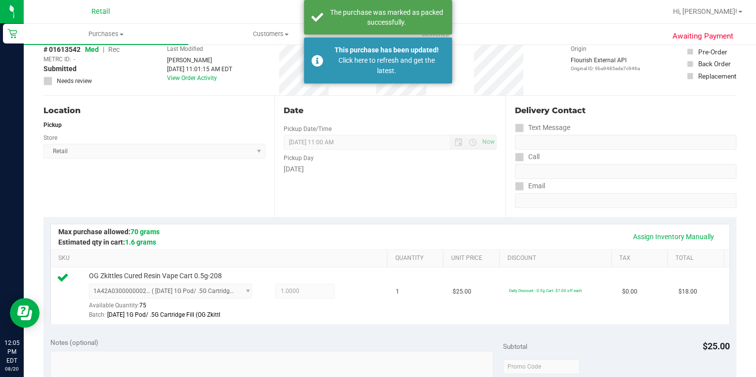
scroll to position [0, 0]
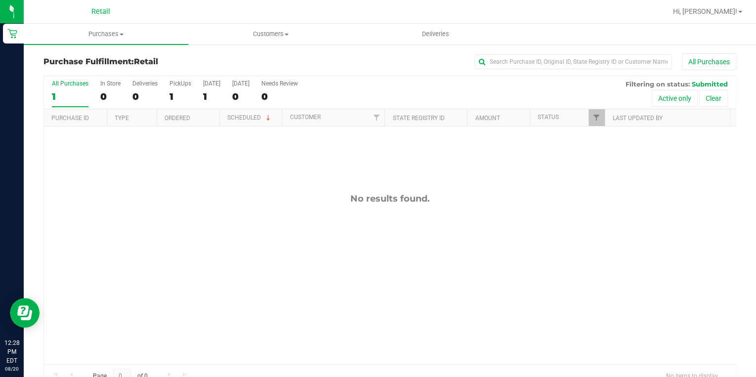
click at [538, 69] on div "All Purchases" at bounding box center [505, 61] width 462 height 17
click at [537, 68] on input "text" at bounding box center [573, 61] width 198 height 15
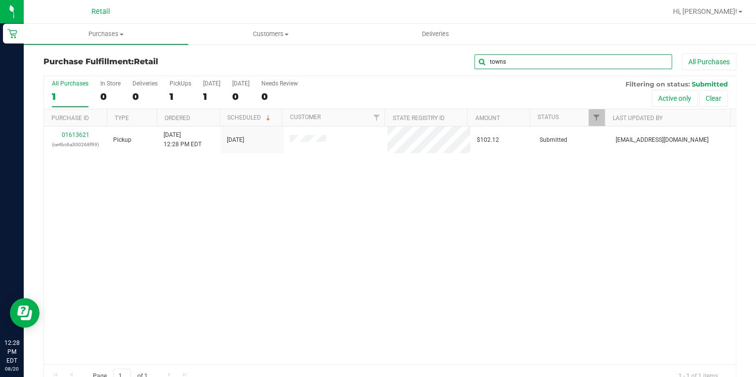
type input "towns"
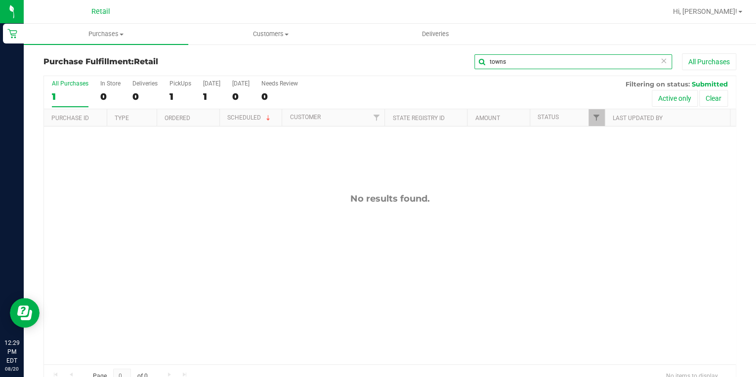
drag, startPoint x: 528, startPoint y: 66, endPoint x: 499, endPoint y: 62, distance: 29.3
click at [499, 62] on input "towns" at bounding box center [573, 61] width 198 height 15
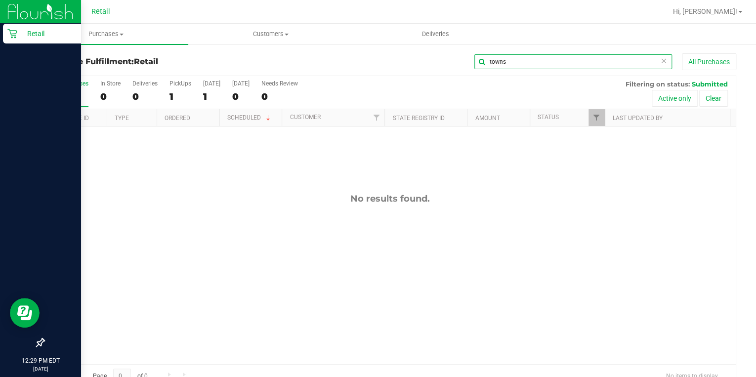
drag, startPoint x: 520, startPoint y: 59, endPoint x: 12, endPoint y: 34, distance: 508.3
click at [320, 68] on div "towns All Purchases" at bounding box center [505, 61] width 462 height 17
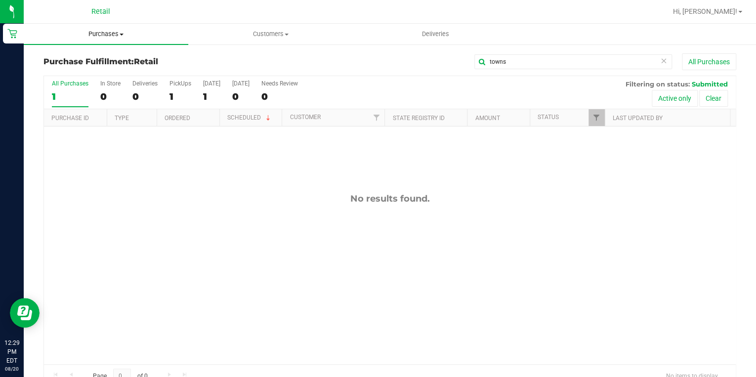
click at [115, 32] on span "Purchases" at bounding box center [106, 34] width 164 height 9
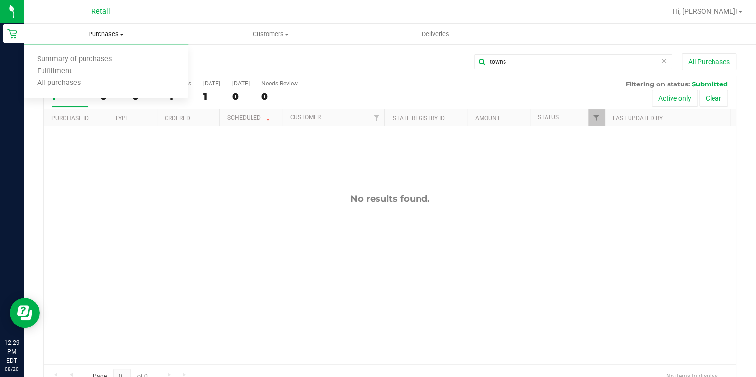
click at [109, 36] on span "Purchases" at bounding box center [106, 34] width 164 height 9
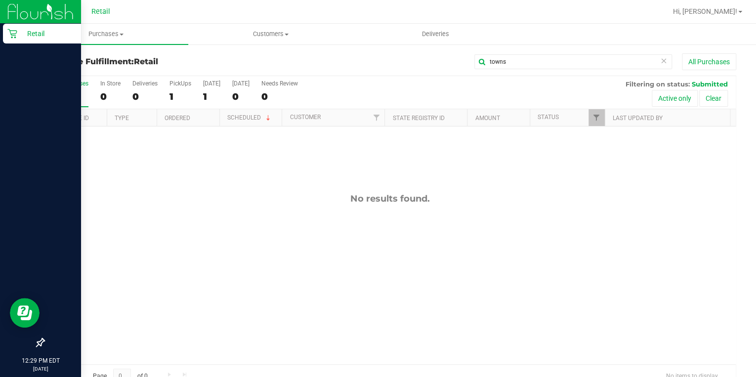
click at [12, 39] on div "Retail" at bounding box center [42, 34] width 78 height 20
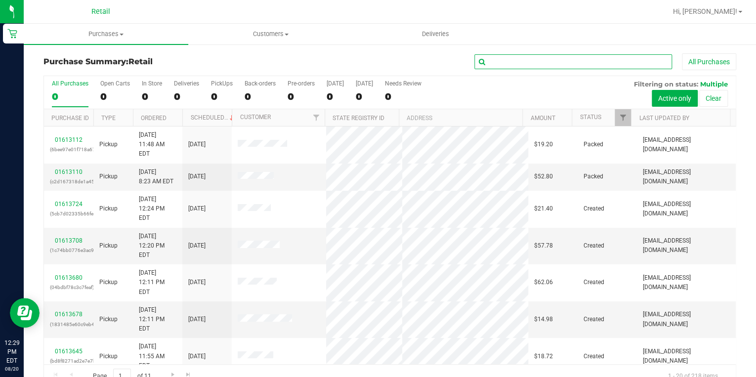
click at [502, 62] on input "text" at bounding box center [573, 61] width 198 height 15
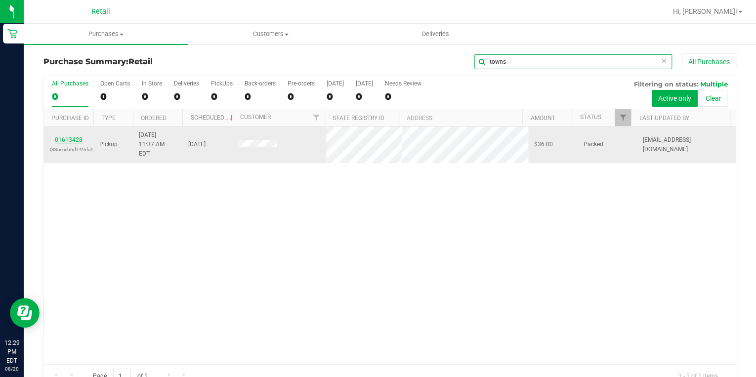
type input "towns"
click at [78, 136] on link "01613428" at bounding box center [69, 139] width 28 height 7
